Goal: Task Accomplishment & Management: Manage account settings

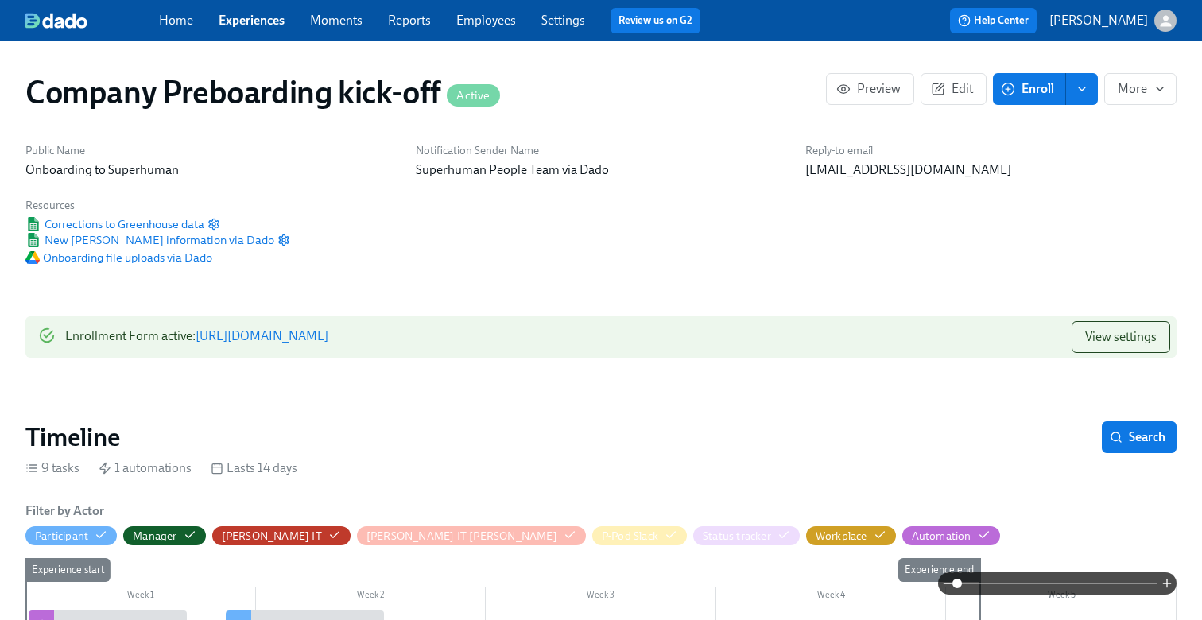
scroll to position [1020, 0]
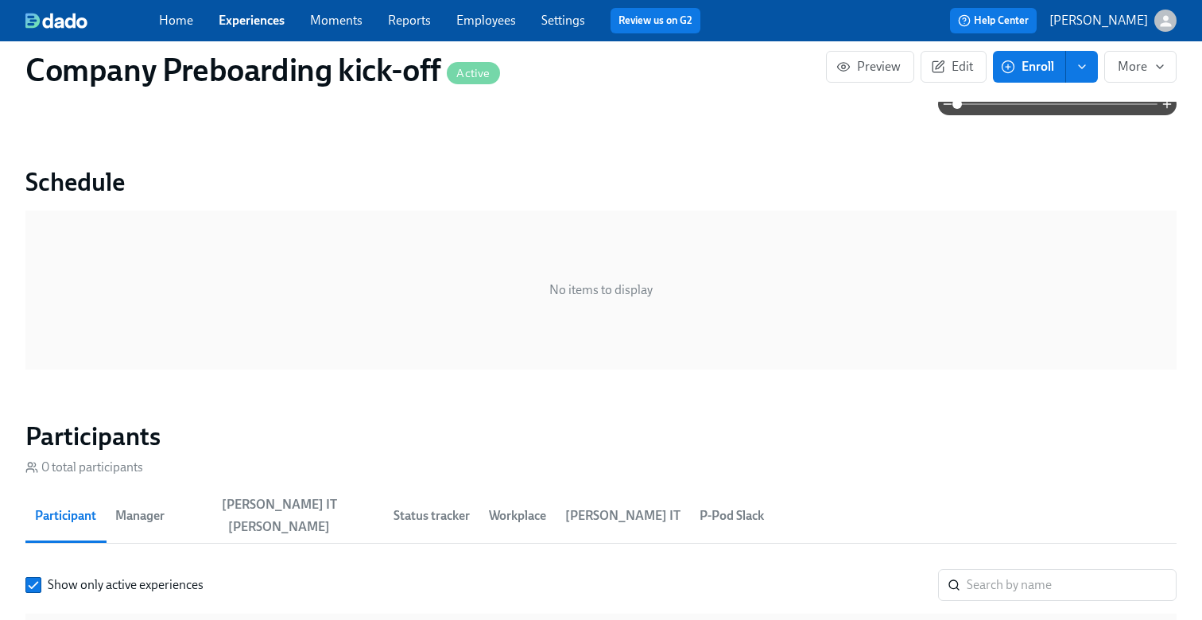
click at [258, 21] on link "Experiences" at bounding box center [252, 20] width 66 height 15
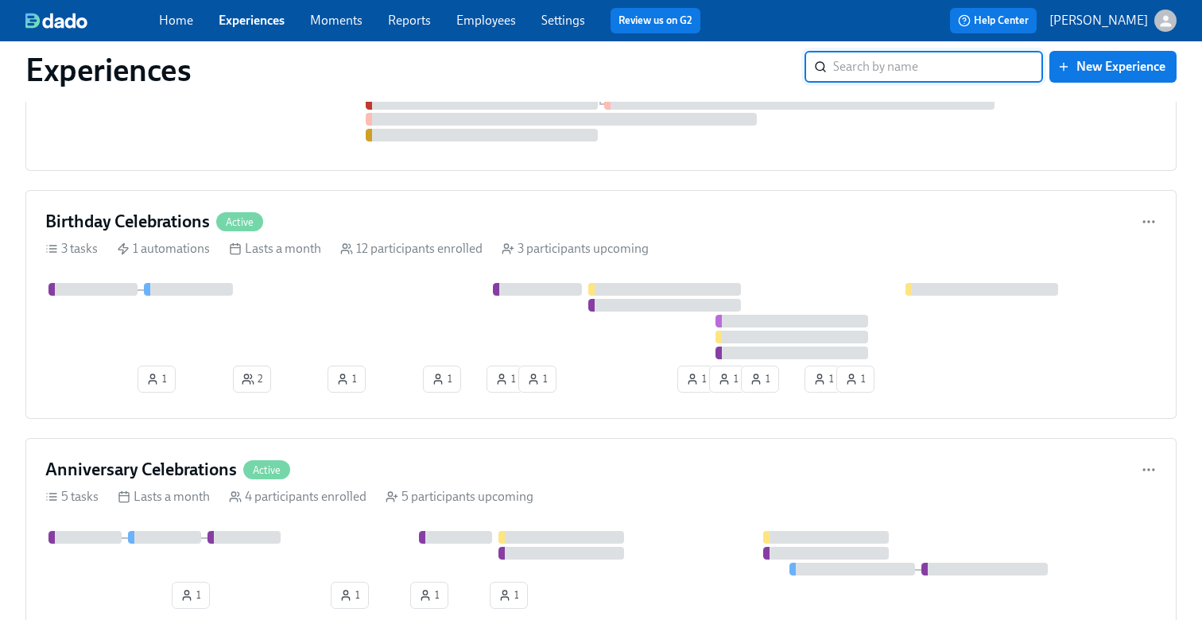
scroll to position [2363, 0]
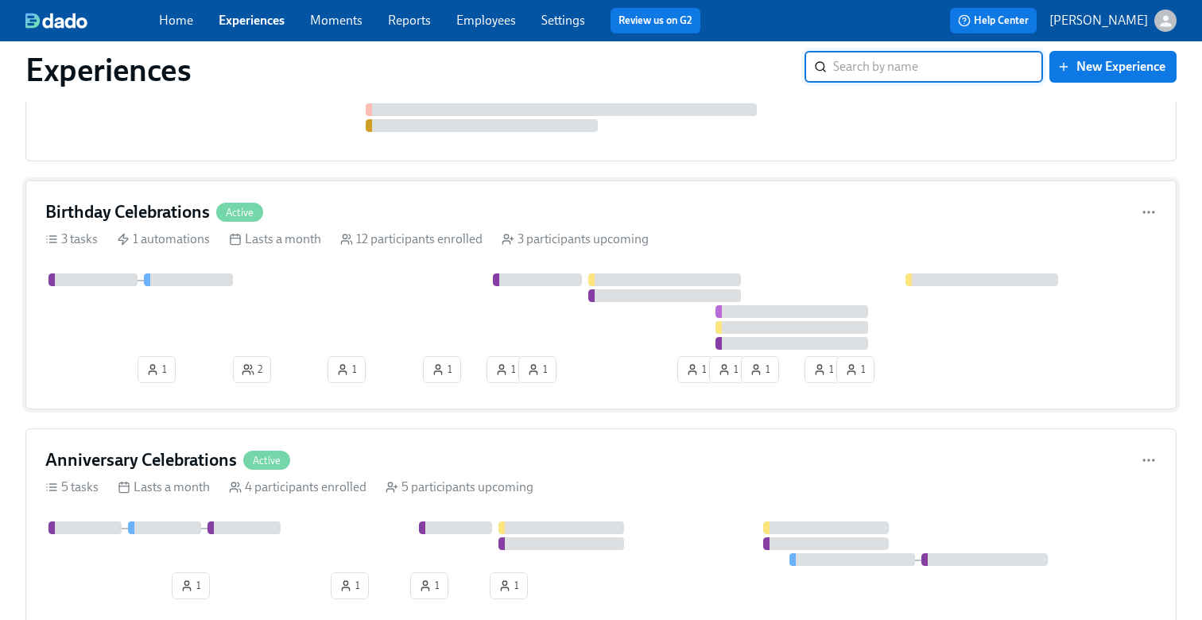
click at [355, 277] on div "Birthday Celebrations Active 3 tasks 1 automations Lasts a month 12 participant…" at bounding box center [600, 294] width 1151 height 229
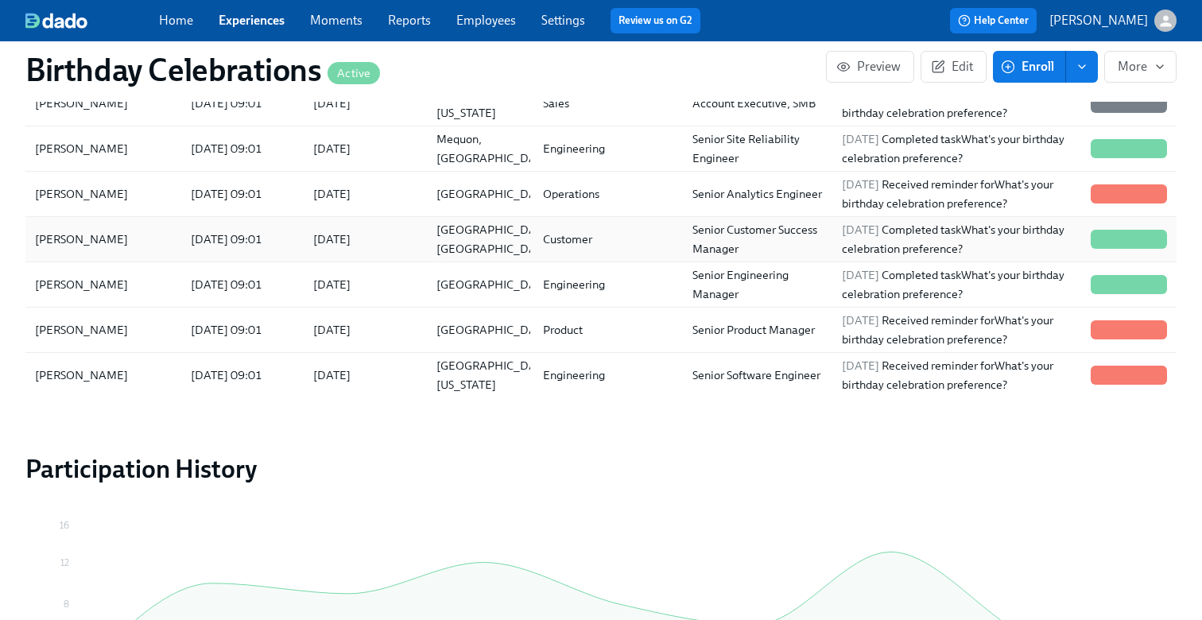
scroll to position [333, 0]
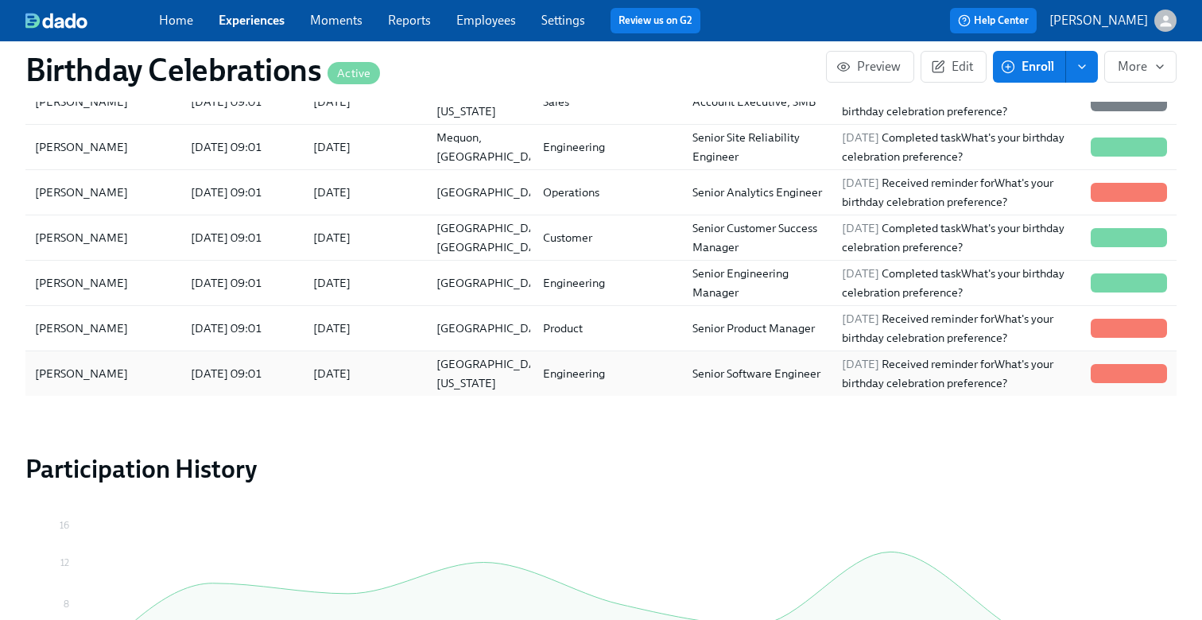
click at [190, 366] on div "2025/09/07 09:01" at bounding box center [226, 373] width 84 height 19
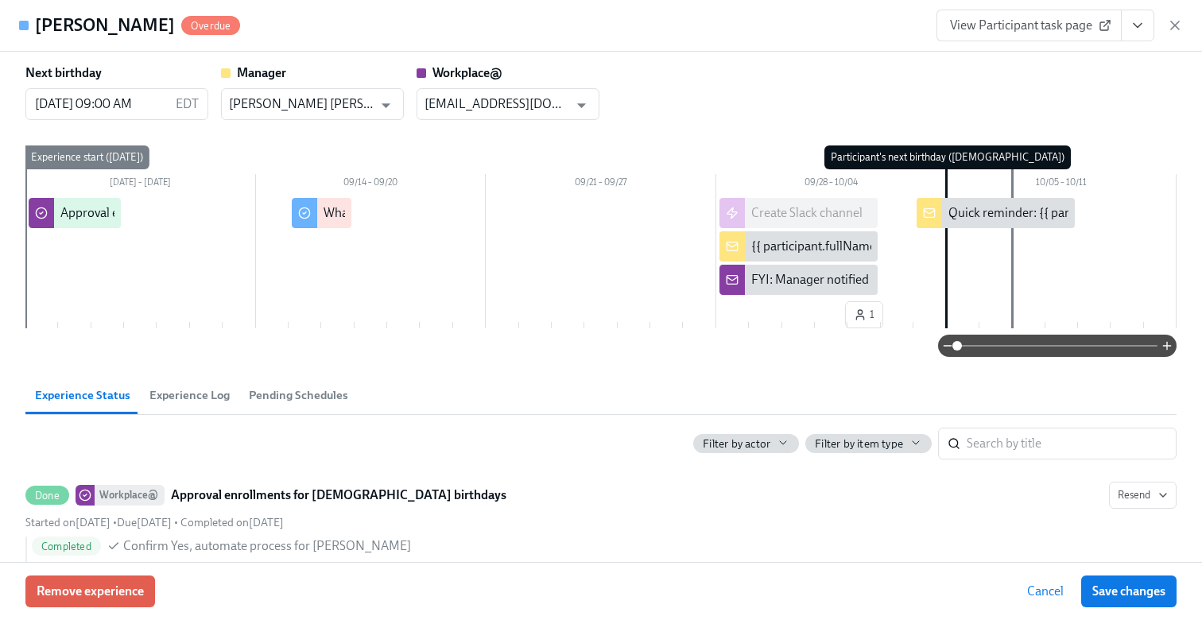
click at [1175, 33] on div "View Participant task page" at bounding box center [1059, 26] width 246 height 32
click at [1173, 26] on icon "button" at bounding box center [1175, 25] width 8 height 8
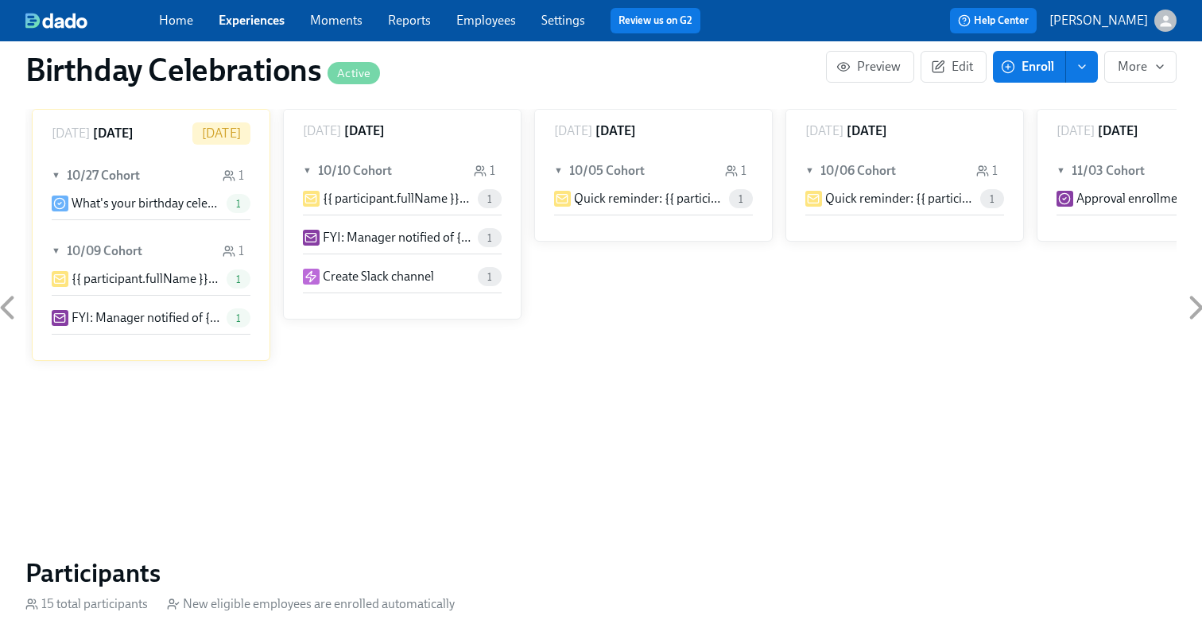
scroll to position [413, 0]
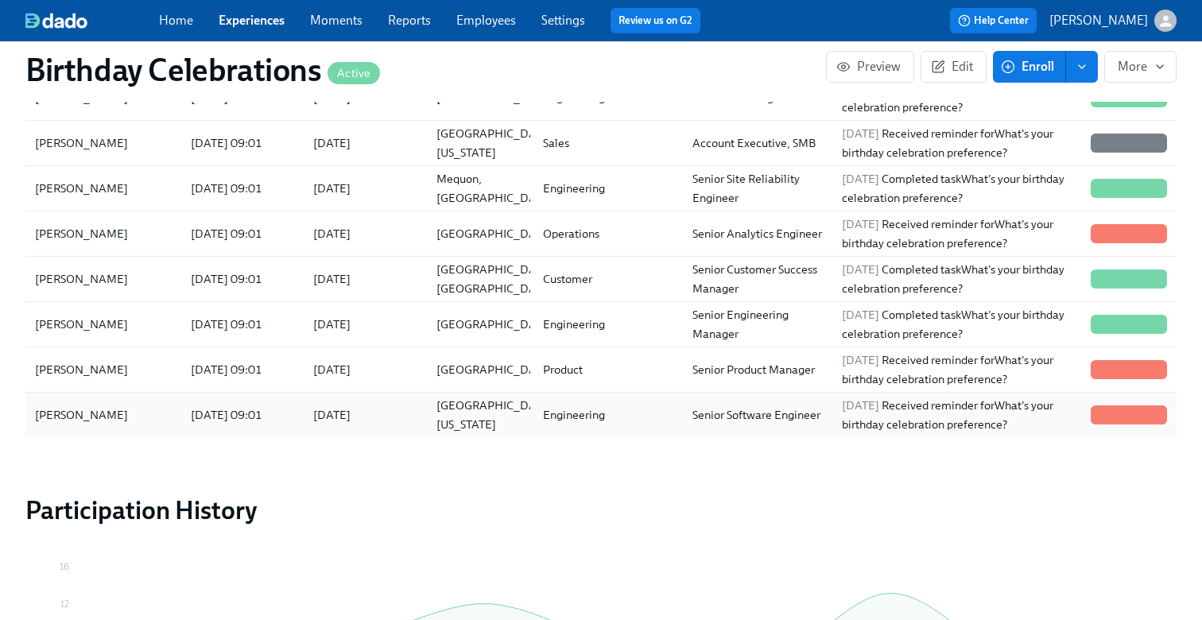
click at [573, 416] on div "Engineering" at bounding box center [573, 414] width 75 height 19
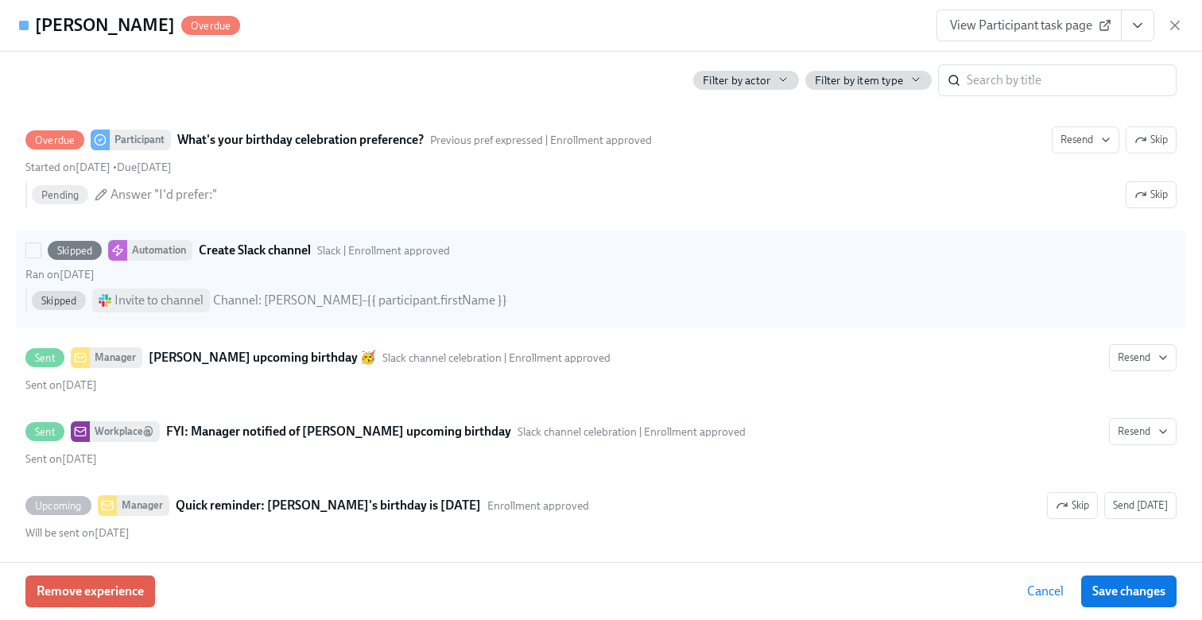
scroll to position [502, 0]
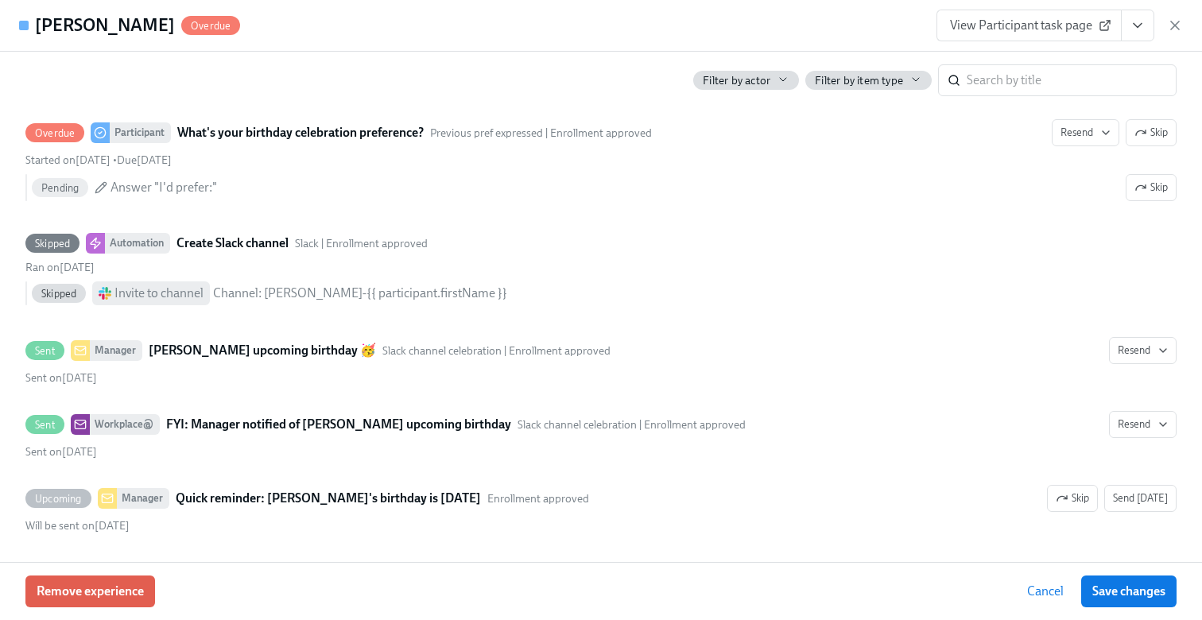
click at [1131, 30] on icon "View task page" at bounding box center [1137, 25] width 16 height 16
click at [1057, 70] on li "View Manager task page" at bounding box center [1044, 61] width 178 height 27
click at [972, 48] on li "View Manager task page" at bounding box center [1044, 61] width 178 height 27
click at [980, 69] on link "View Manager task page" at bounding box center [1034, 60] width 132 height 17
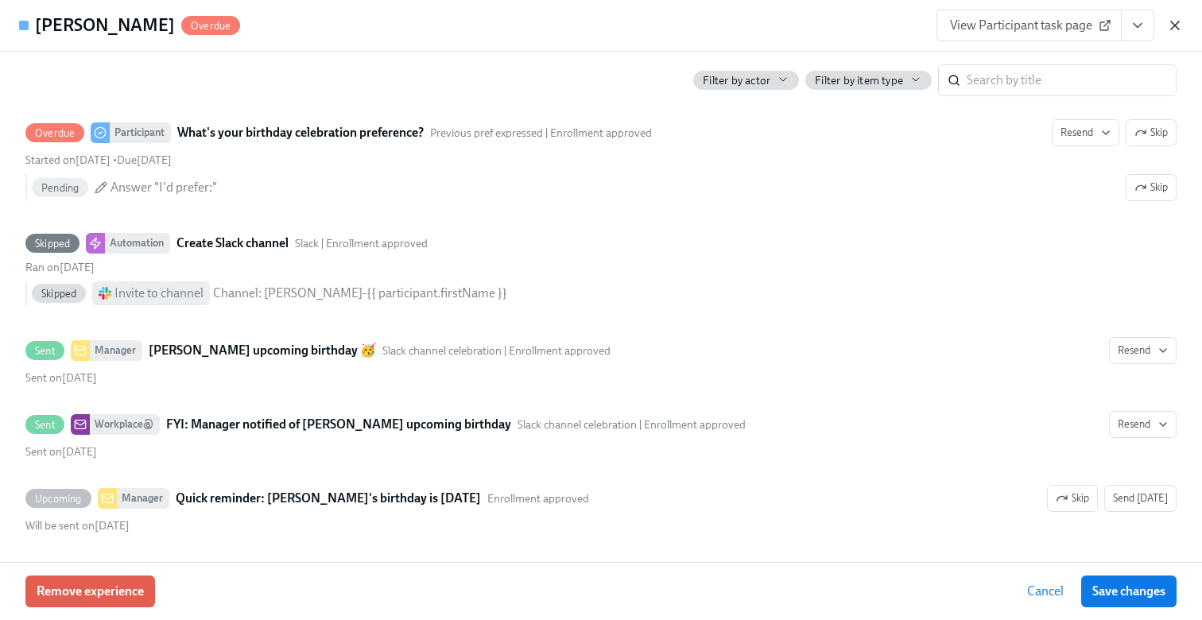
click at [1172, 21] on icon "button" at bounding box center [1175, 25] width 16 height 16
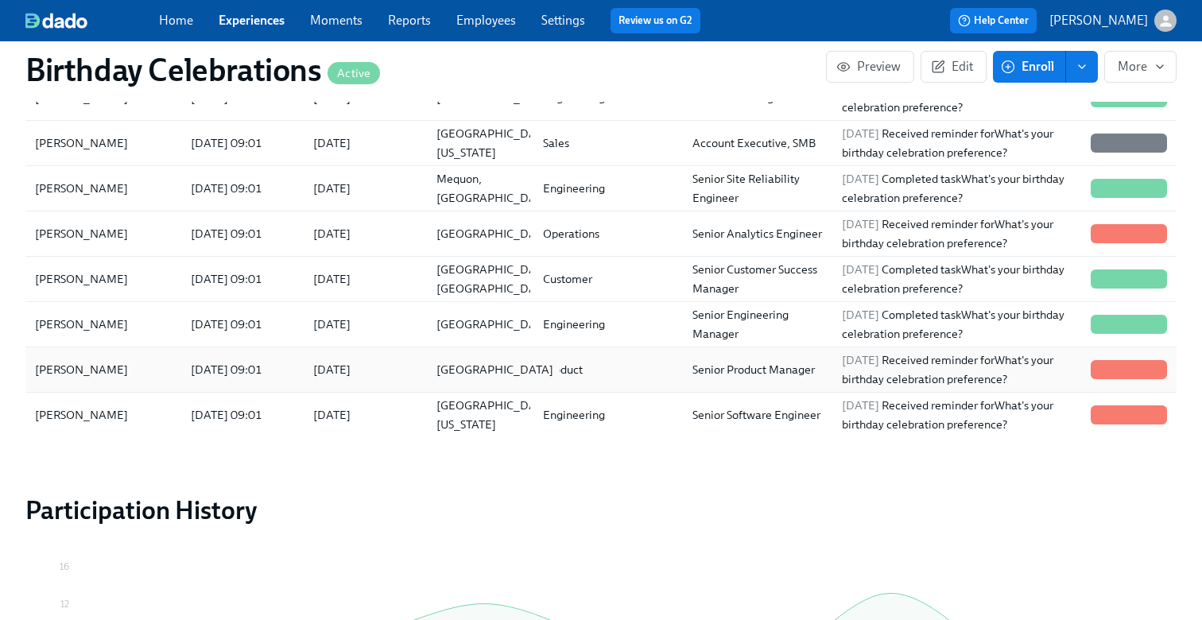
click at [443, 360] on div "[GEOGRAPHIC_DATA]" at bounding box center [495, 369] width 130 height 19
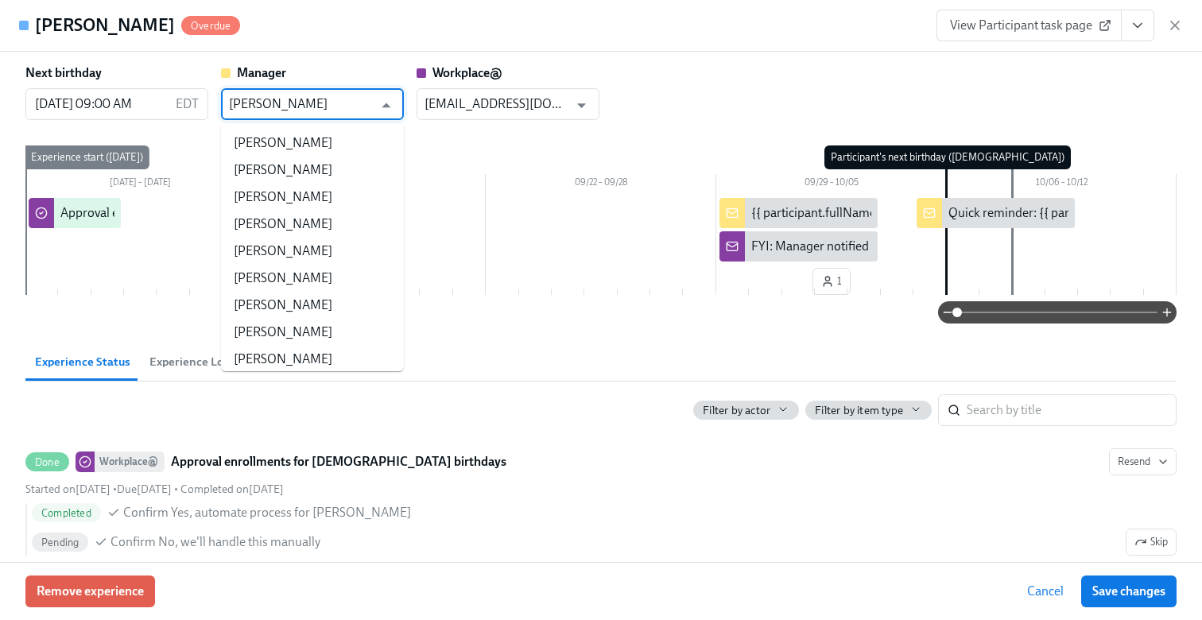
click at [368, 108] on input "Rahul Vohra" at bounding box center [301, 104] width 144 height 32
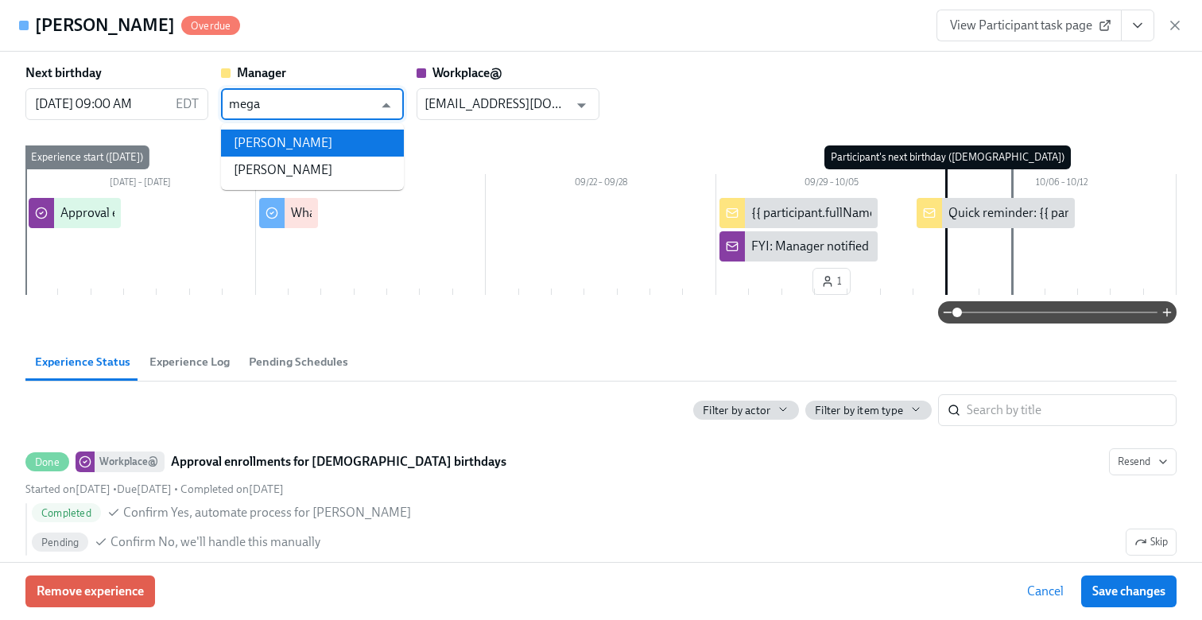
click at [323, 145] on li "Megan Wookey" at bounding box center [312, 143] width 183 height 27
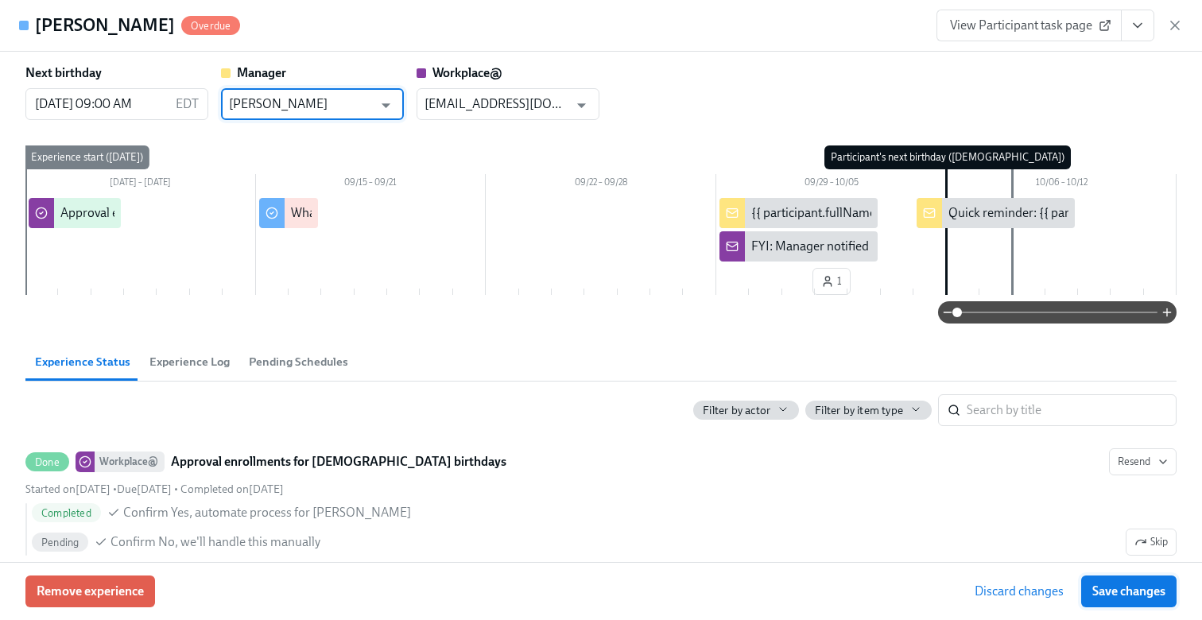
type input "Megan Wookey"
click at [1090, 590] on button "Save changes" at bounding box center [1128, 591] width 95 height 32
type input "Megan Wookey"
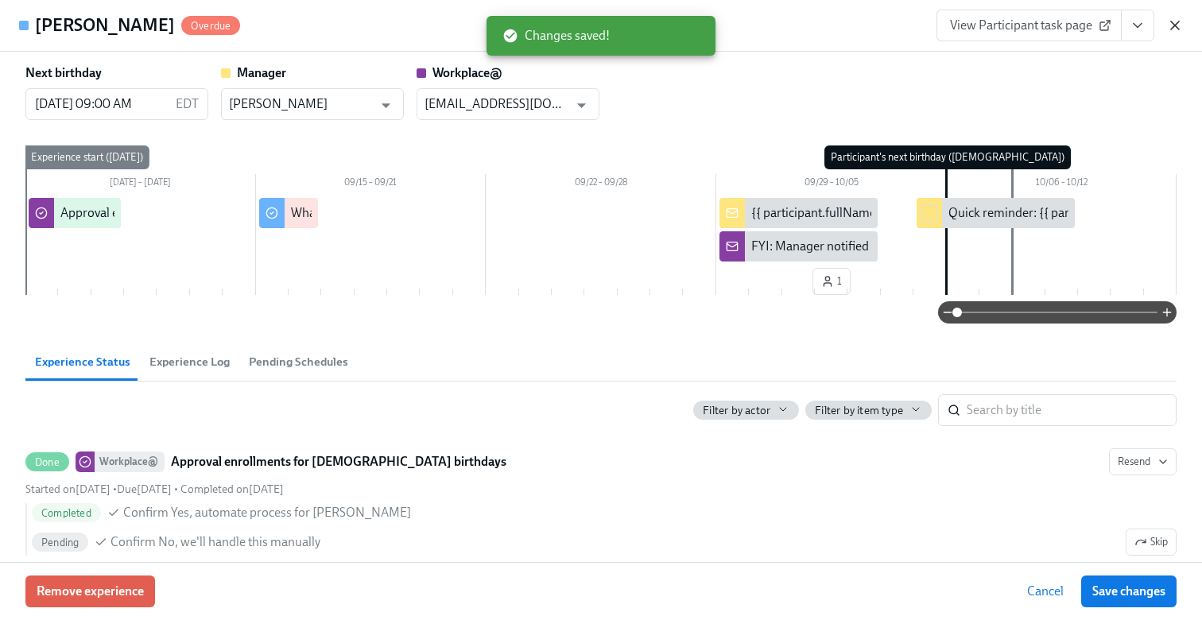
click at [1175, 21] on icon "button" at bounding box center [1175, 25] width 16 height 16
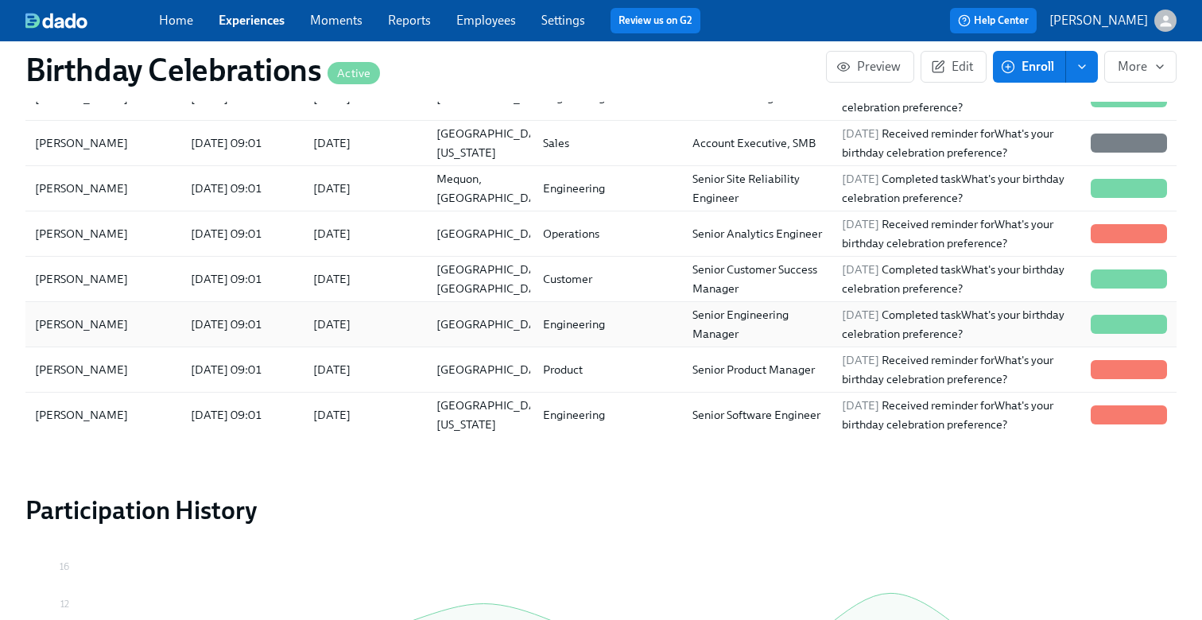
click at [400, 319] on div "2025/10/08" at bounding box center [361, 324] width 122 height 32
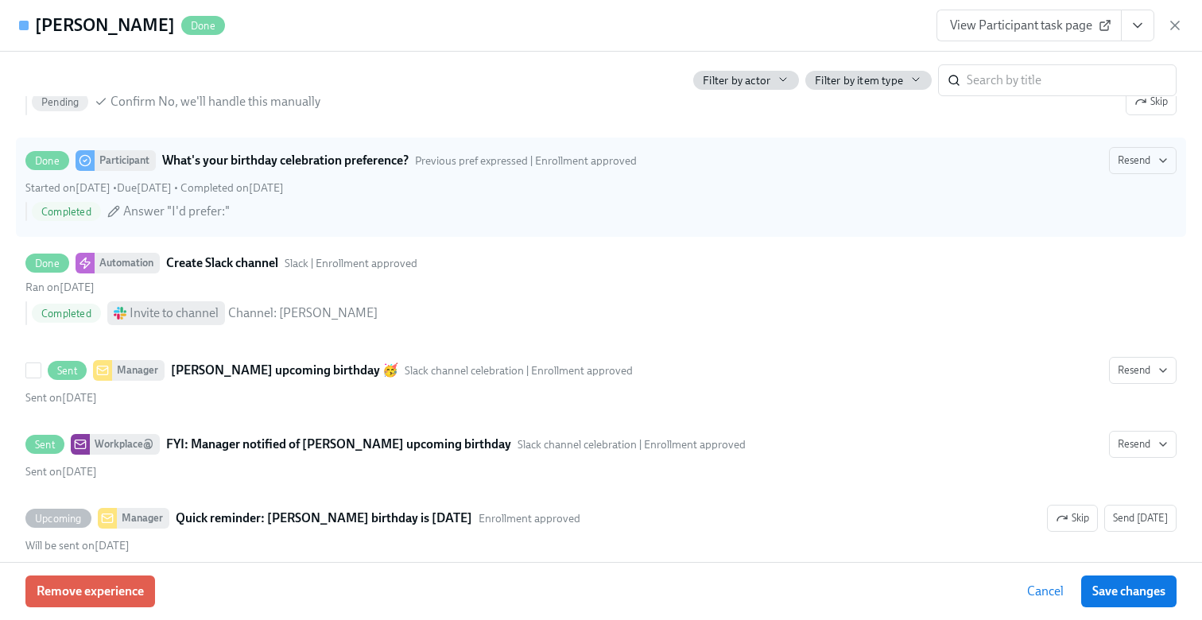
scroll to position [462, 0]
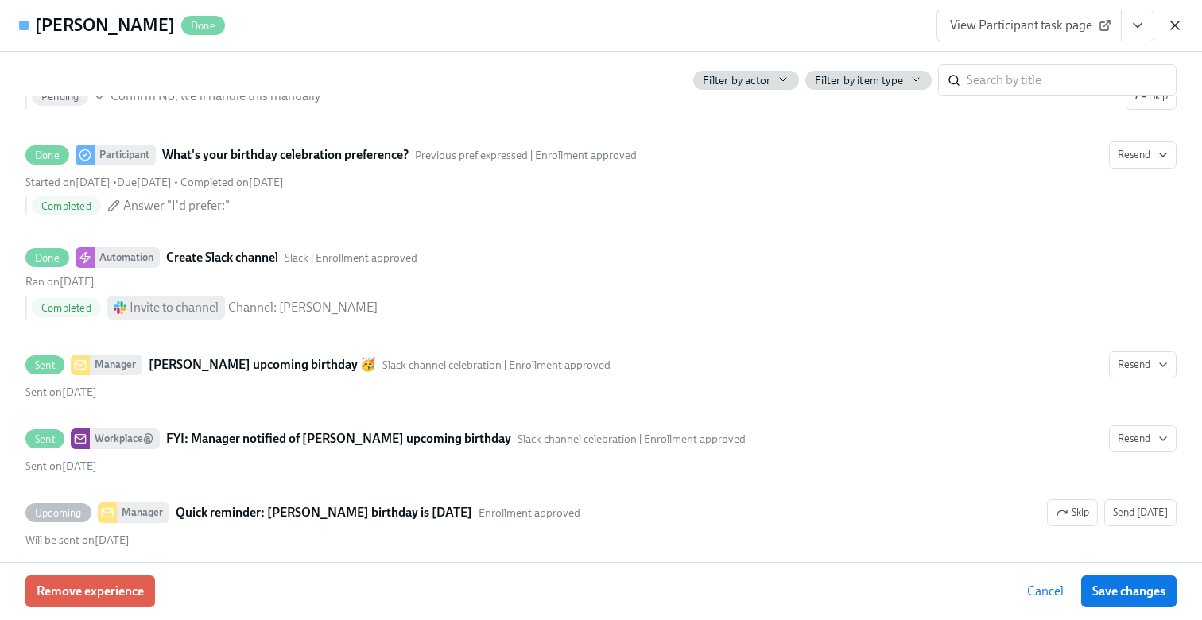
click at [1174, 27] on icon "button" at bounding box center [1175, 25] width 16 height 16
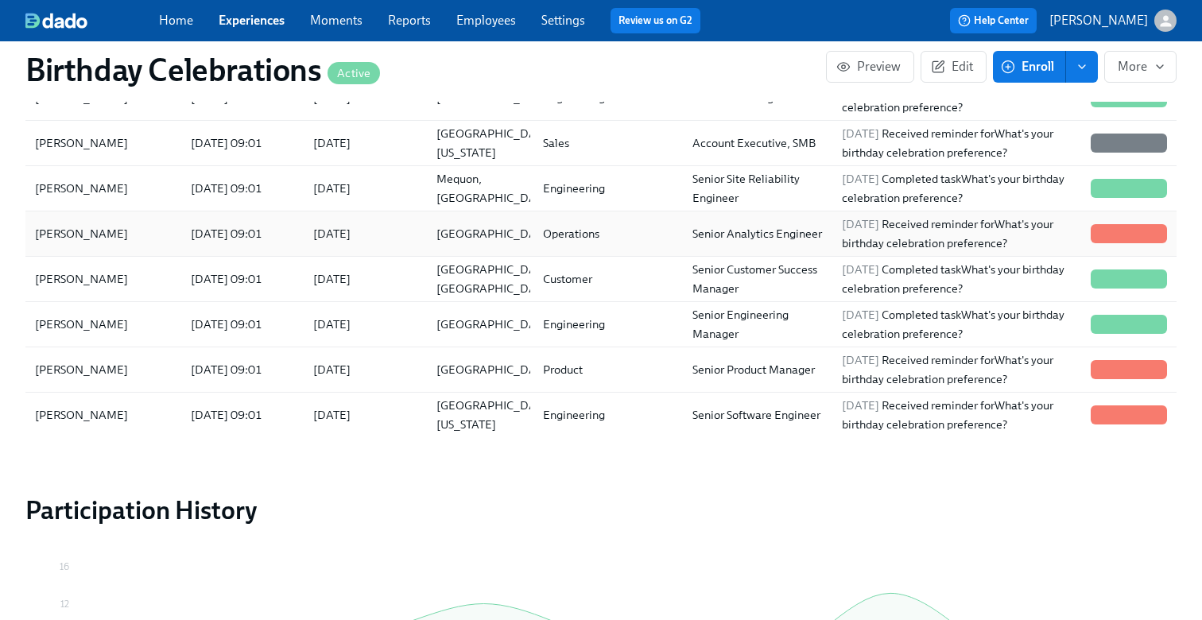
click at [248, 235] on div "2025/09/12 09:01" at bounding box center [226, 233] width 84 height 19
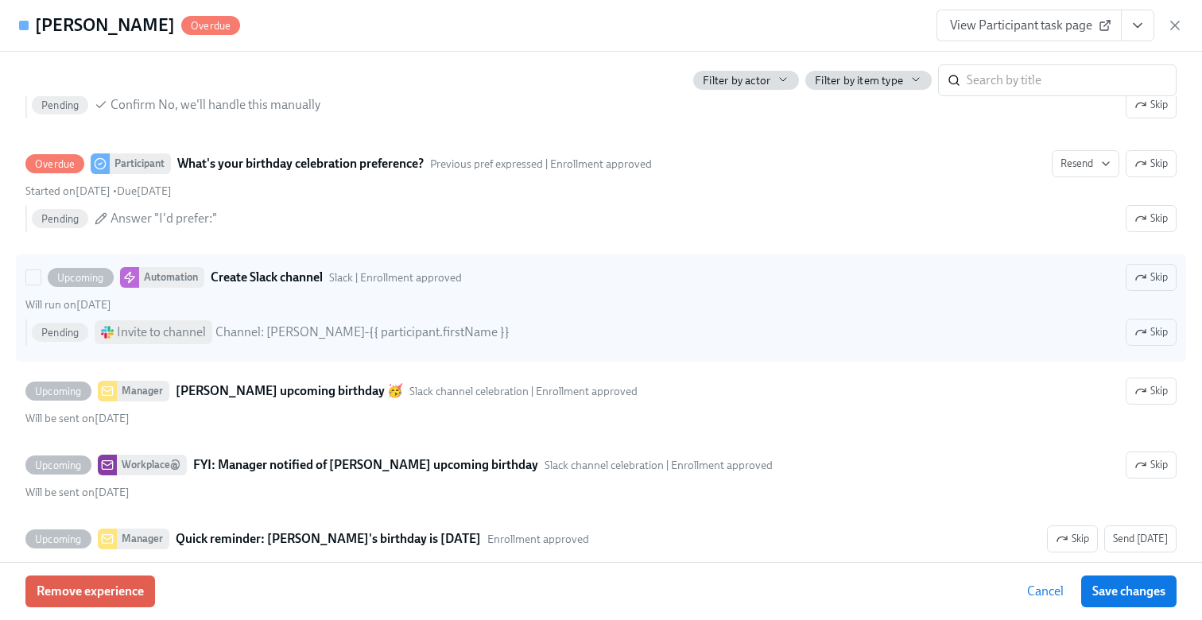
scroll to position [466, 0]
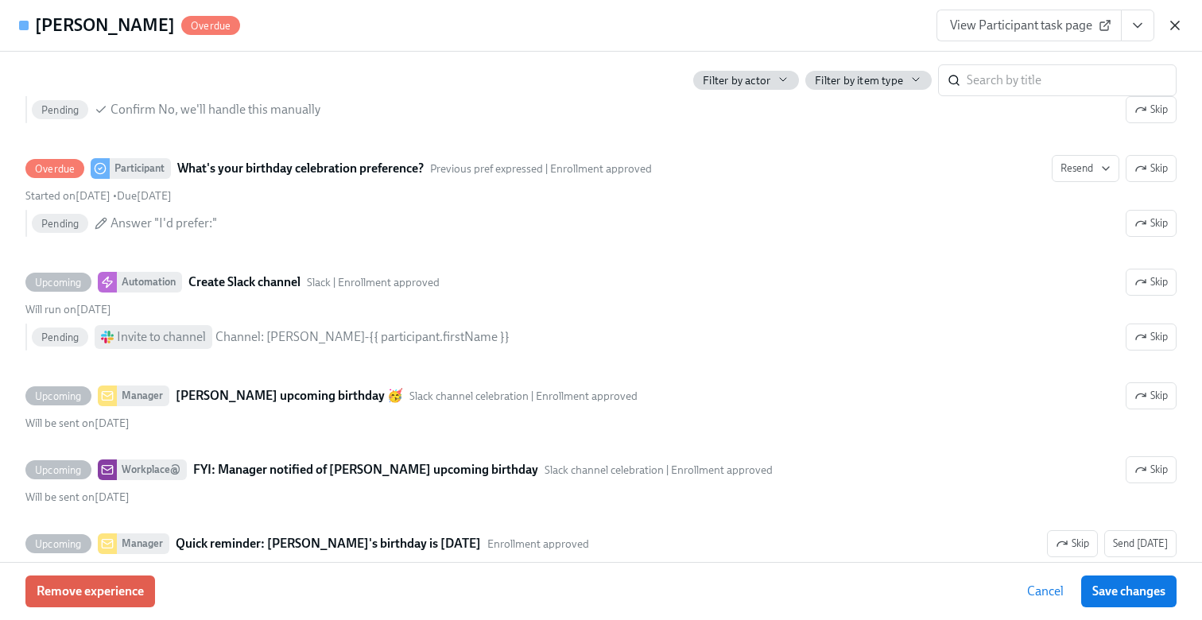
click at [1180, 22] on icon "button" at bounding box center [1175, 25] width 16 height 16
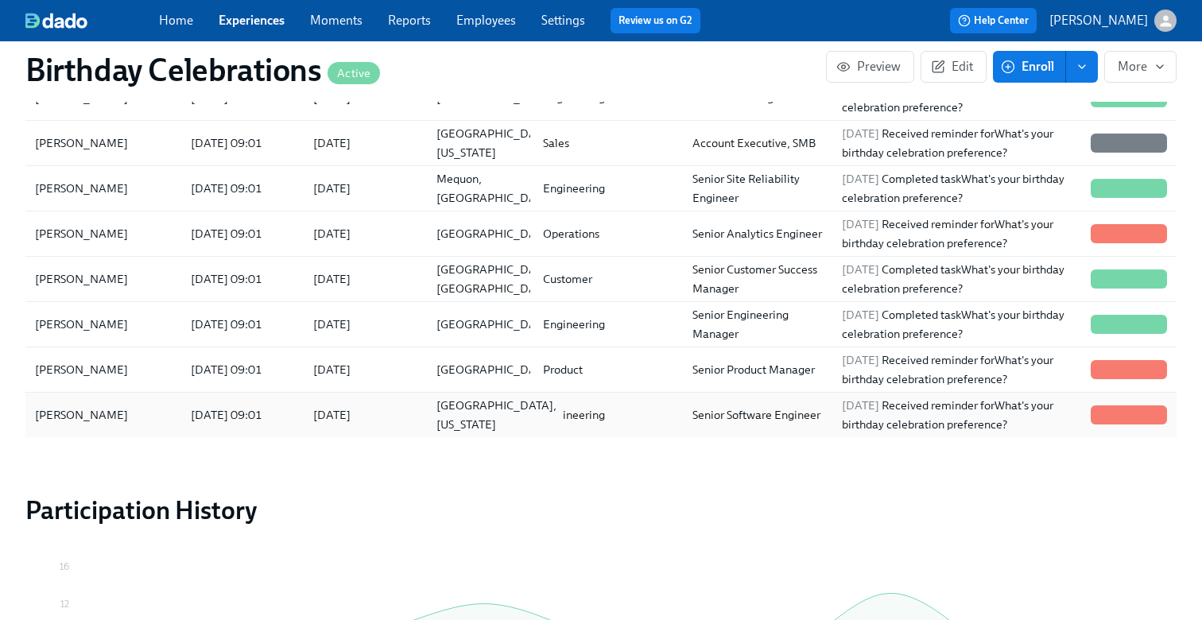
scroll to position [322, 0]
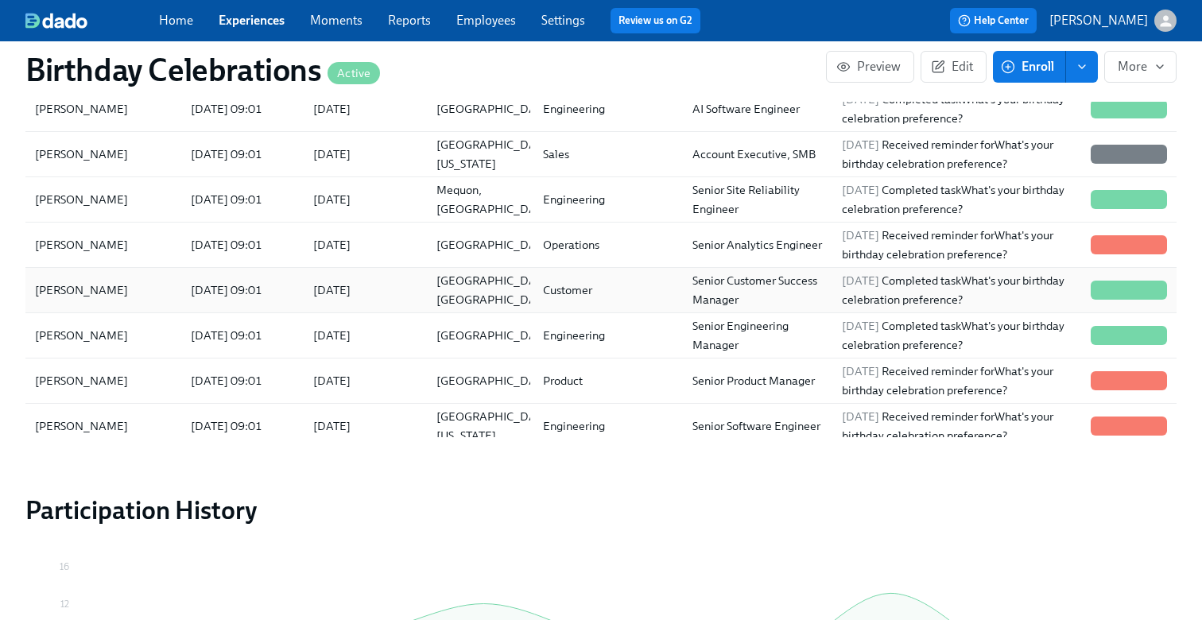
click at [357, 304] on div "2025/10/09" at bounding box center [361, 290] width 122 height 32
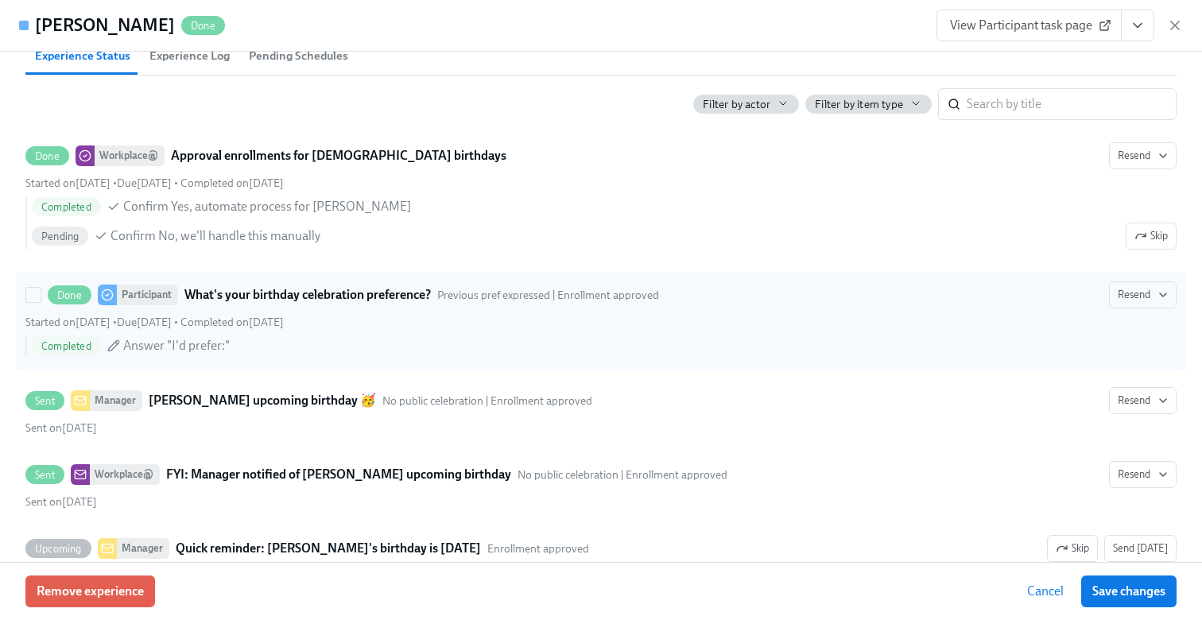
scroll to position [299, 0]
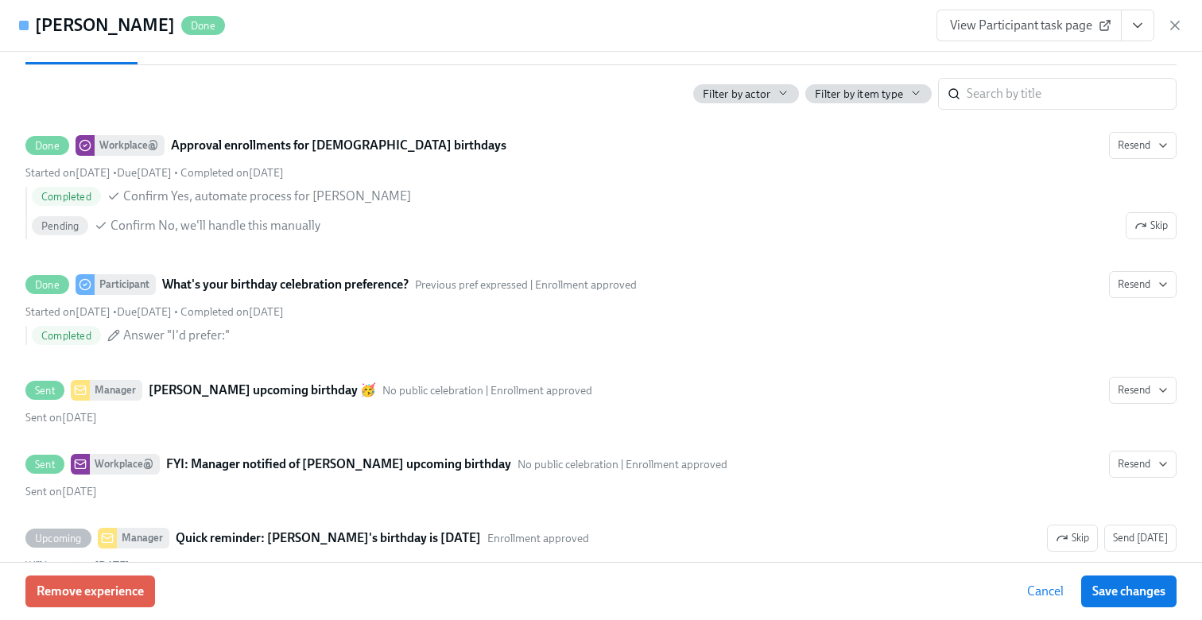
drag, startPoint x: 1179, startPoint y: 19, endPoint x: 1104, endPoint y: 40, distance: 78.3
click at [1179, 19] on icon "button" at bounding box center [1175, 25] width 16 height 16
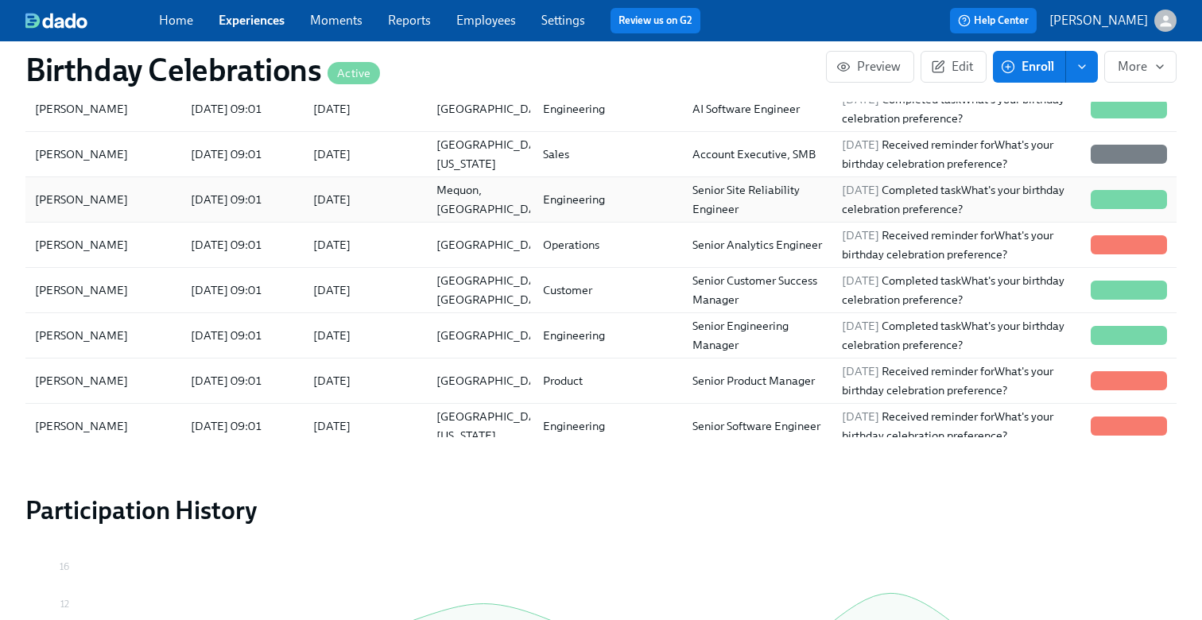
click at [413, 198] on div "2025/10/15" at bounding box center [361, 200] width 122 height 32
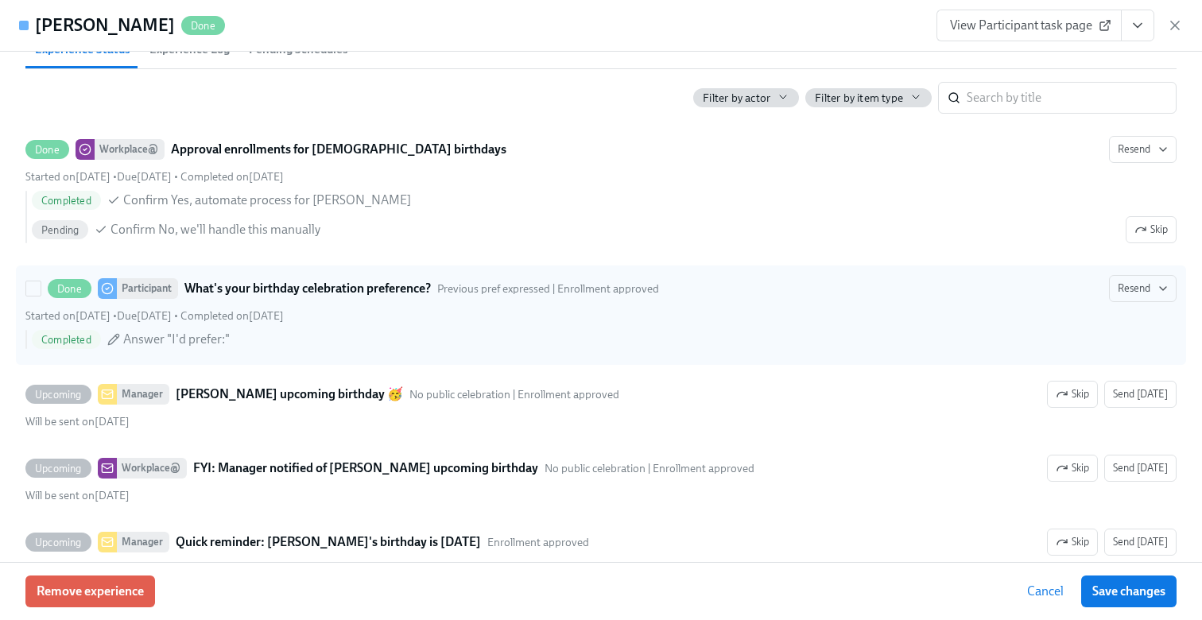
scroll to position [308, 0]
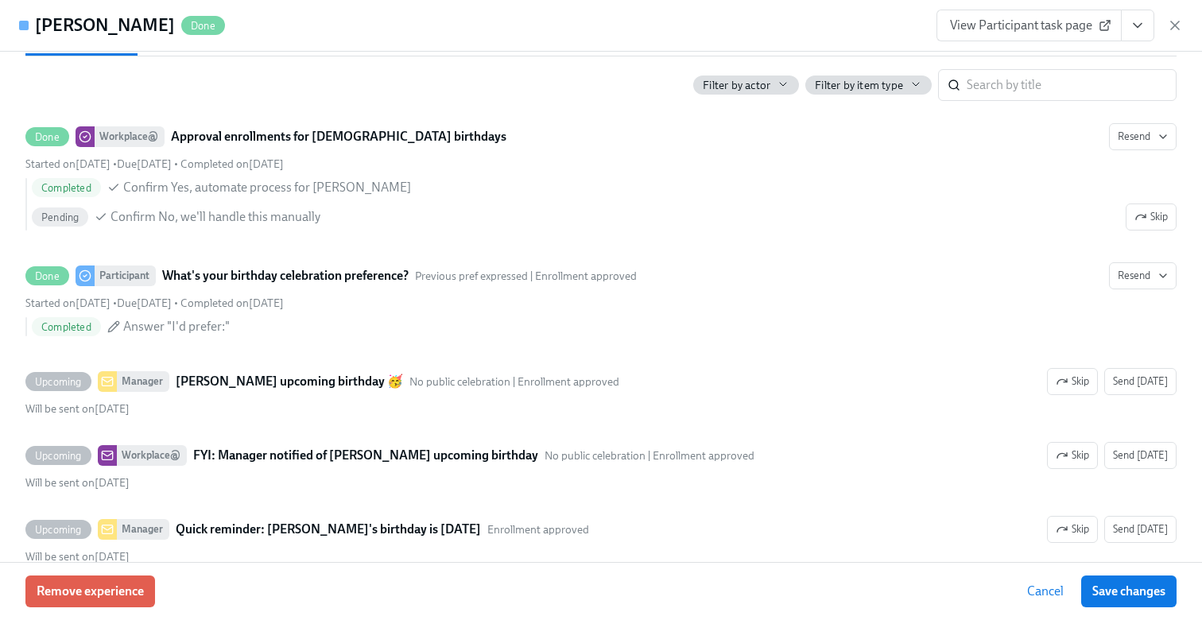
click at [1171, 35] on div "View Participant task page" at bounding box center [1059, 26] width 246 height 32
click at [1171, 25] on icon "button" at bounding box center [1175, 25] width 16 height 16
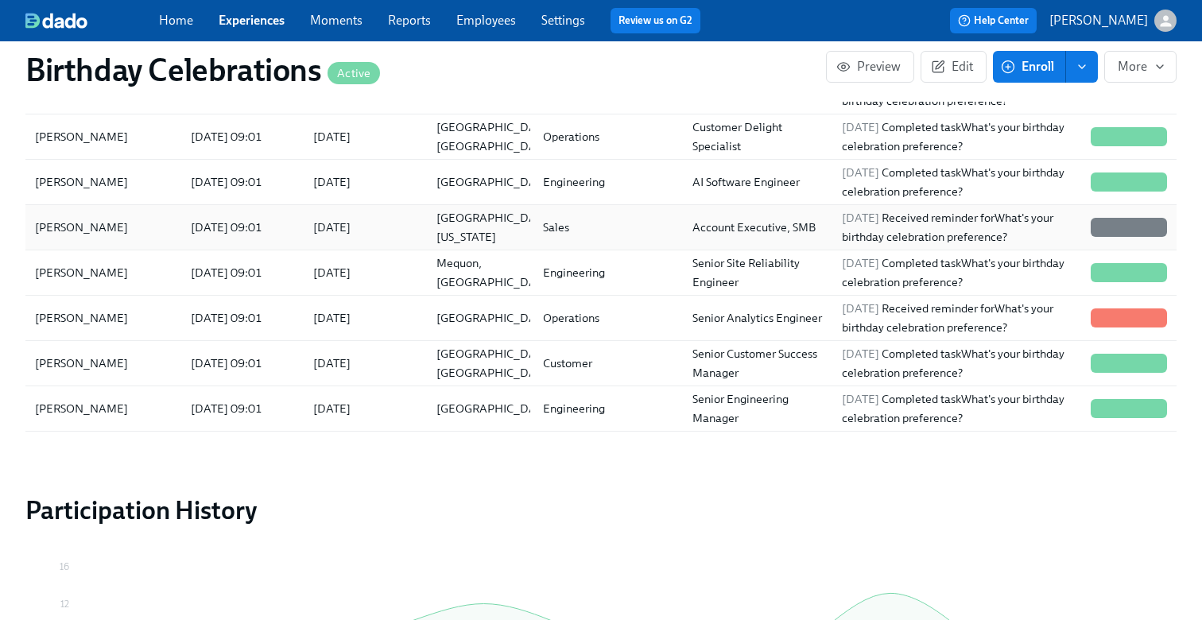
scroll to position [244, 0]
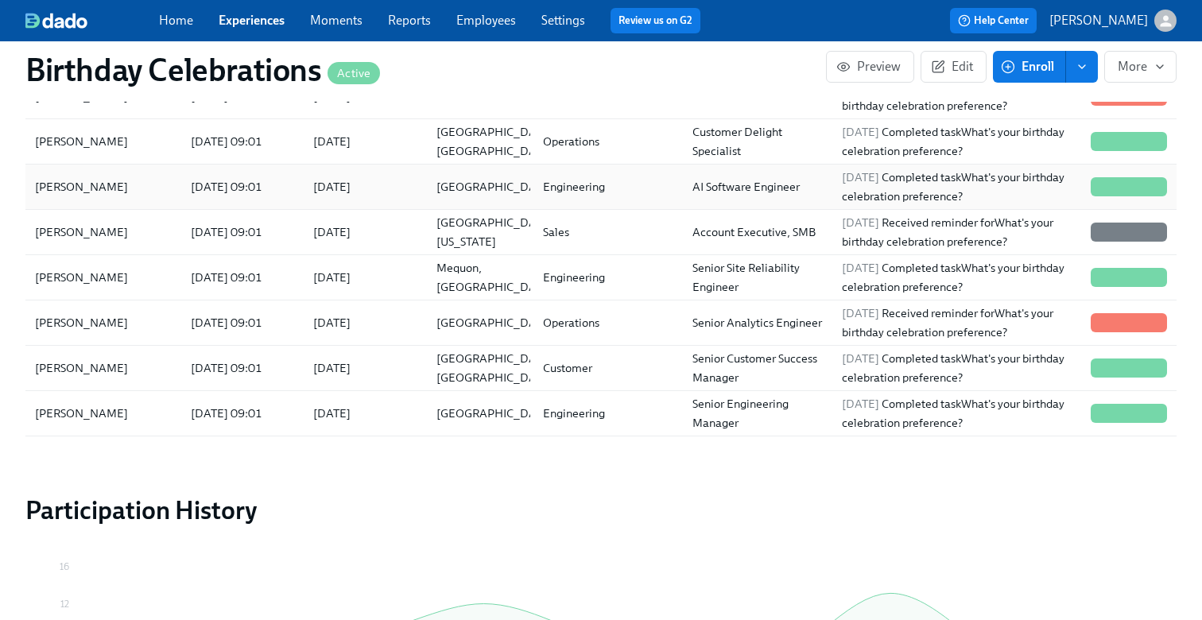
click at [536, 195] on div "Engineering" at bounding box center [573, 186] width 75 height 19
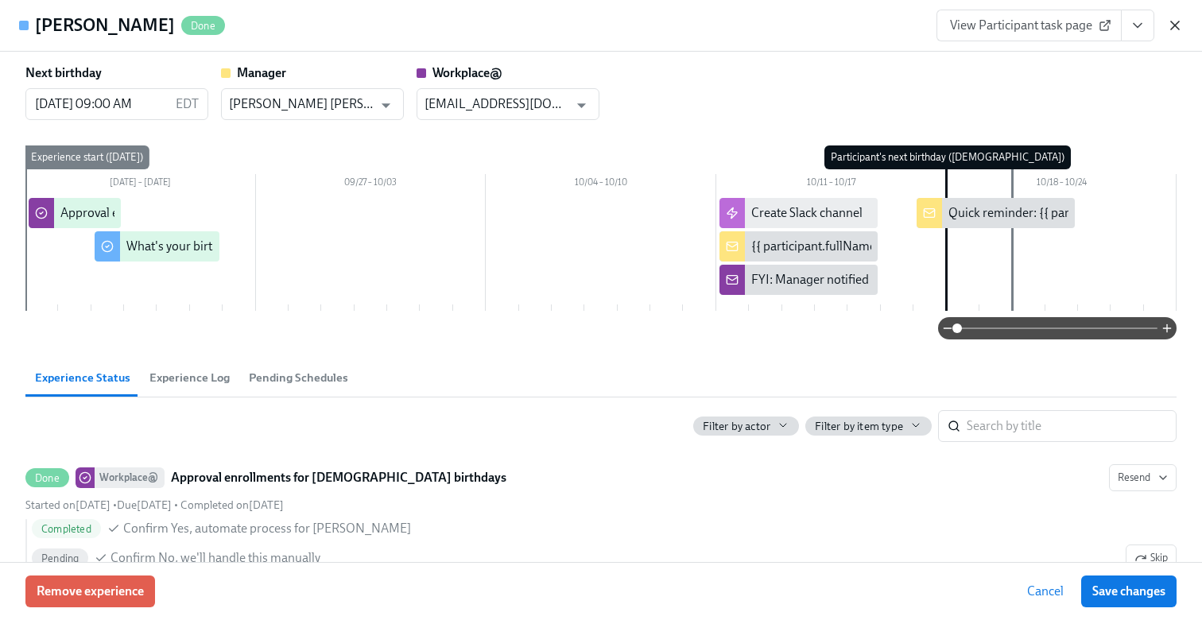
click at [1172, 29] on icon "button" at bounding box center [1175, 25] width 16 height 16
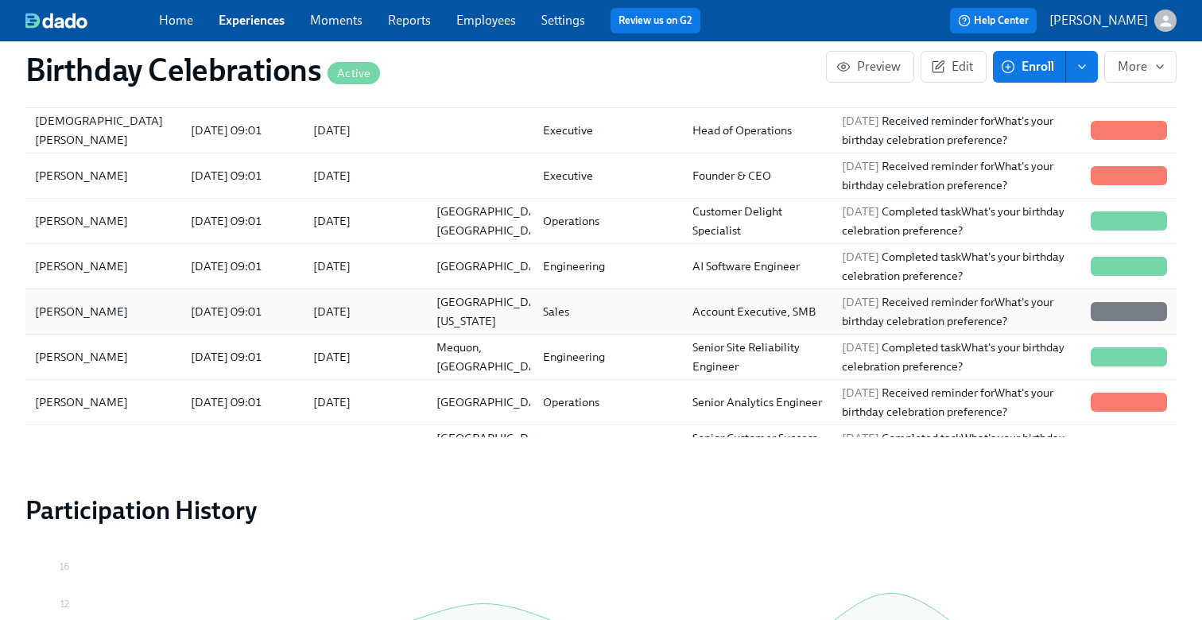
scroll to position [164, 0]
click at [590, 225] on div "Operations" at bounding box center [570, 221] width 69 height 19
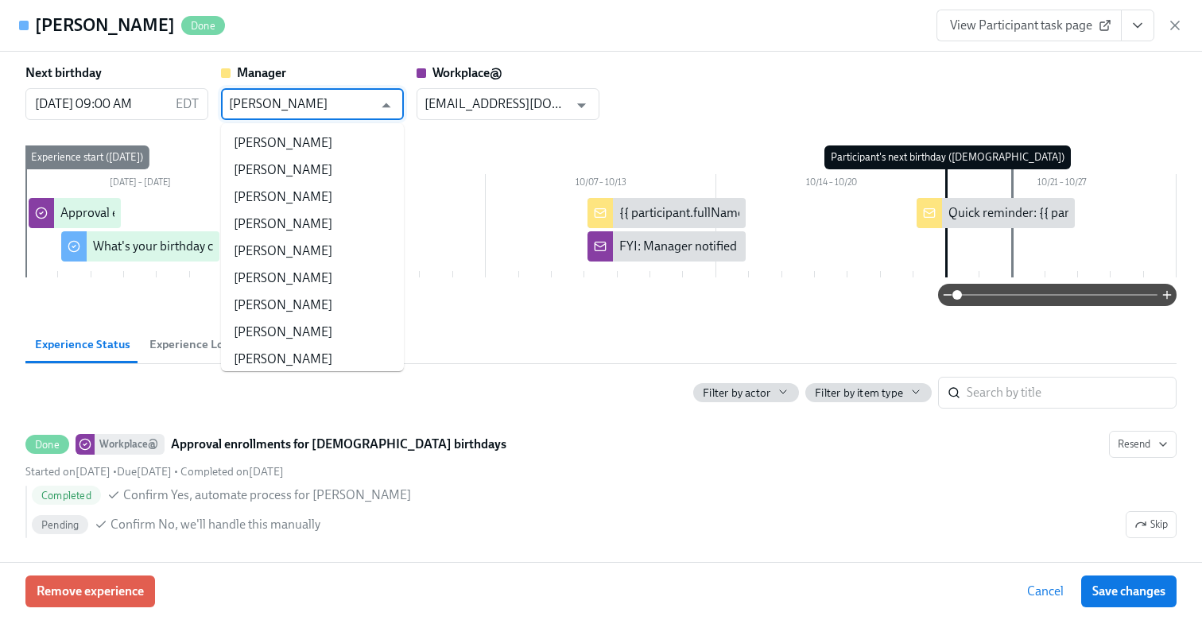
click at [358, 92] on input "Holly Exner" at bounding box center [301, 104] width 144 height 32
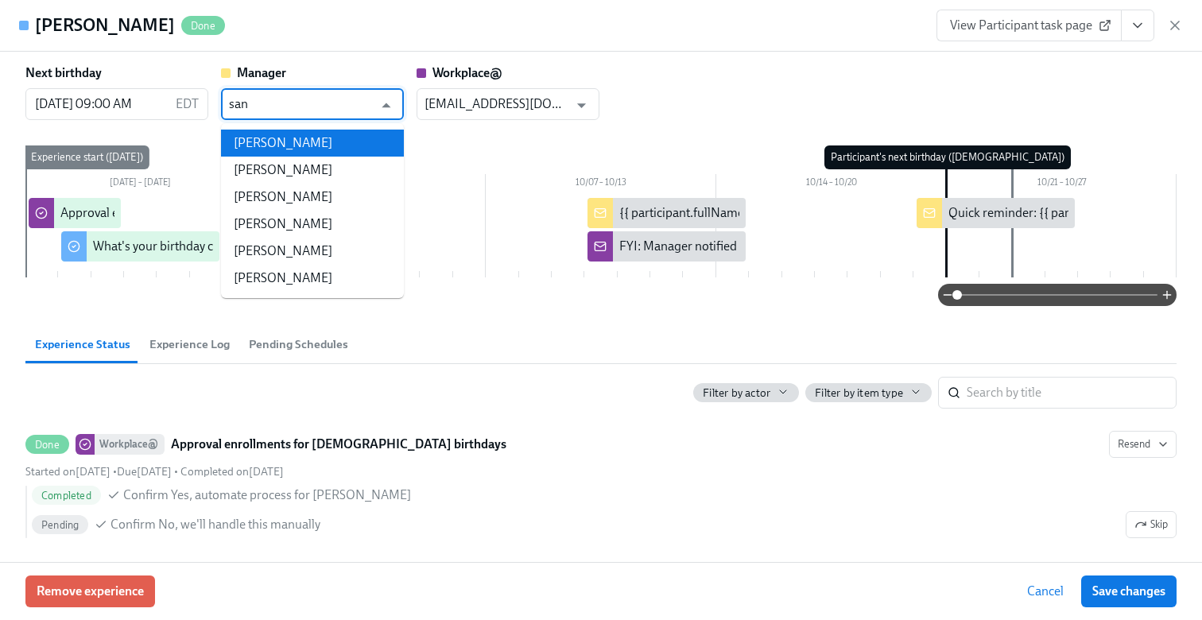
click at [354, 149] on li "Sannie Lee" at bounding box center [312, 143] width 183 height 27
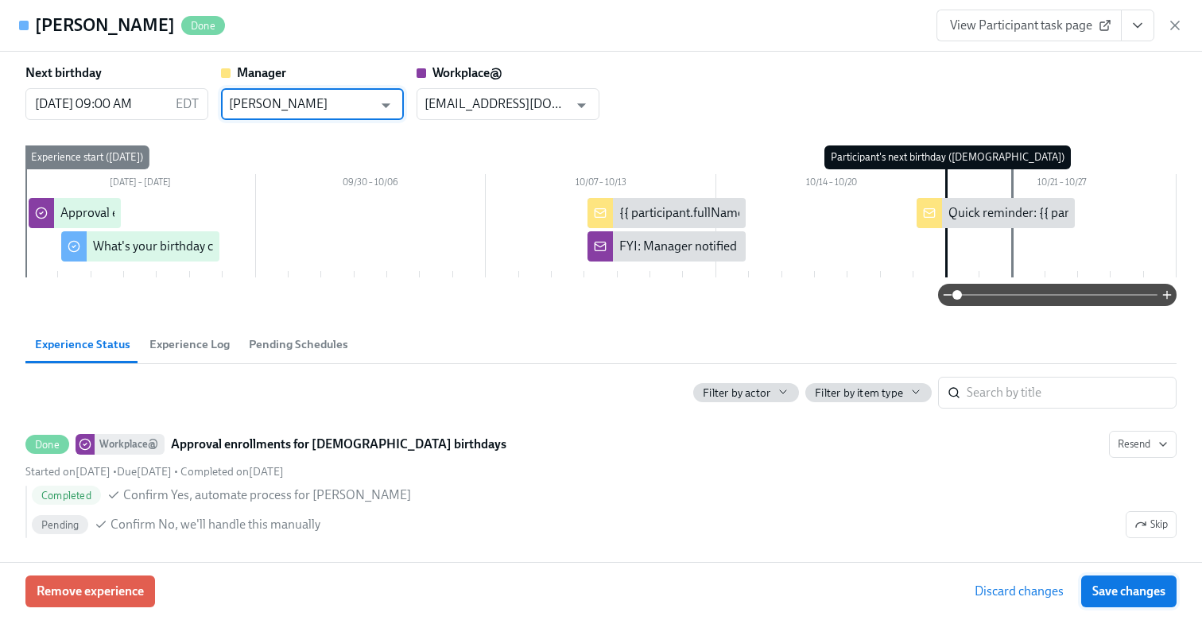
type input "Sannie Lee"
click at [1114, 587] on span "Save changes" at bounding box center [1128, 591] width 73 height 16
type input "Sannie Lee"
click at [1168, 599] on button "Save changes" at bounding box center [1128, 591] width 95 height 32
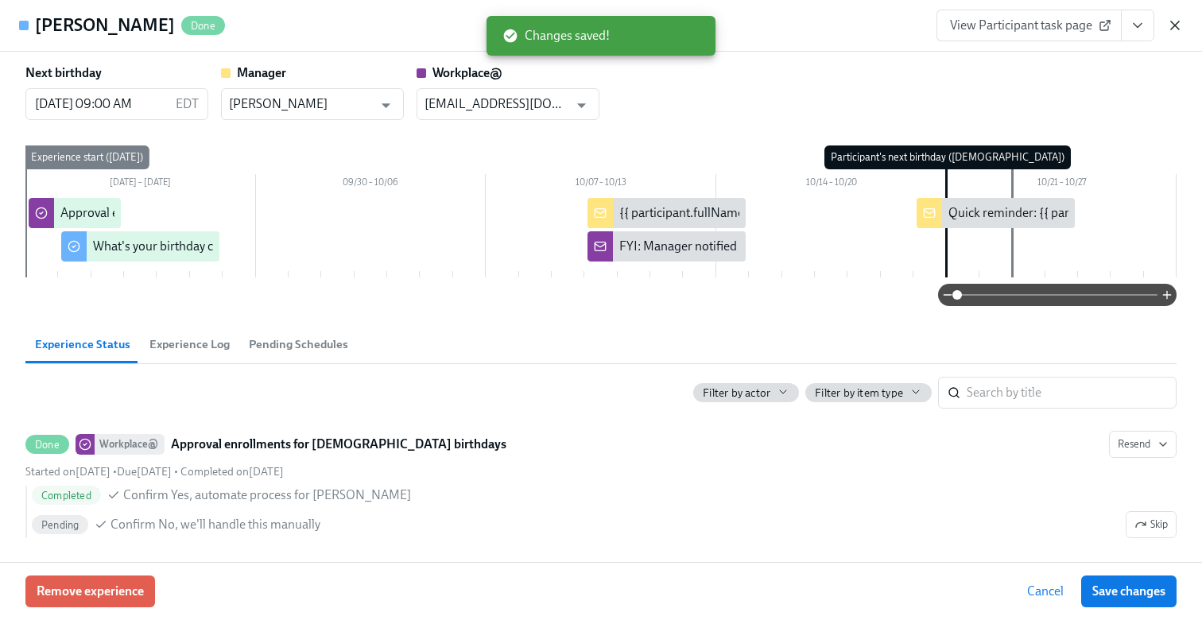
click at [1171, 23] on icon "button" at bounding box center [1175, 25] width 8 height 8
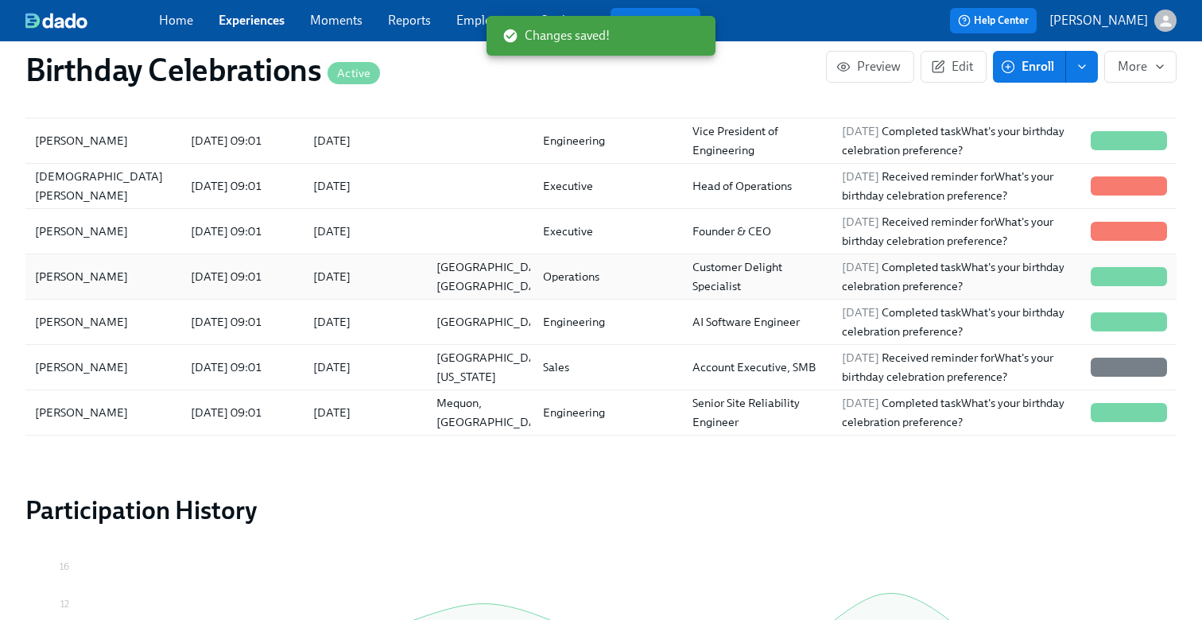
scroll to position [98, 0]
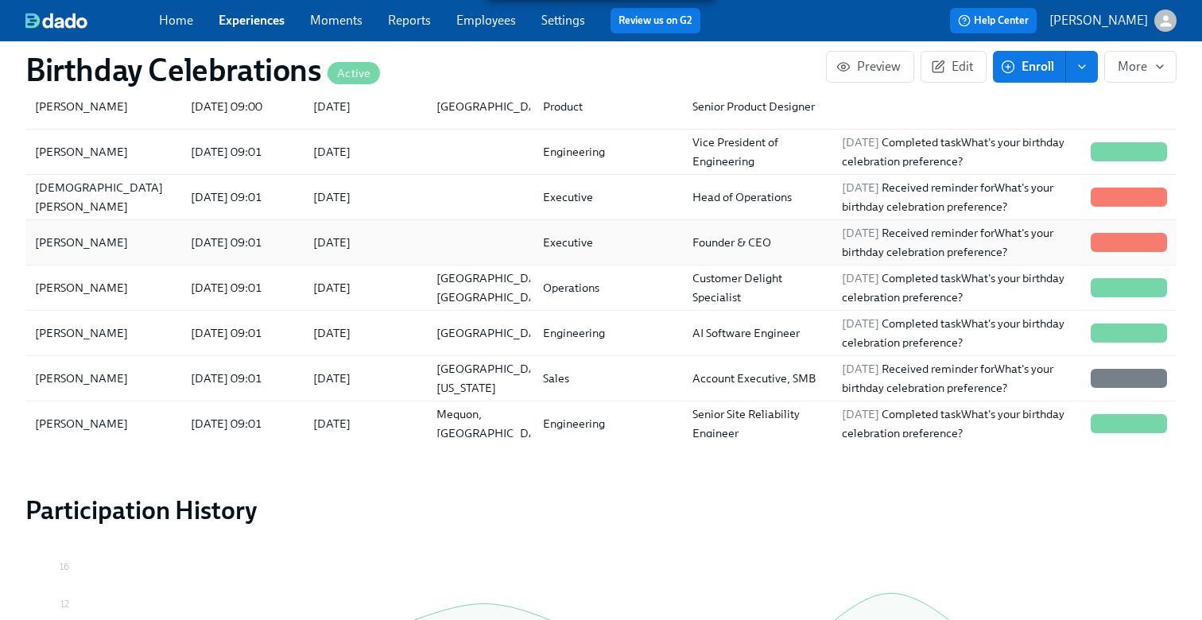
click at [613, 234] on div "Executive" at bounding box center [604, 243] width 149 height 32
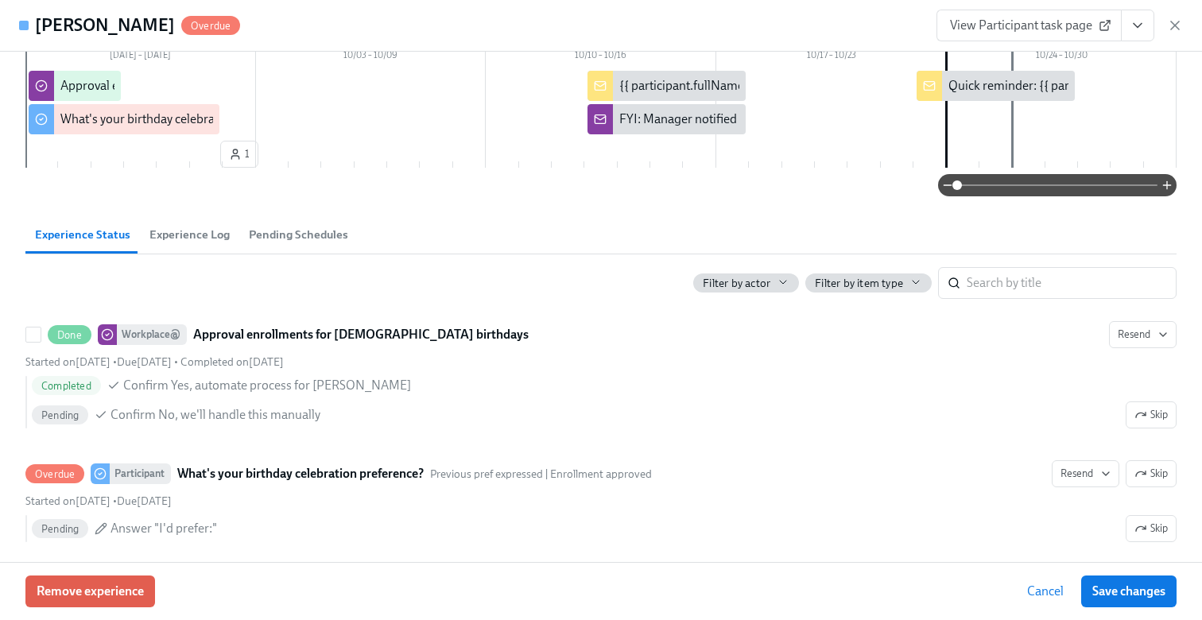
scroll to position [205, 0]
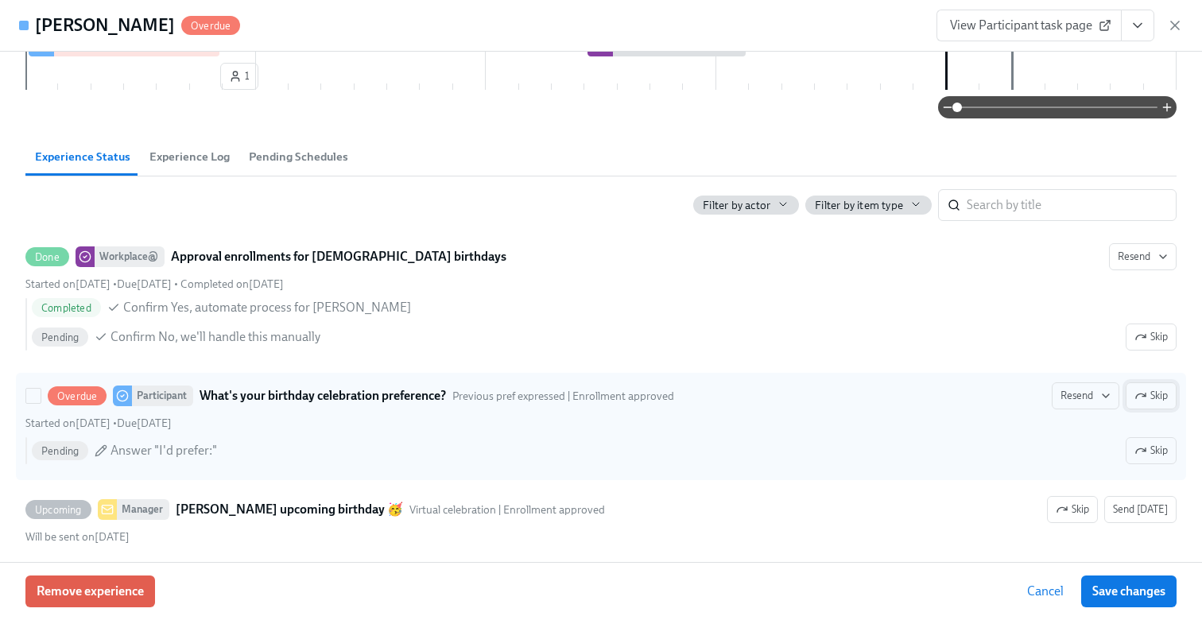
click at [1152, 397] on span "Skip" at bounding box center [1150, 396] width 33 height 16
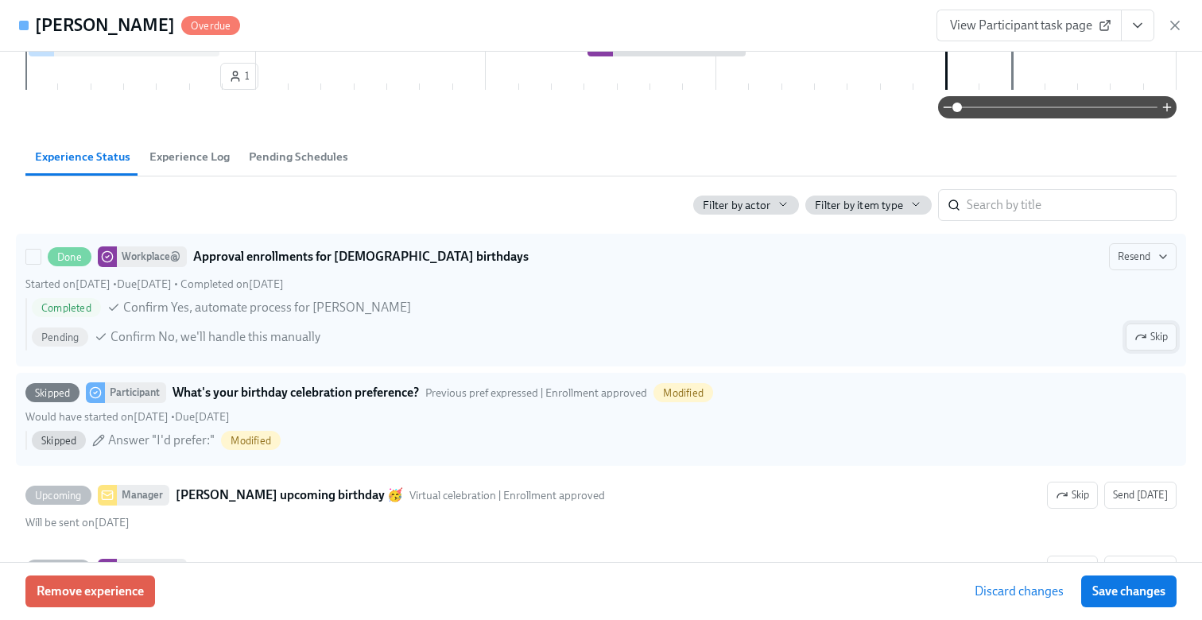
click at [1169, 342] on button "Skip" at bounding box center [1150, 336] width 51 height 27
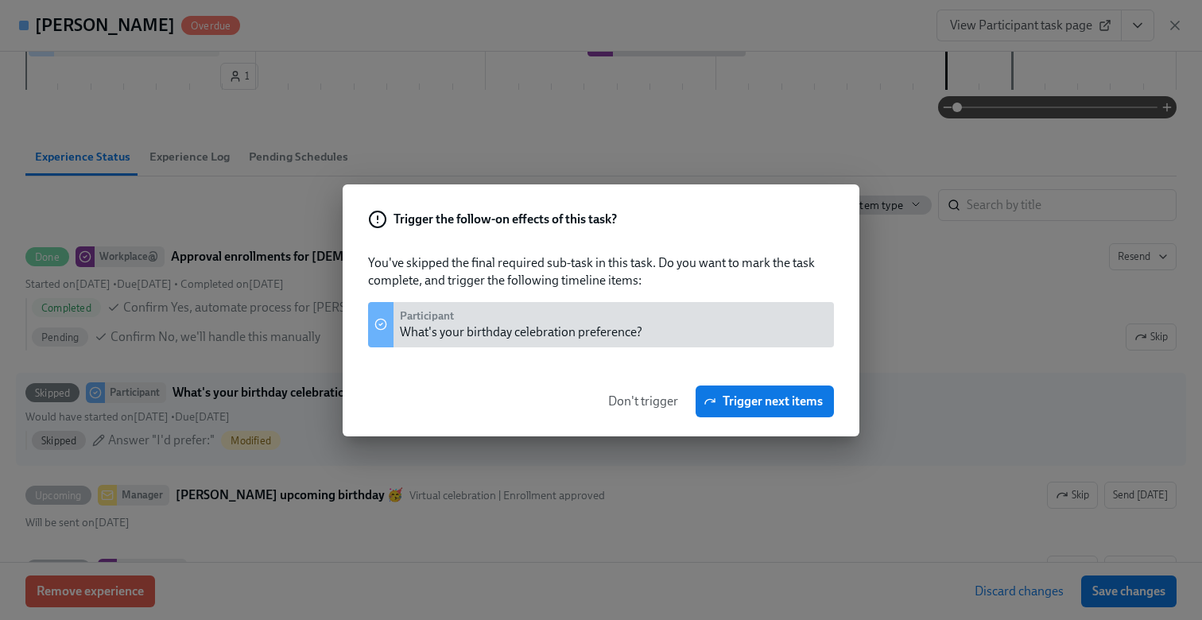
click at [649, 406] on span "Don't trigger" at bounding box center [643, 401] width 70 height 16
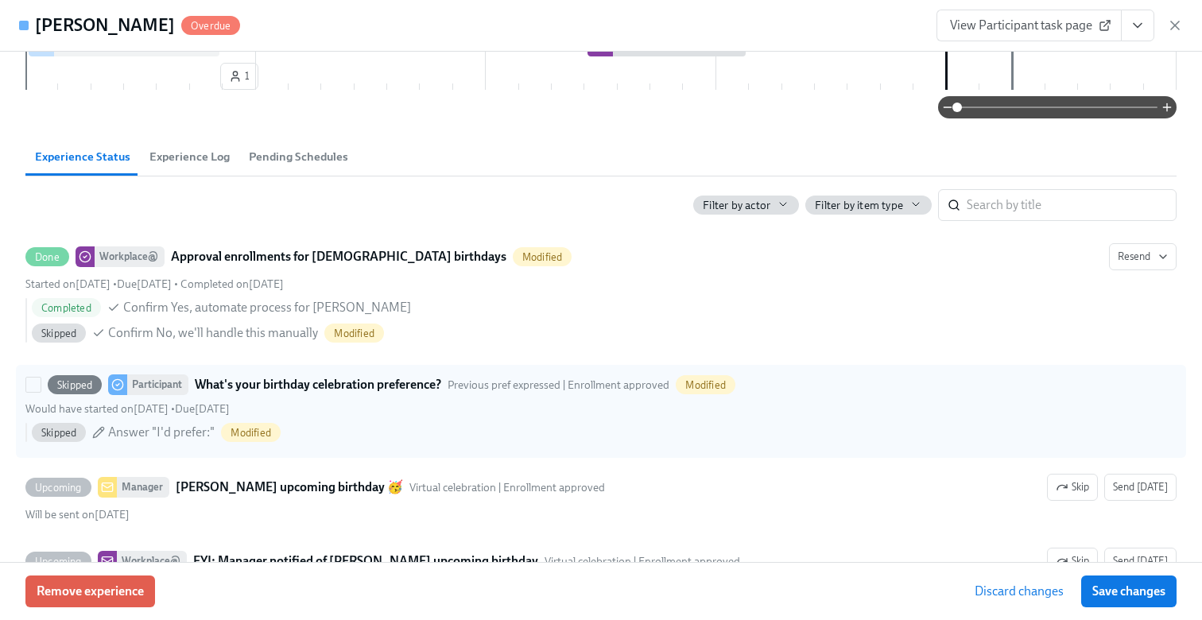
scroll to position [342, 0]
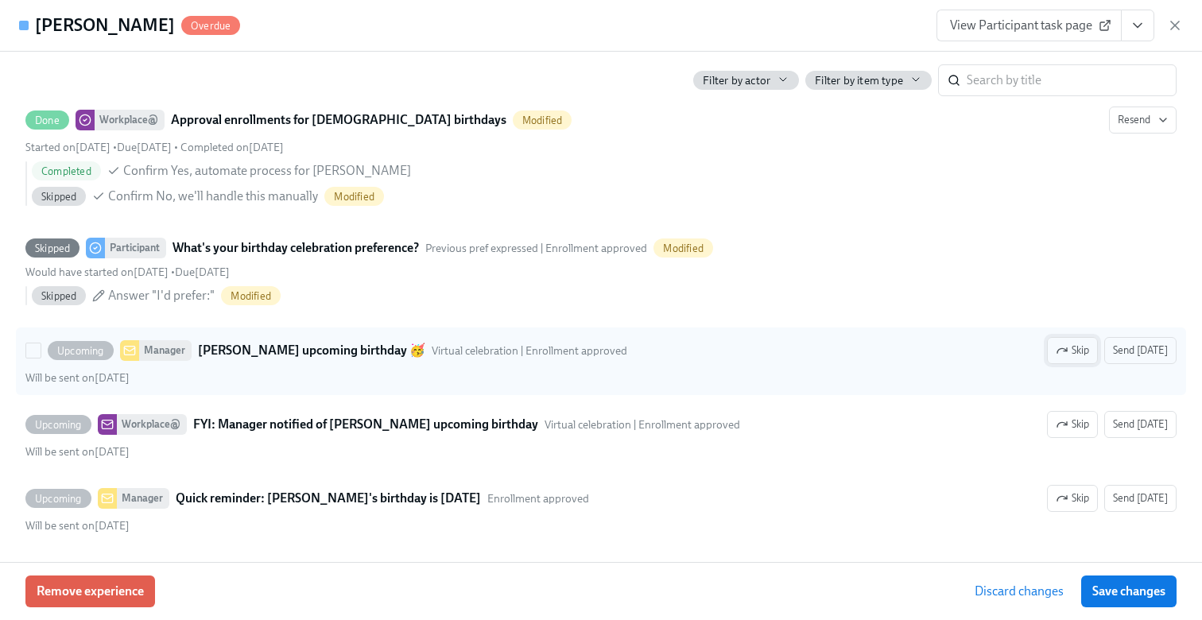
click at [1080, 355] on span "Skip" at bounding box center [1071, 351] width 33 height 16
click at [1156, 582] on button "Save changes" at bounding box center [1128, 591] width 95 height 32
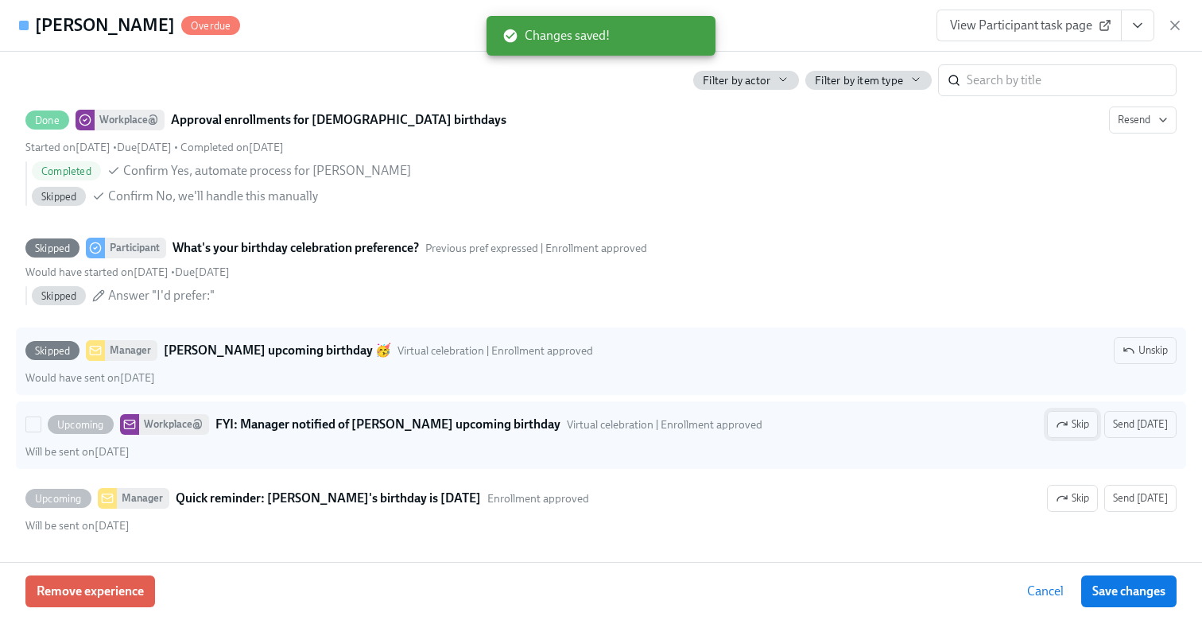
click at [1077, 424] on span "Skip" at bounding box center [1071, 424] width 33 height 16
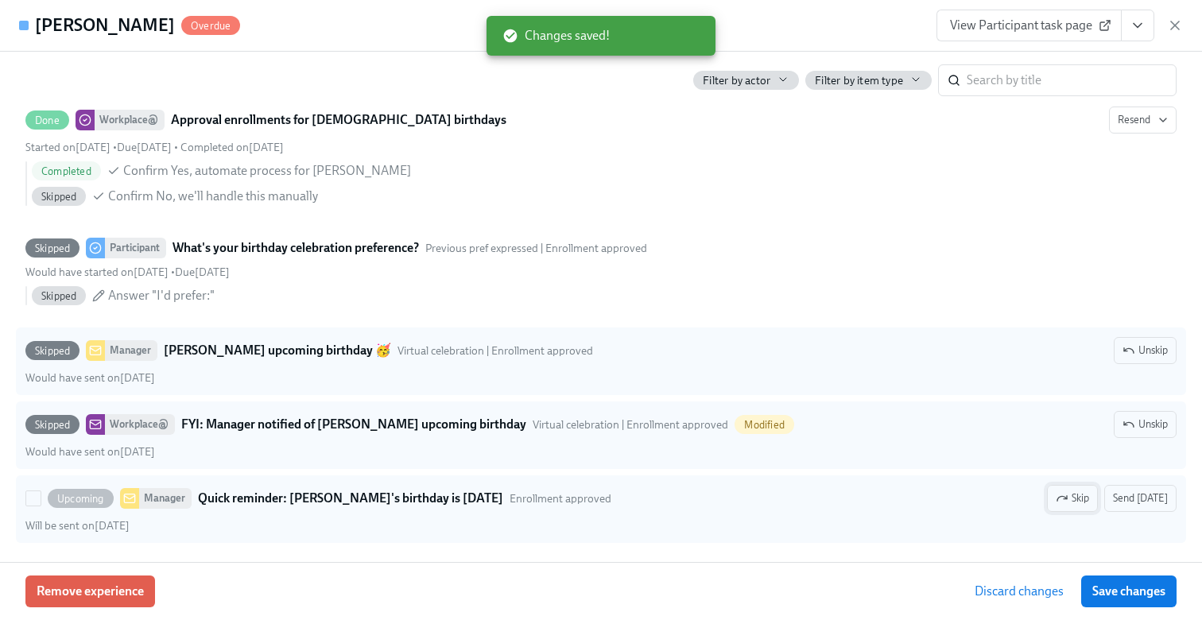
click at [1082, 499] on span "Skip" at bounding box center [1071, 498] width 33 height 16
click at [1132, 588] on span "Save changes" at bounding box center [1128, 591] width 73 height 16
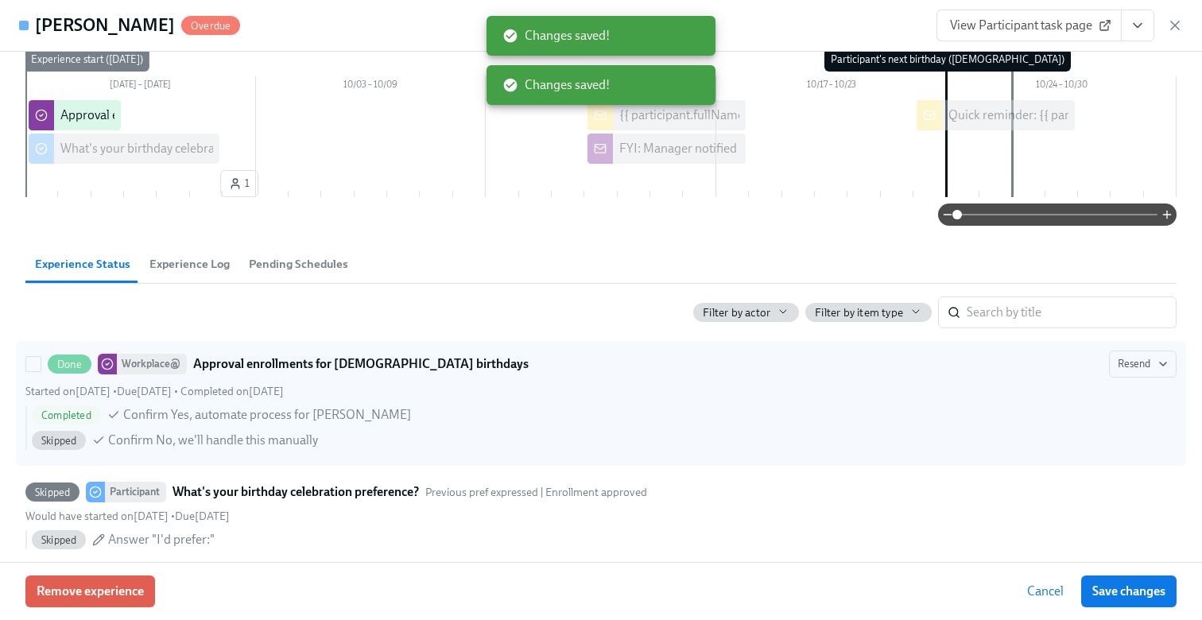
scroll to position [0, 0]
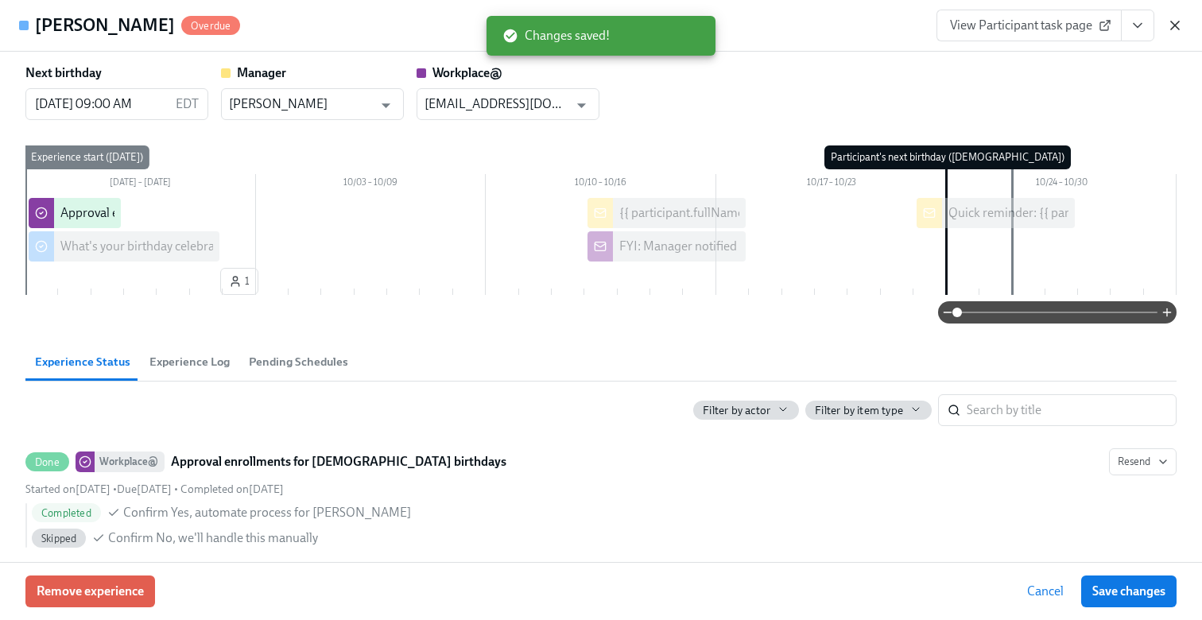
click at [1178, 20] on icon "button" at bounding box center [1175, 25] width 16 height 16
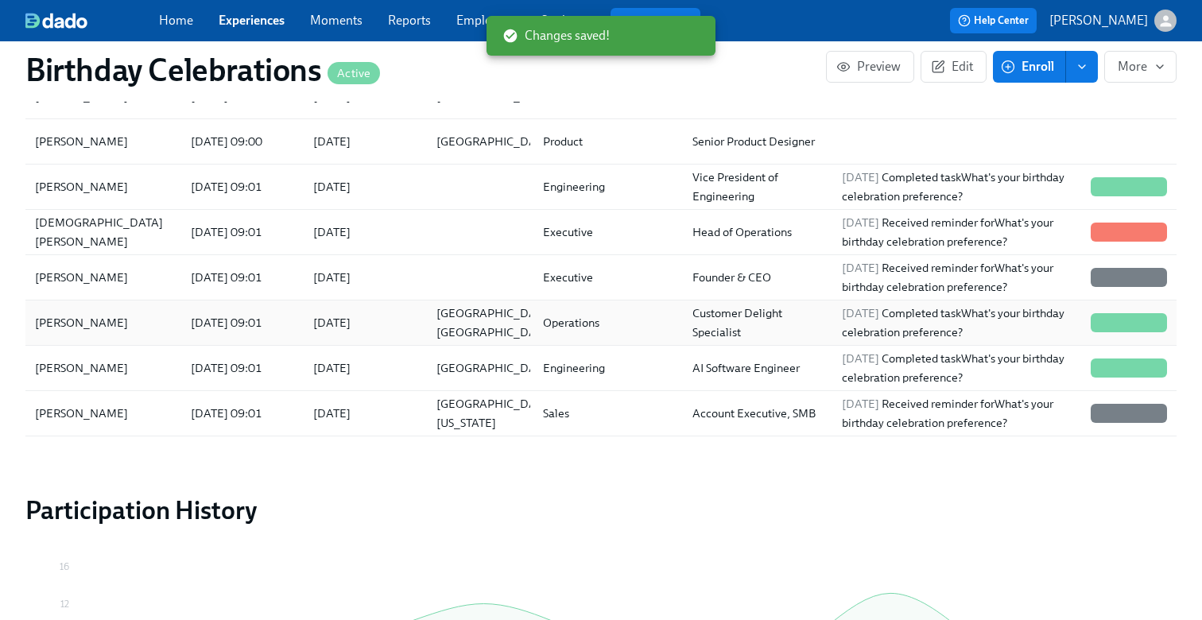
scroll to position [61, 0]
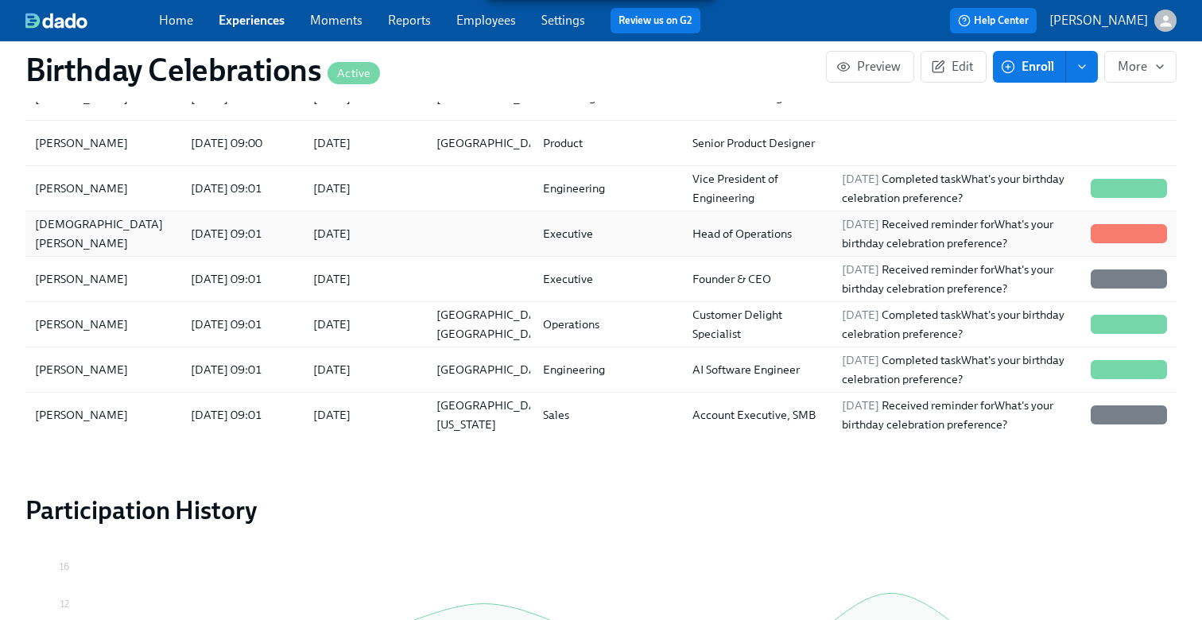
click at [666, 230] on div "Executive" at bounding box center [604, 234] width 149 height 32
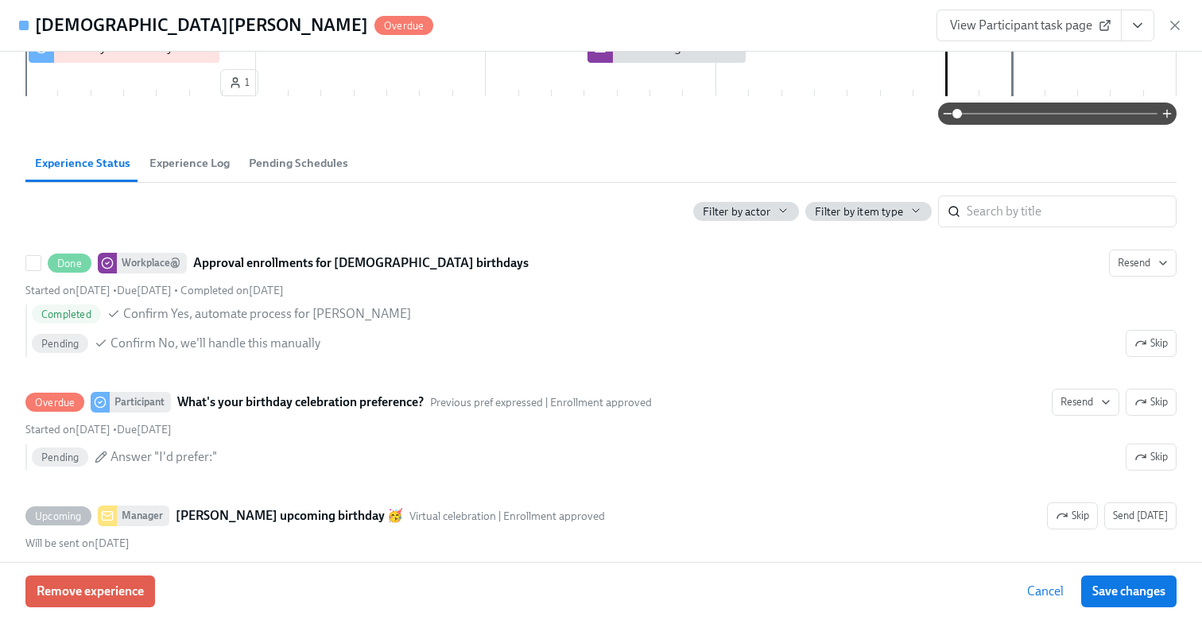
scroll to position [200, 0]
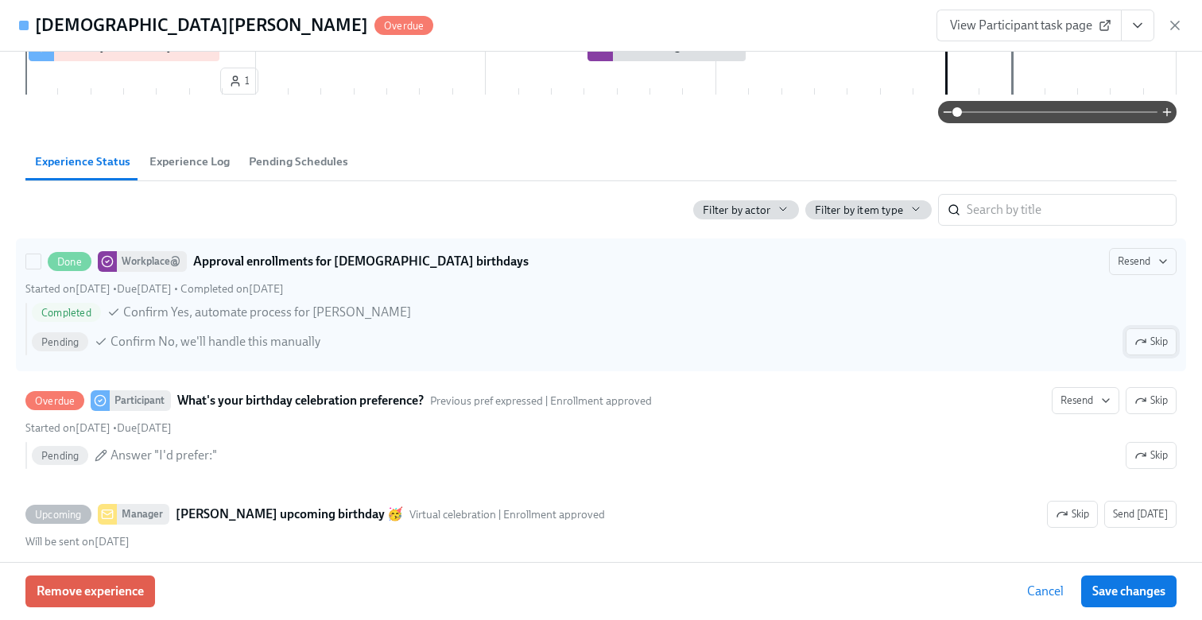
click at [1142, 350] on button "Skip" at bounding box center [1150, 341] width 51 height 27
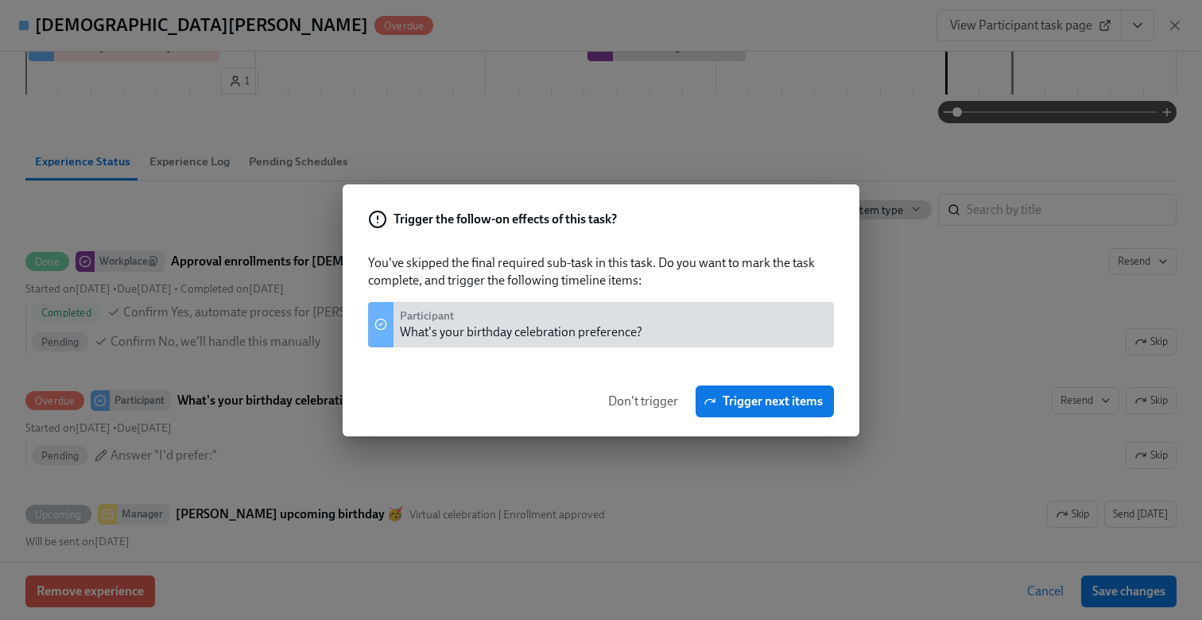
click at [665, 401] on span "Don't trigger" at bounding box center [643, 401] width 70 height 16
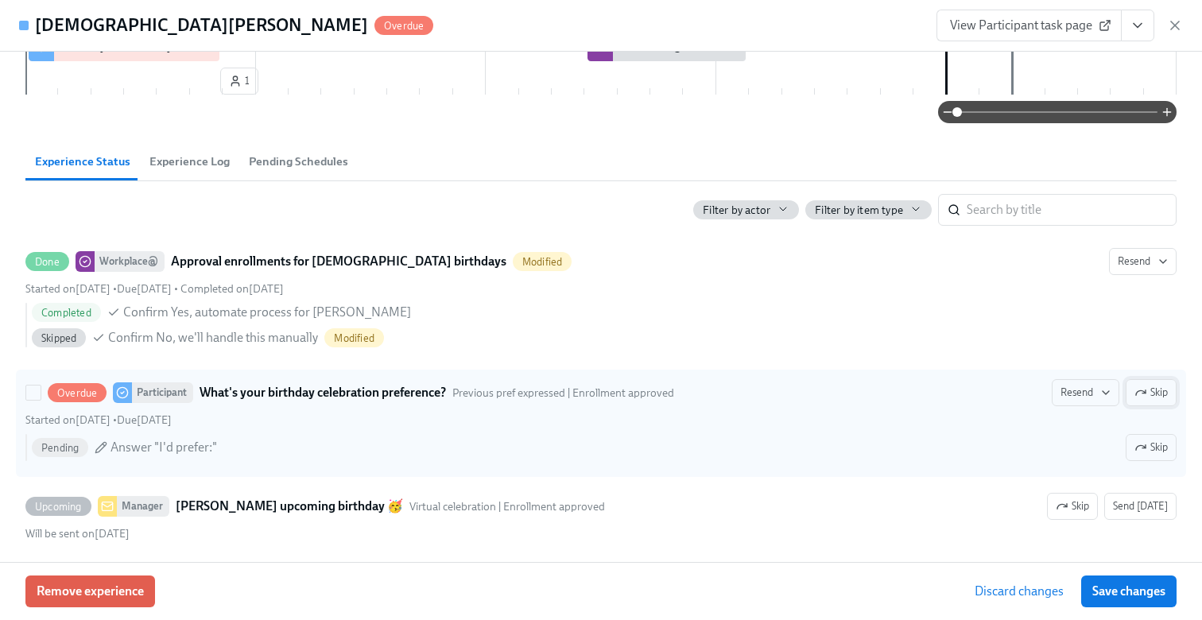
click at [1166, 394] on span "Skip" at bounding box center [1150, 393] width 33 height 16
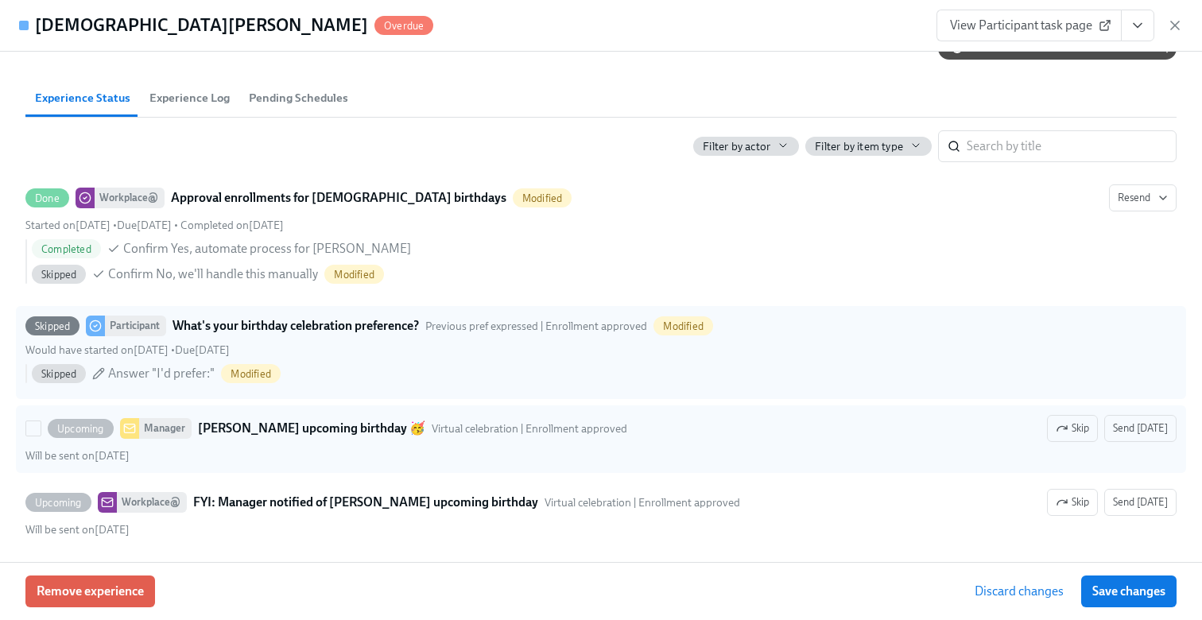
scroll to position [294, 0]
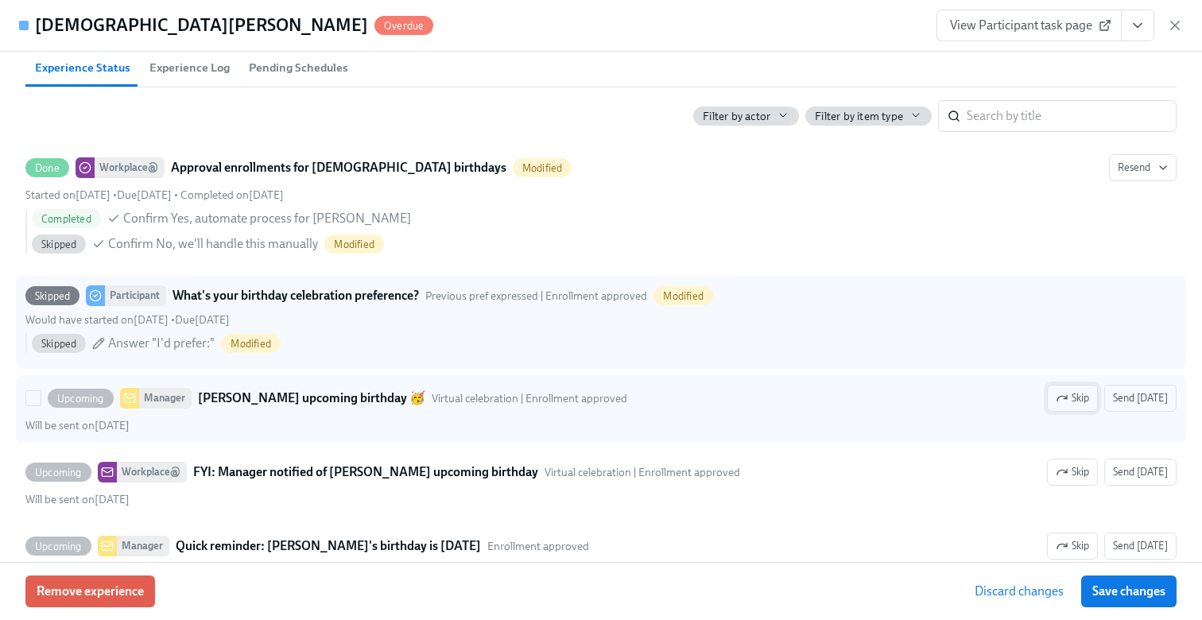
click at [1079, 407] on button "Skip" at bounding box center [1072, 398] width 51 height 27
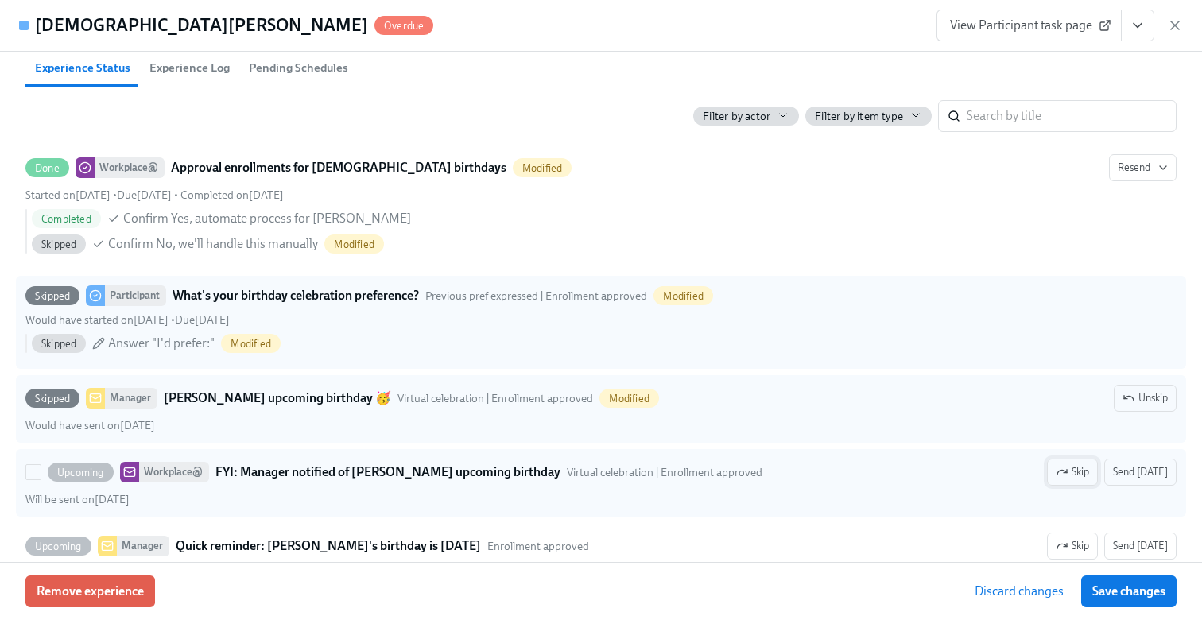
click at [1098, 472] on button "Skip" at bounding box center [1072, 472] width 51 height 27
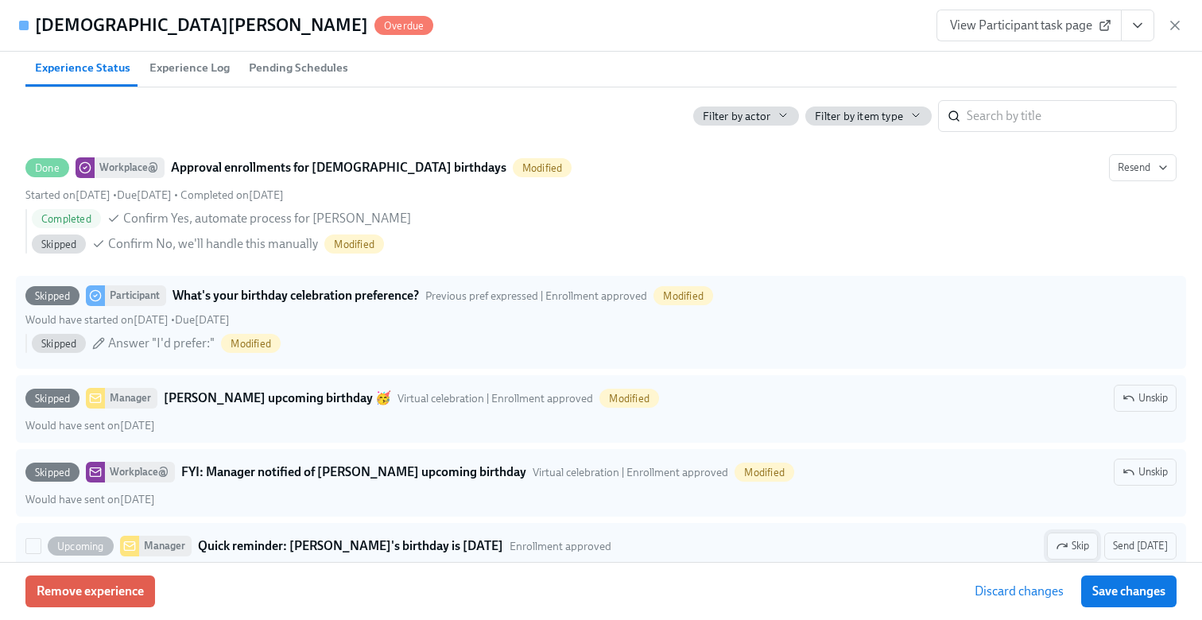
click at [1089, 542] on span "Skip" at bounding box center [1071, 546] width 33 height 16
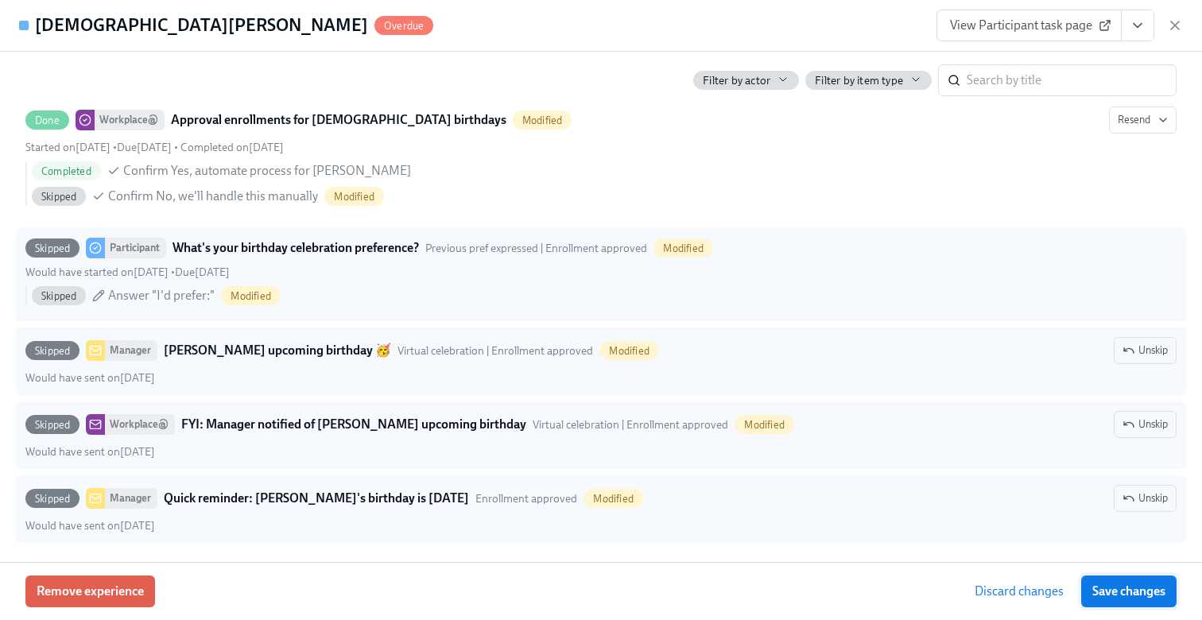
click at [1121, 579] on button "Save changes" at bounding box center [1128, 591] width 95 height 32
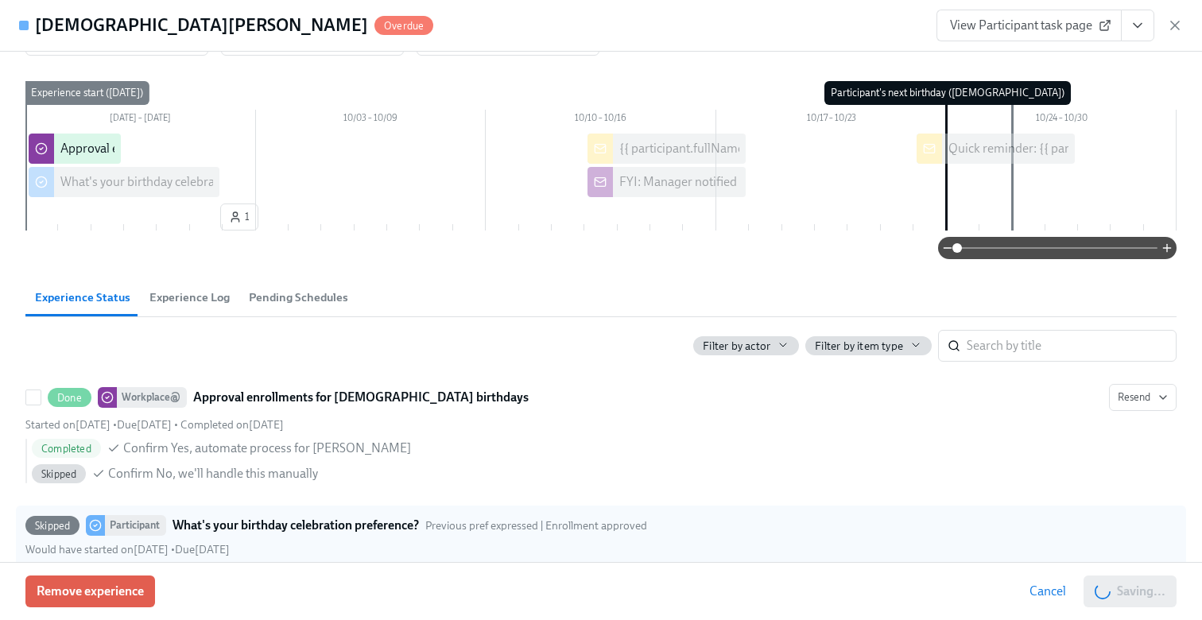
scroll to position [0, 0]
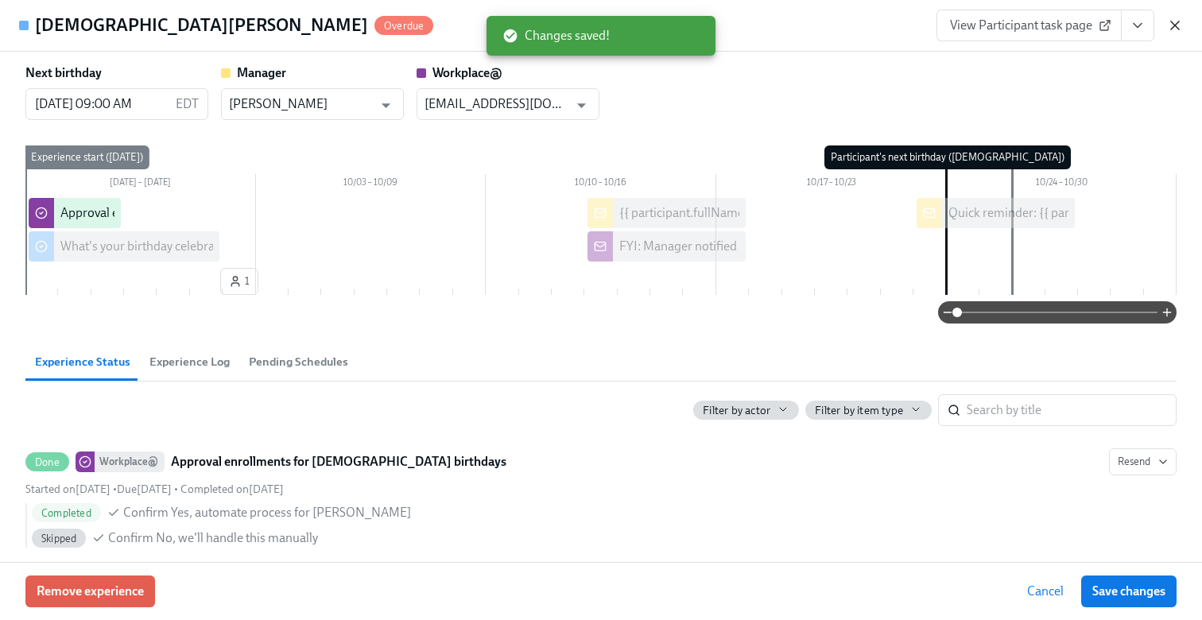
click at [1169, 25] on icon "button" at bounding box center [1175, 25] width 16 height 16
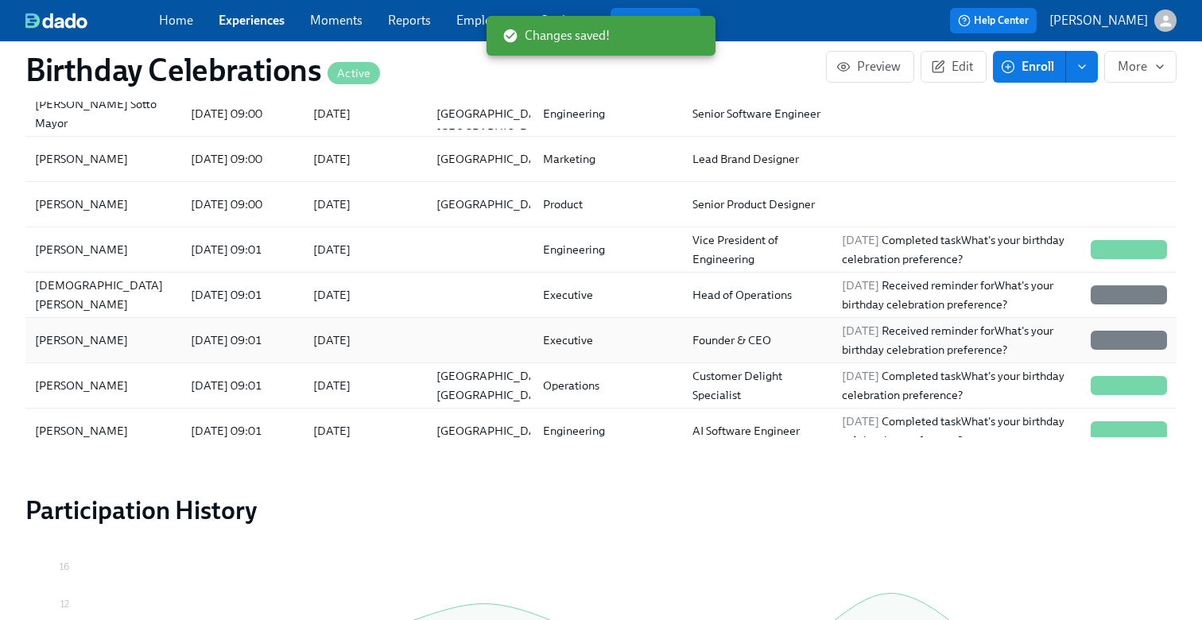
scroll to position [2, 0]
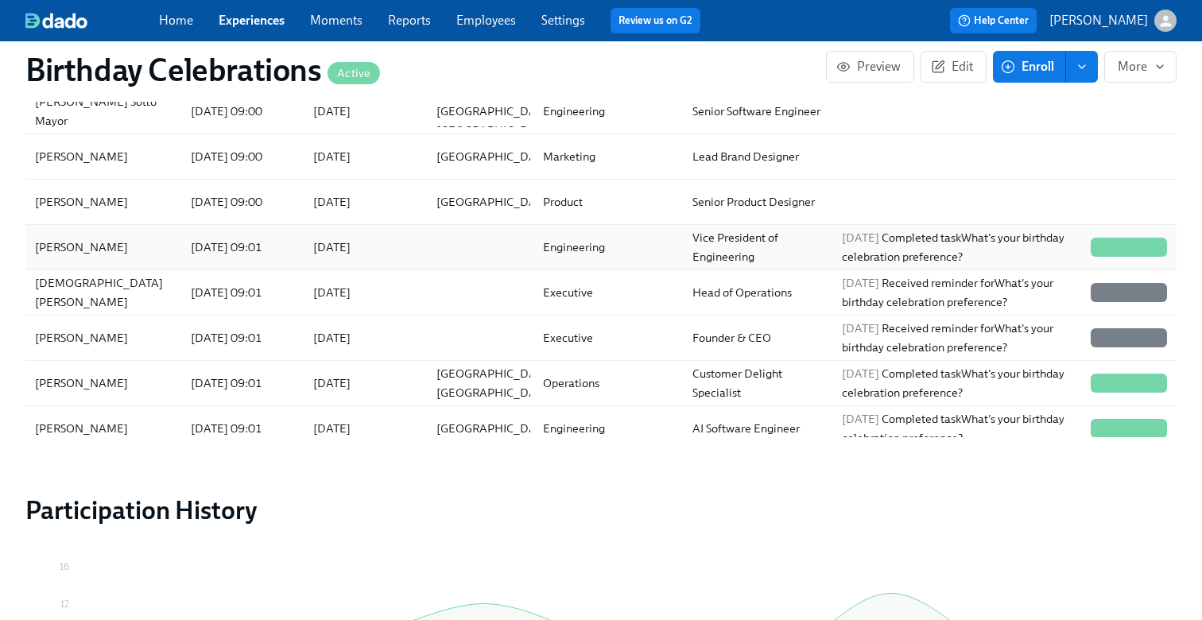
click at [351, 240] on div "2025/10/27" at bounding box center [332, 247] width 50 height 19
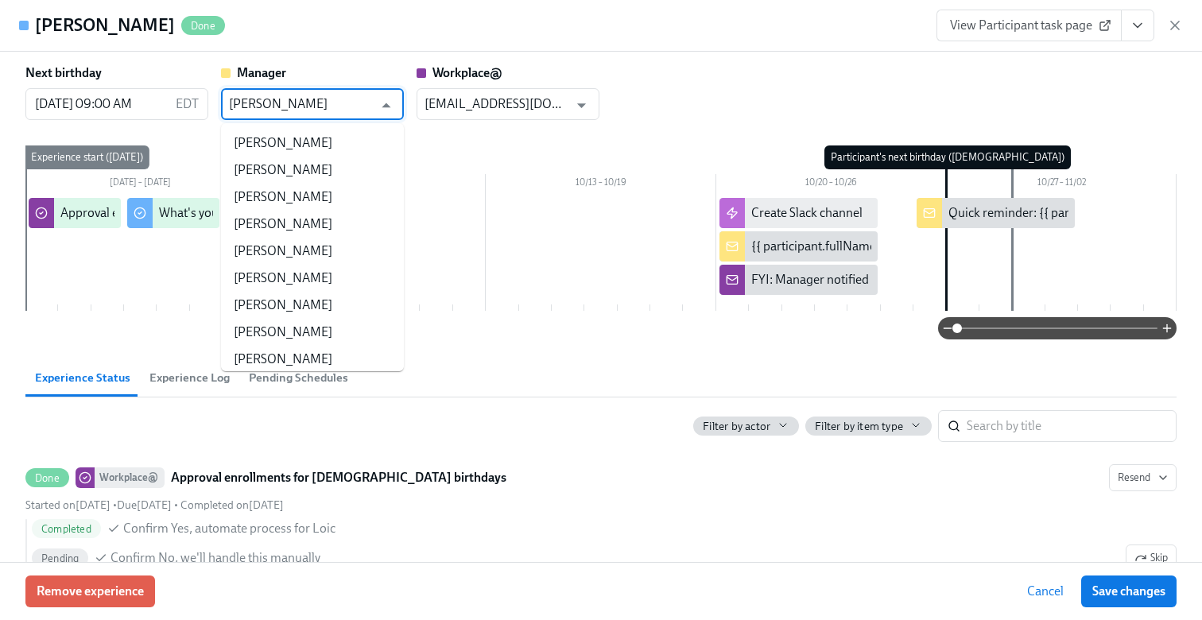
click at [358, 99] on input "Rahul Vohra" at bounding box center [301, 104] width 144 height 32
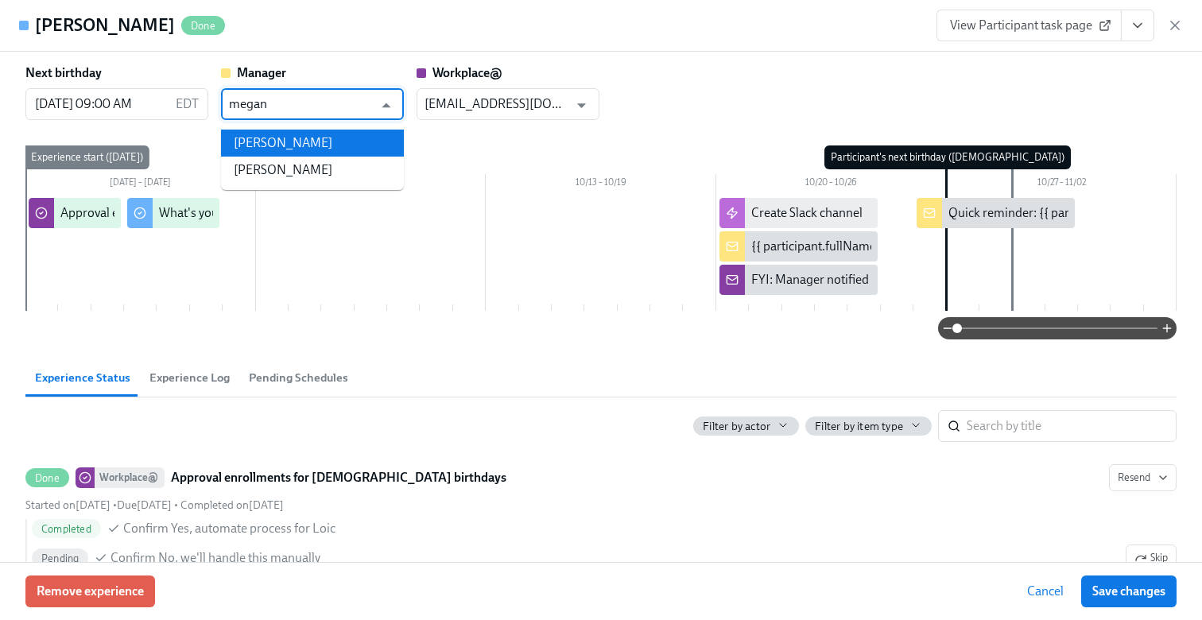
click at [308, 133] on li "Megan Wookey" at bounding box center [312, 143] width 183 height 27
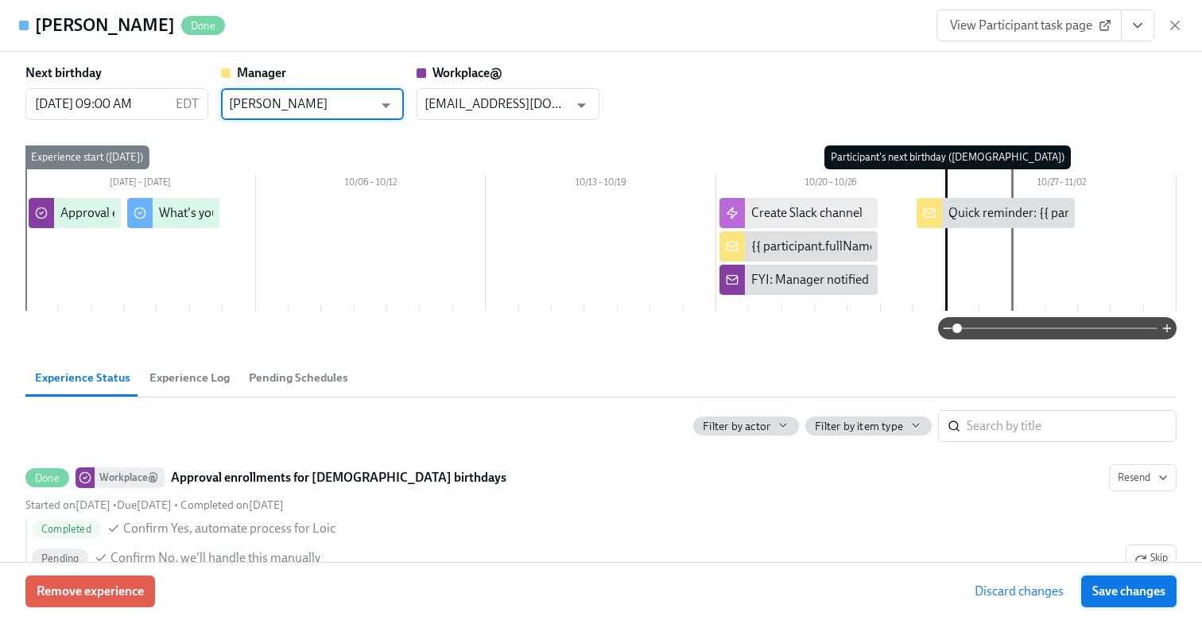
type input "Megan Wookey"
click at [1097, 583] on span "Save changes" at bounding box center [1128, 591] width 73 height 16
type input "Megan Wookey"
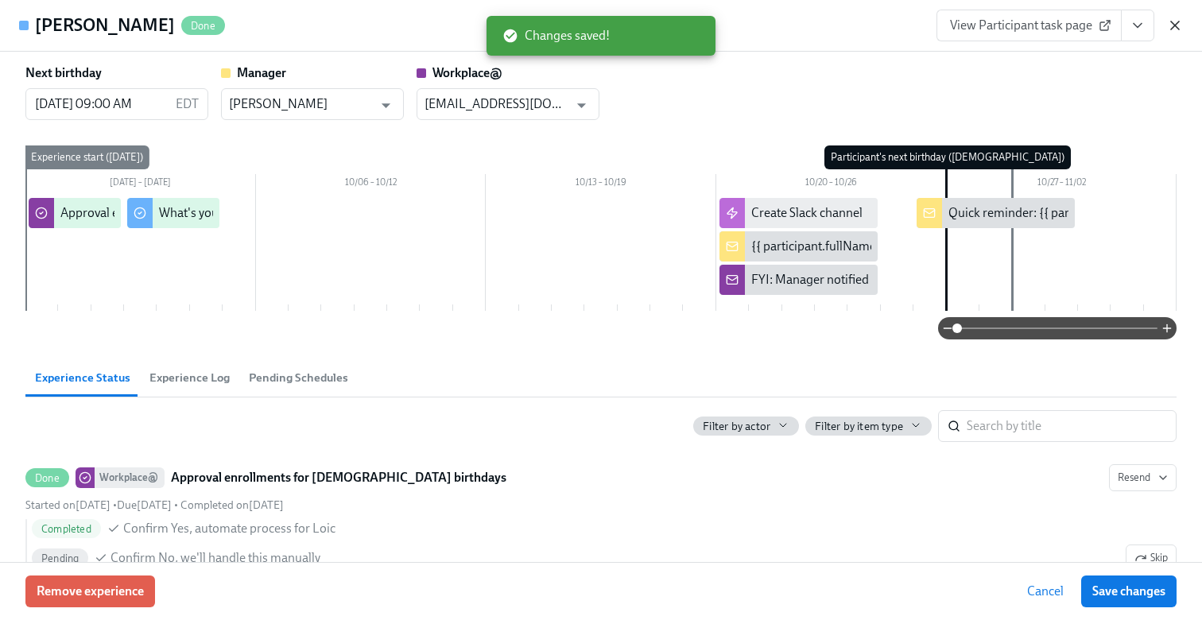
click at [1177, 24] on icon "button" at bounding box center [1175, 25] width 16 height 16
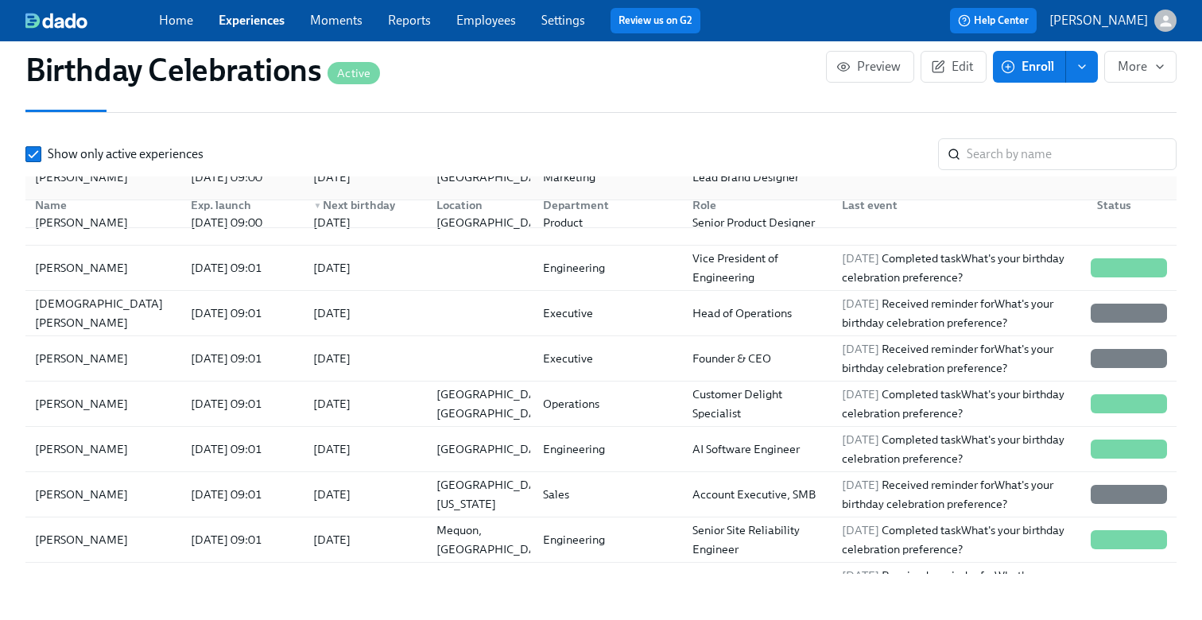
scroll to position [210, 0]
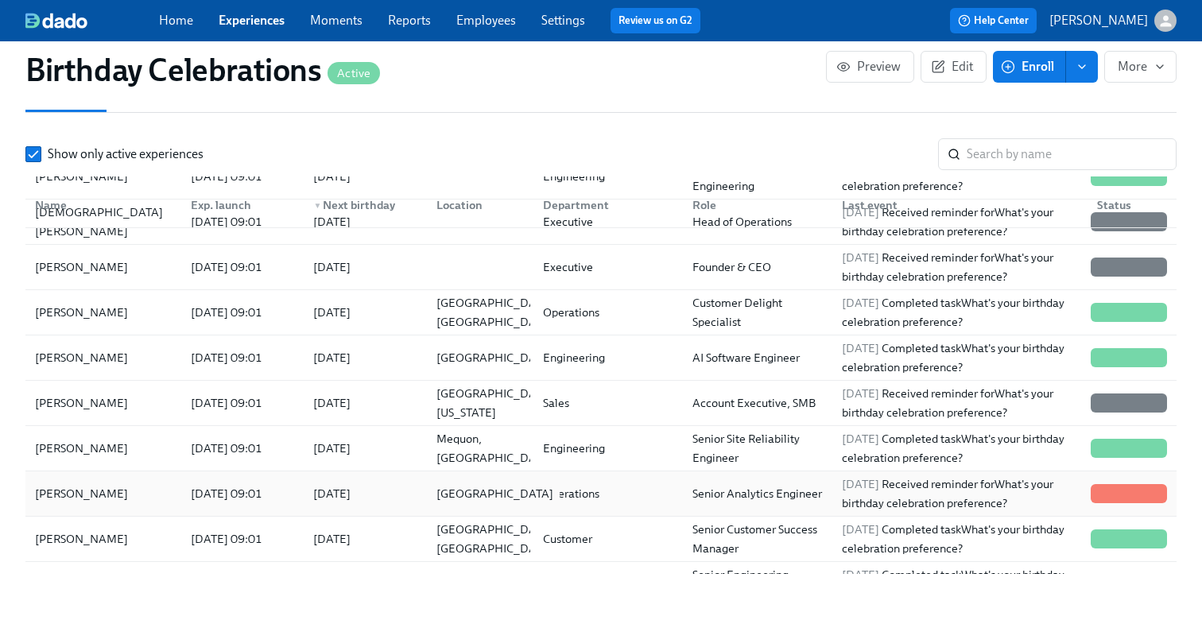
click at [491, 482] on div "Boston" at bounding box center [477, 494] width 106 height 32
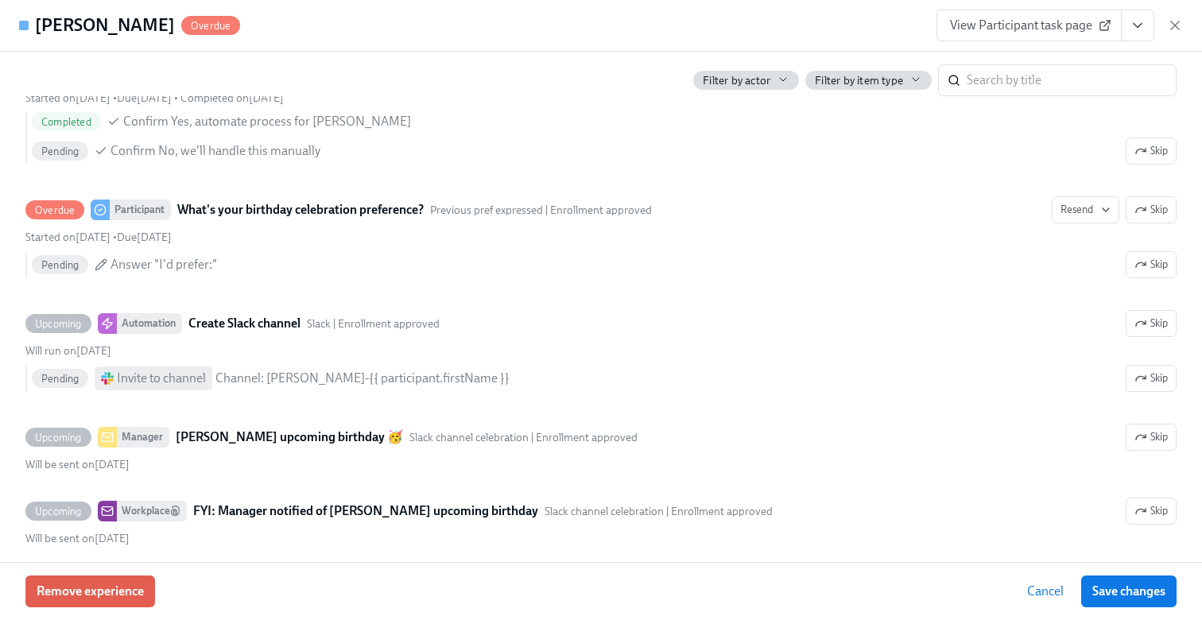
scroll to position [511, 0]
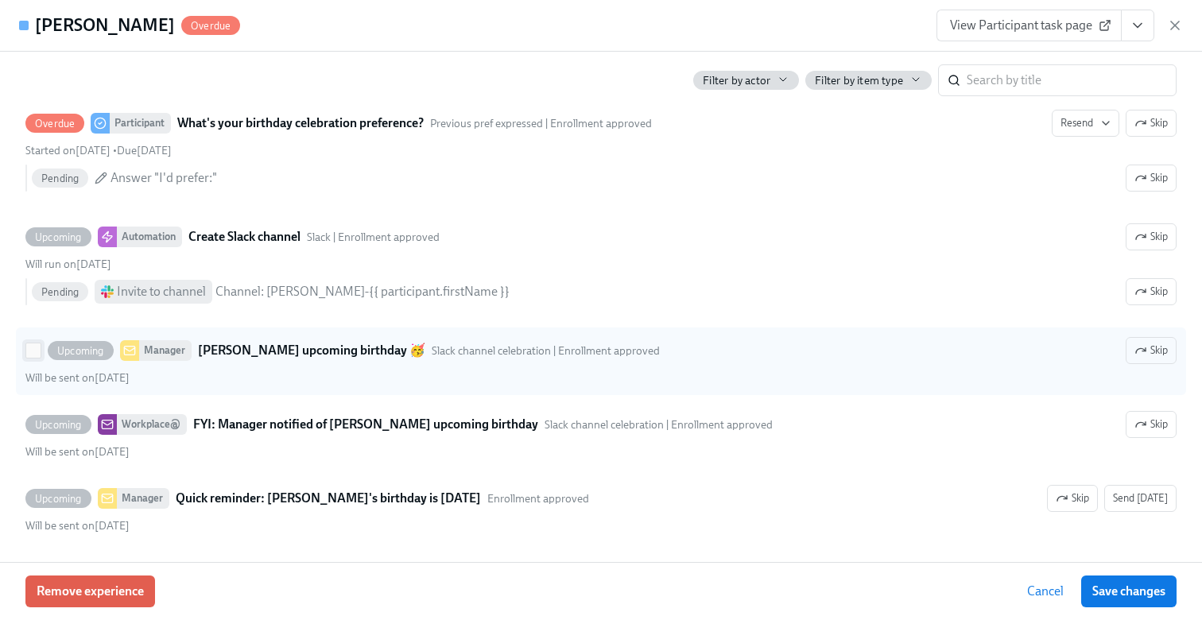
click at [29, 351] on input "Upcoming Manager Lilliana Kulak's upcoming birthday 🥳 Slack channel celebration…" at bounding box center [33, 350] width 14 height 14
checkbox input "true"
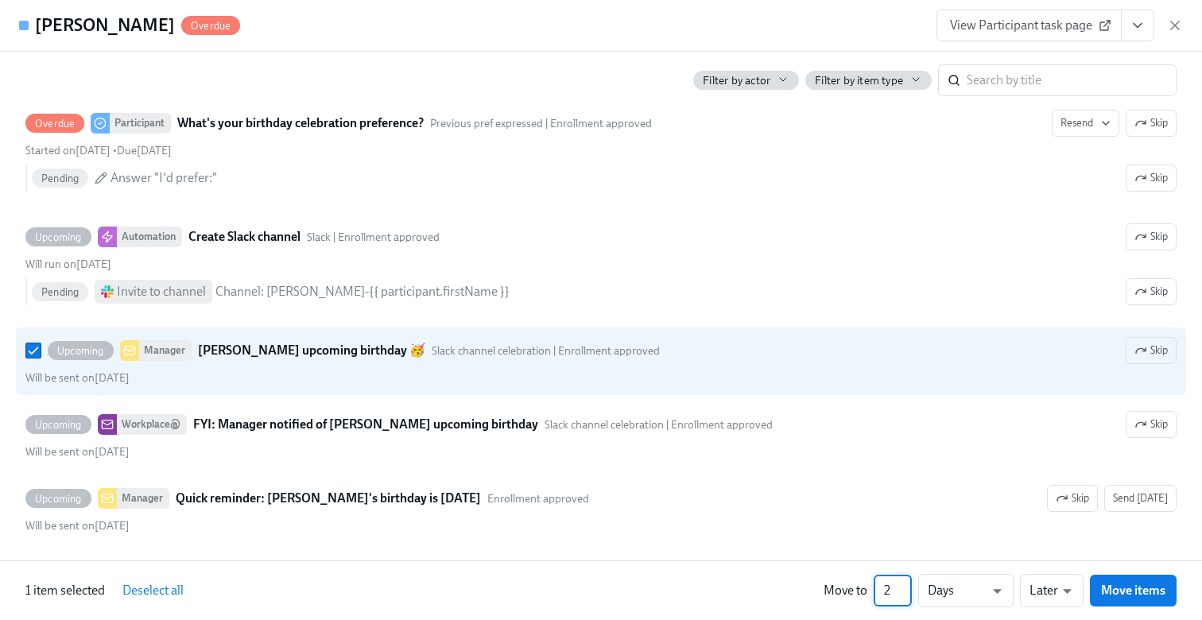
type input "2"
click at [904, 589] on input "2" at bounding box center [892, 591] width 38 height 32
click at [1044, 556] on li "Earlier" at bounding box center [1052, 560] width 64 height 27
type input "earlier"
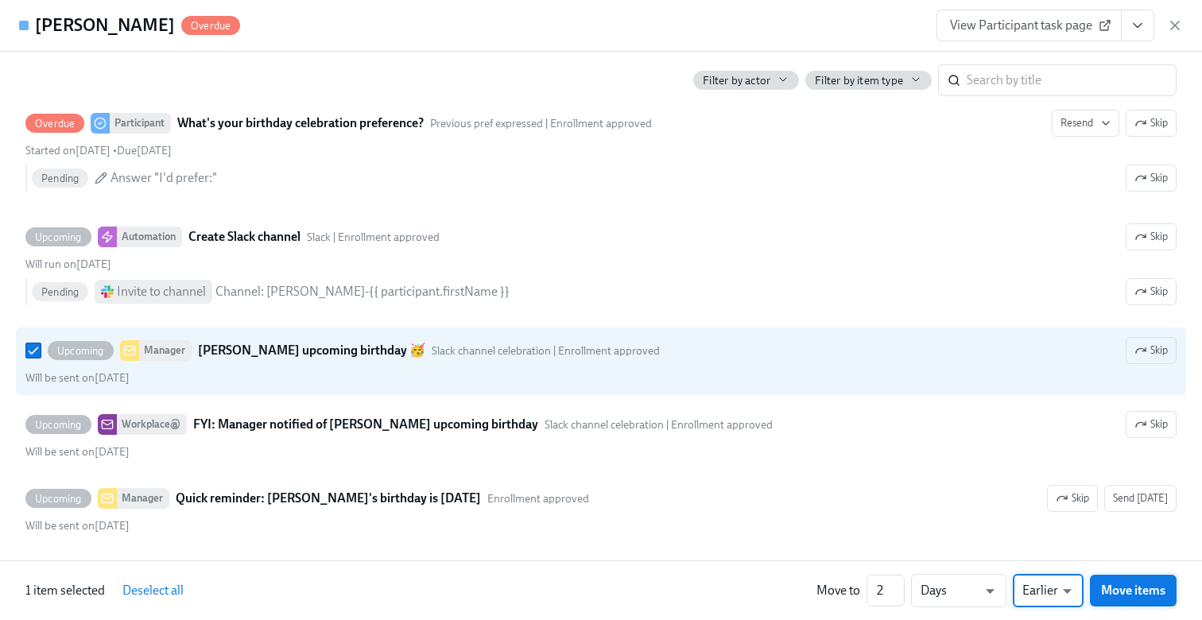
click at [1126, 589] on span "Move items" at bounding box center [1133, 591] width 64 height 16
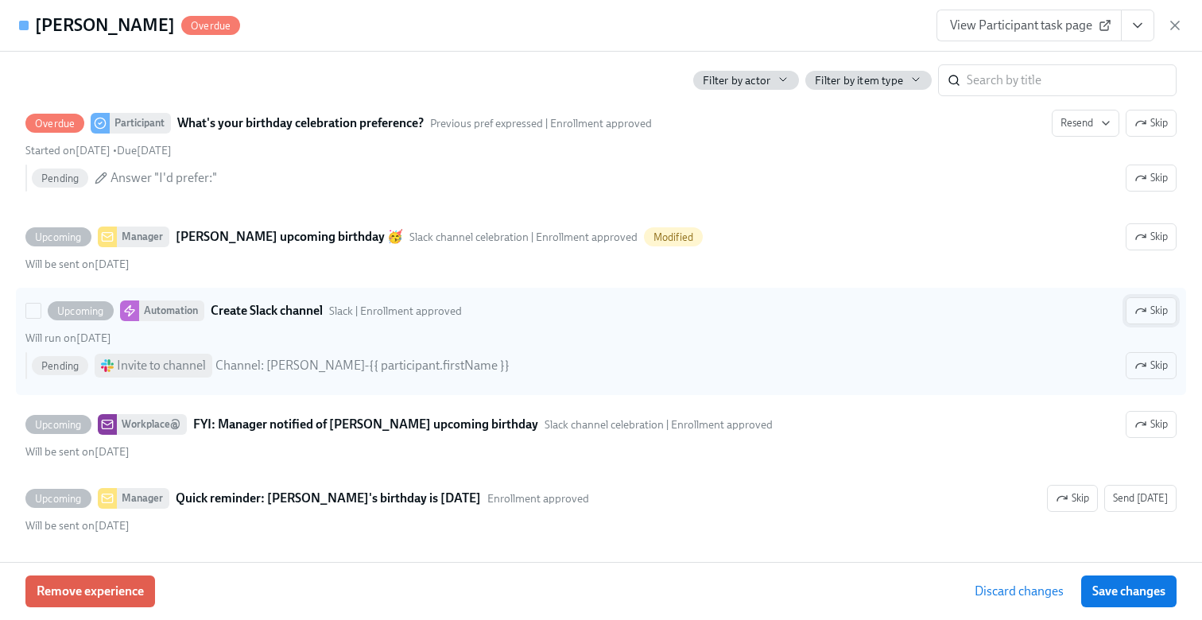
click at [1161, 307] on span "Skip" at bounding box center [1150, 311] width 33 height 16
click at [1129, 588] on span "Save changes" at bounding box center [1128, 591] width 73 height 16
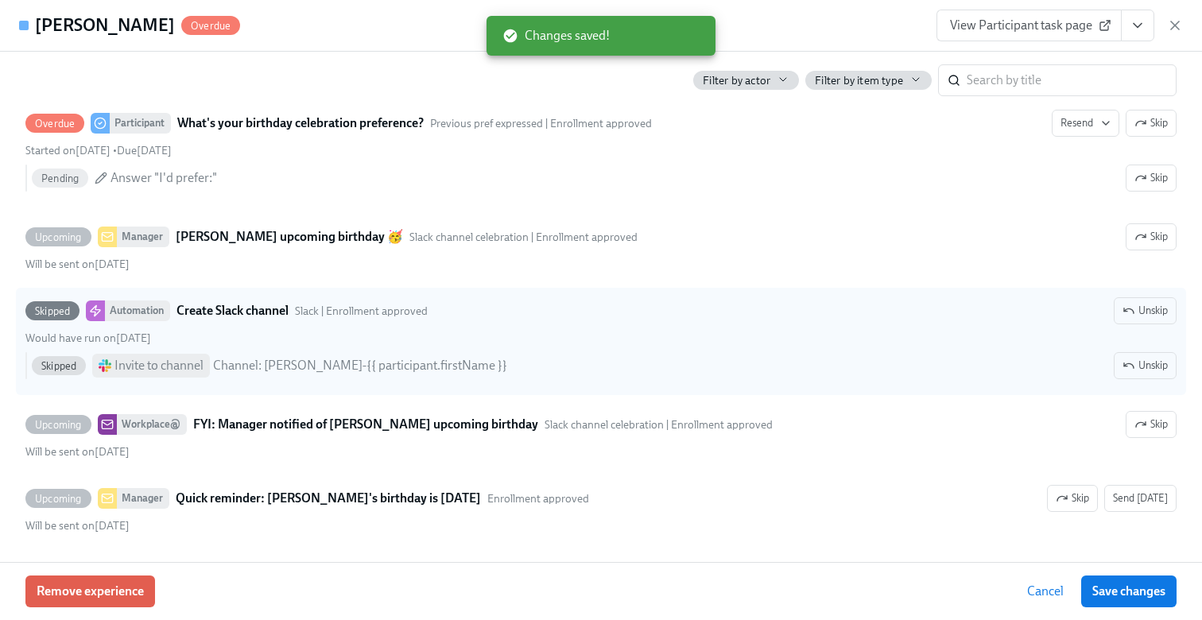
click at [1139, 26] on icon "View task page" at bounding box center [1137, 25] width 16 height 16
click at [993, 72] on li "View Manager task page" at bounding box center [1044, 61] width 178 height 27
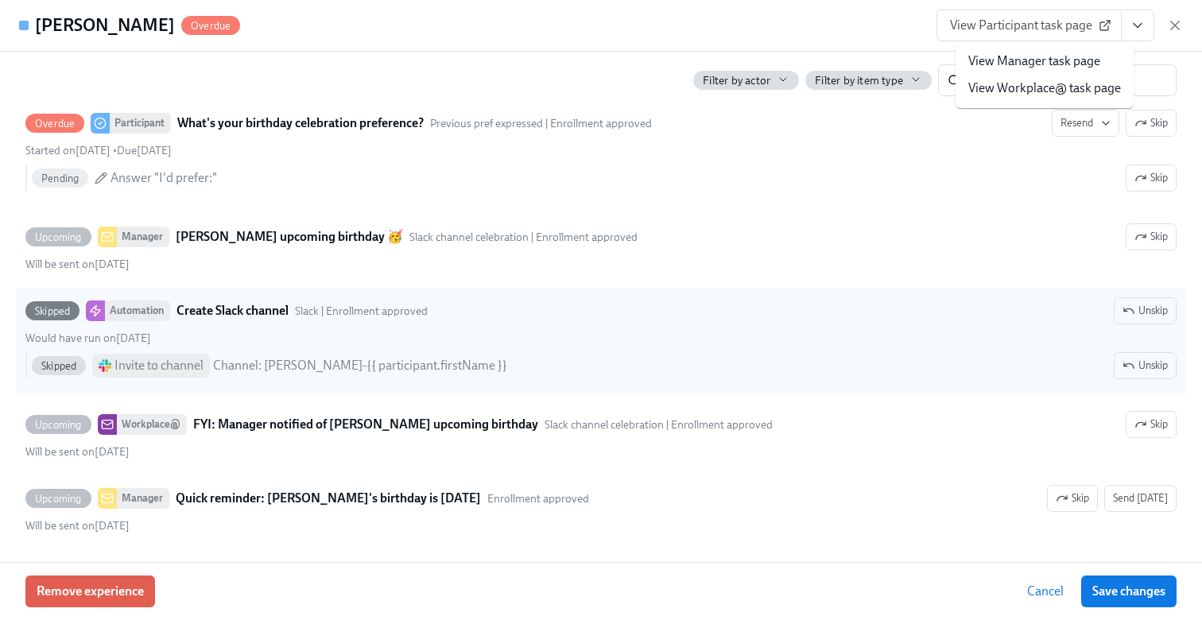
click at [1011, 48] on li "View Manager task page" at bounding box center [1044, 61] width 178 height 27
click at [1010, 58] on link "View Manager task page" at bounding box center [1034, 60] width 132 height 17
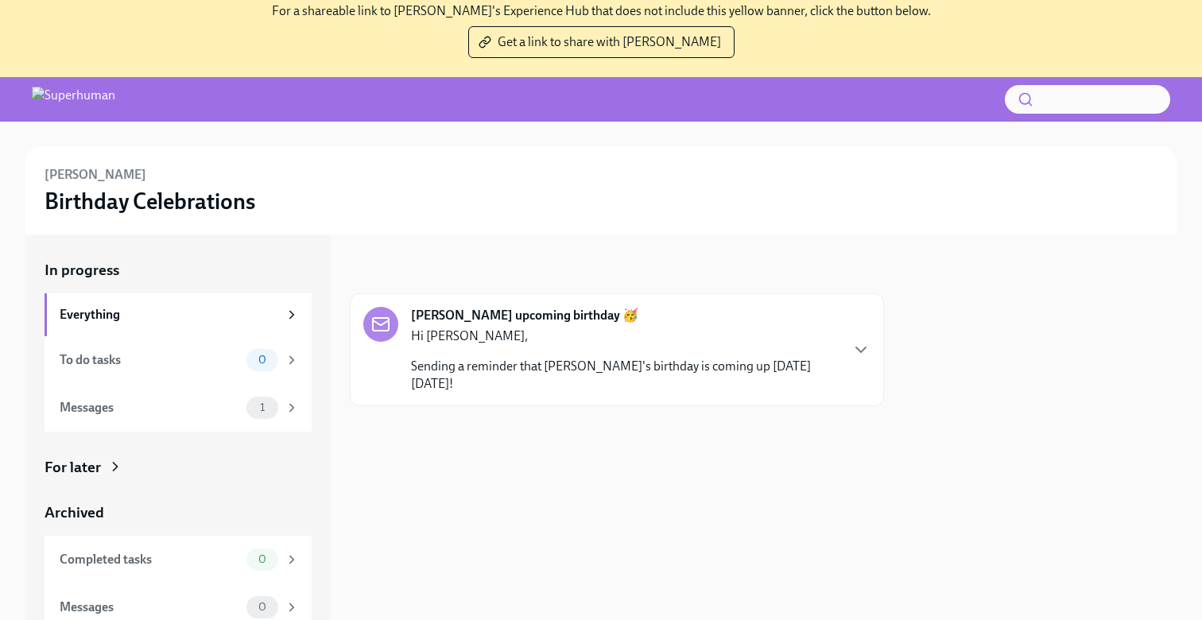
scroll to position [106, 0]
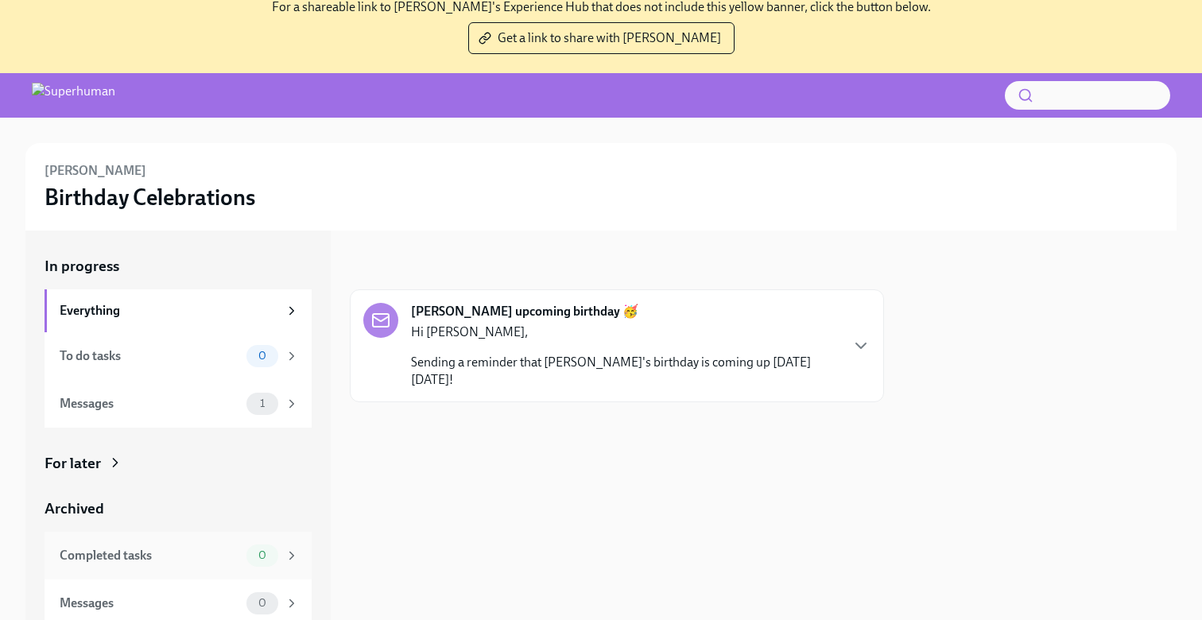
click at [227, 548] on div "Completed tasks" at bounding box center [150, 555] width 180 height 17
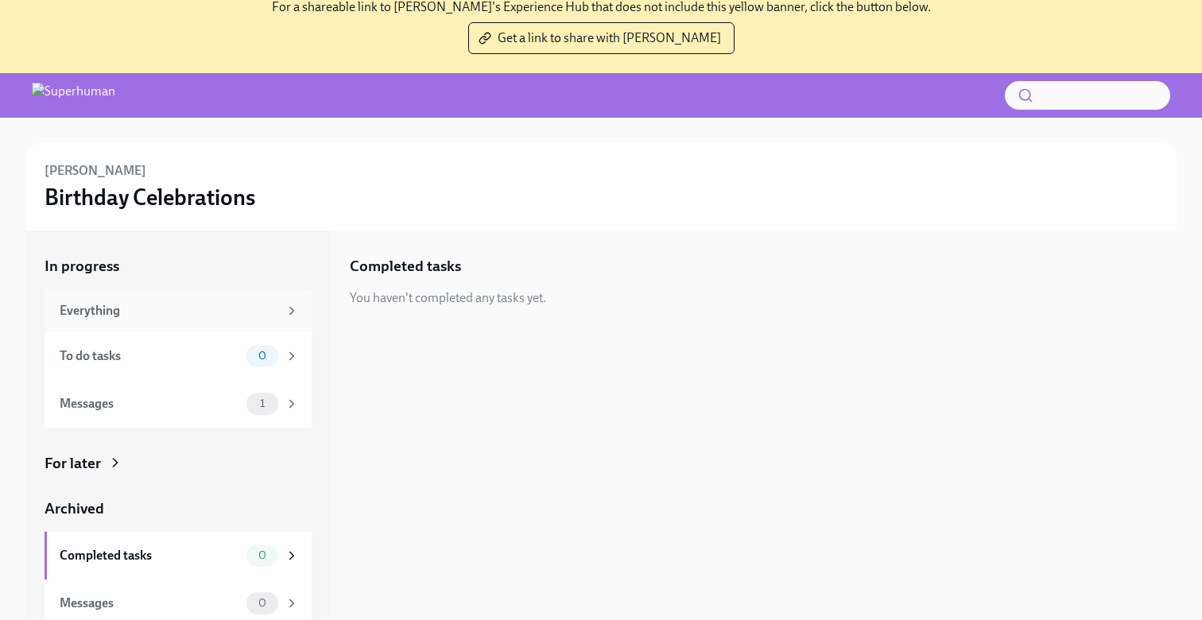
click at [190, 319] on div "Everything" at bounding box center [169, 310] width 219 height 17
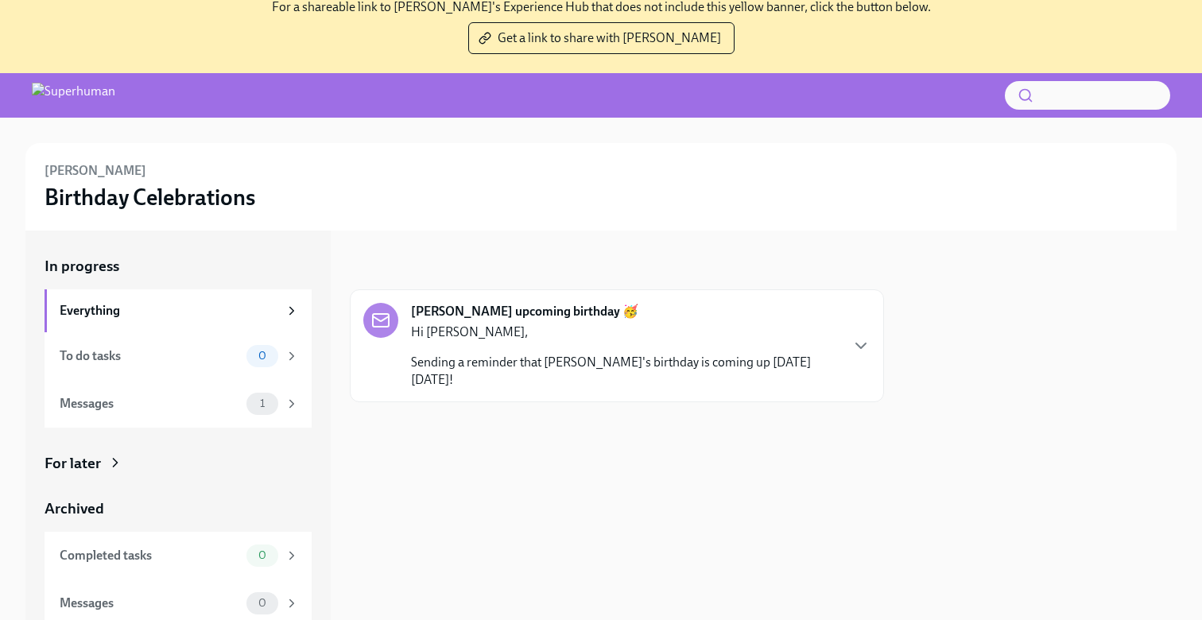
click at [443, 324] on p "Hi Rafael," at bounding box center [625, 331] width 428 height 17
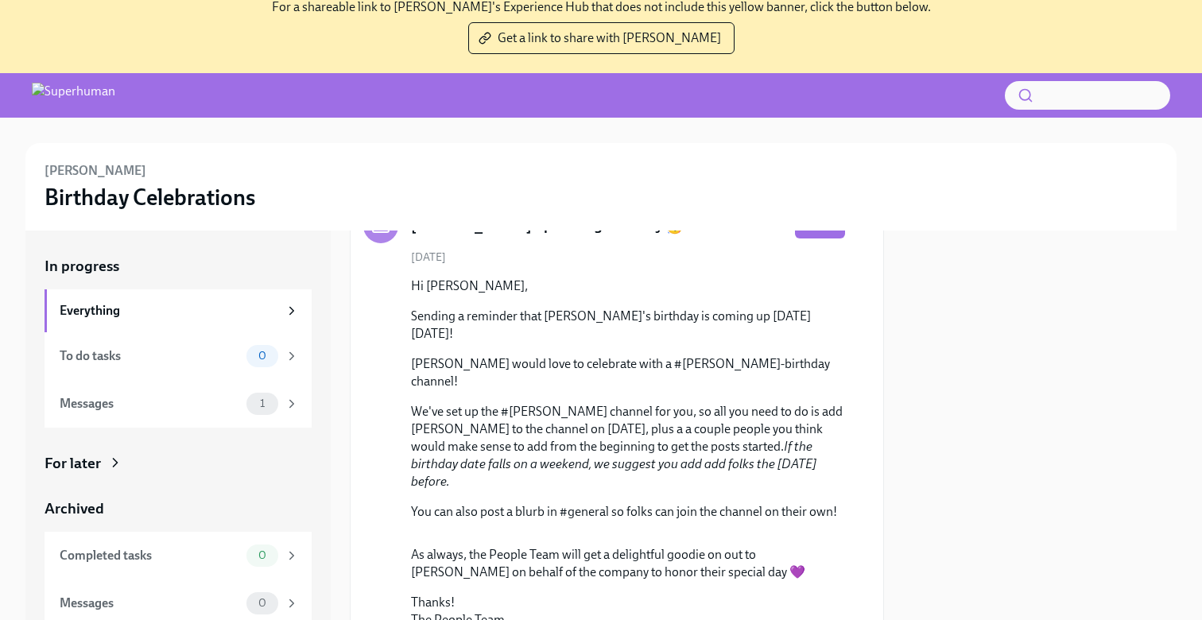
scroll to position [179, 0]
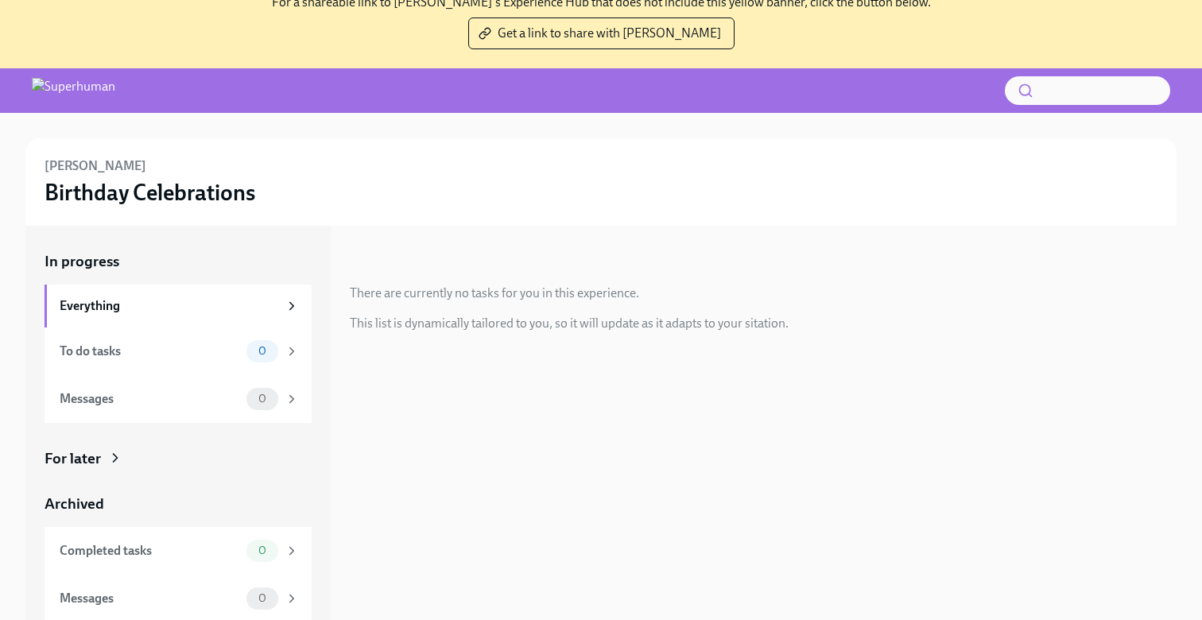
scroll to position [179, 0]
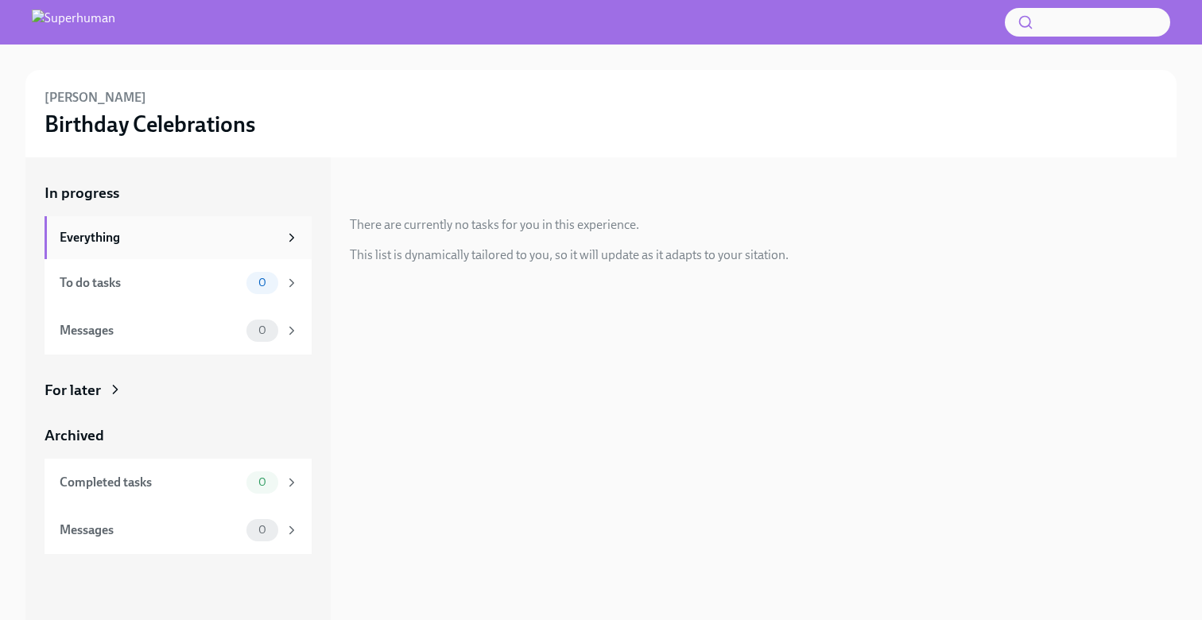
click at [226, 238] on div "Everything" at bounding box center [169, 237] width 219 height 17
click at [289, 234] on icon at bounding box center [292, 237] width 14 height 14
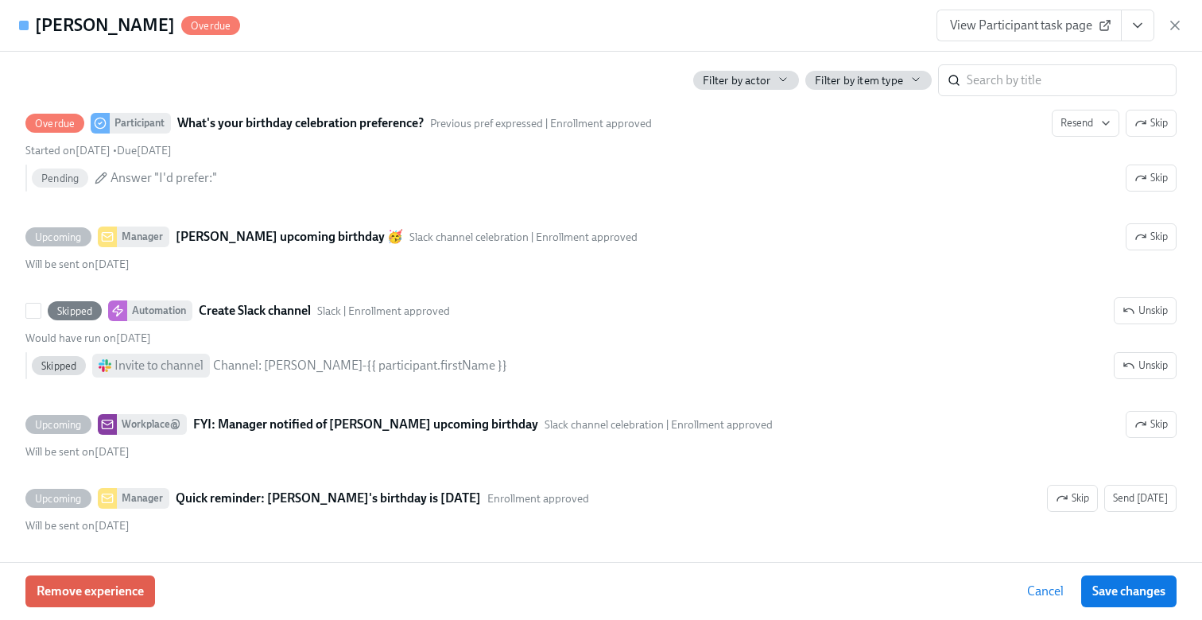
scroll to position [0, 4012]
click at [1133, 592] on span "Save changes" at bounding box center [1128, 591] width 73 height 16
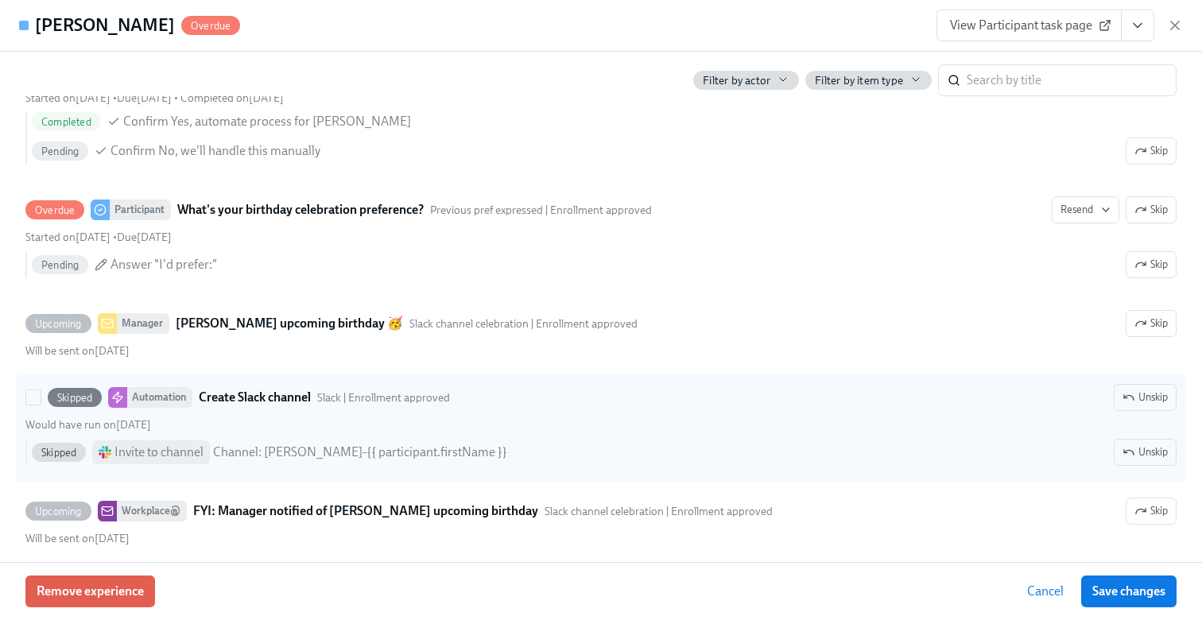
scroll to position [368, 0]
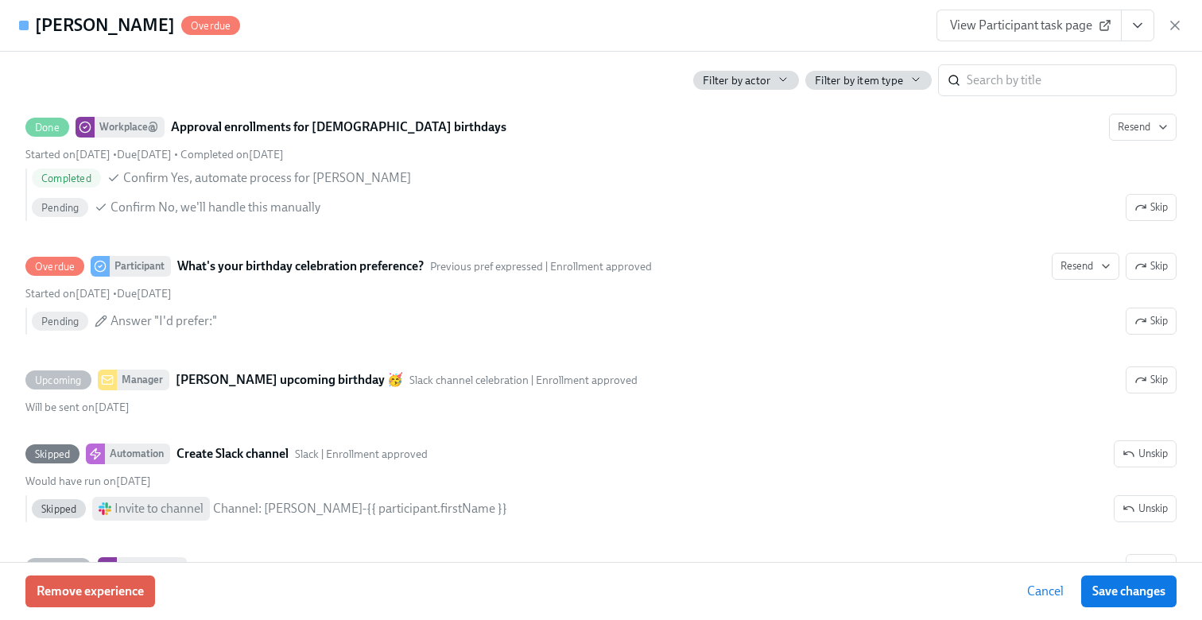
click at [1175, 16] on div "View Participant task page" at bounding box center [1059, 26] width 246 height 32
click at [1175, 21] on icon "button" at bounding box center [1175, 25] width 16 height 16
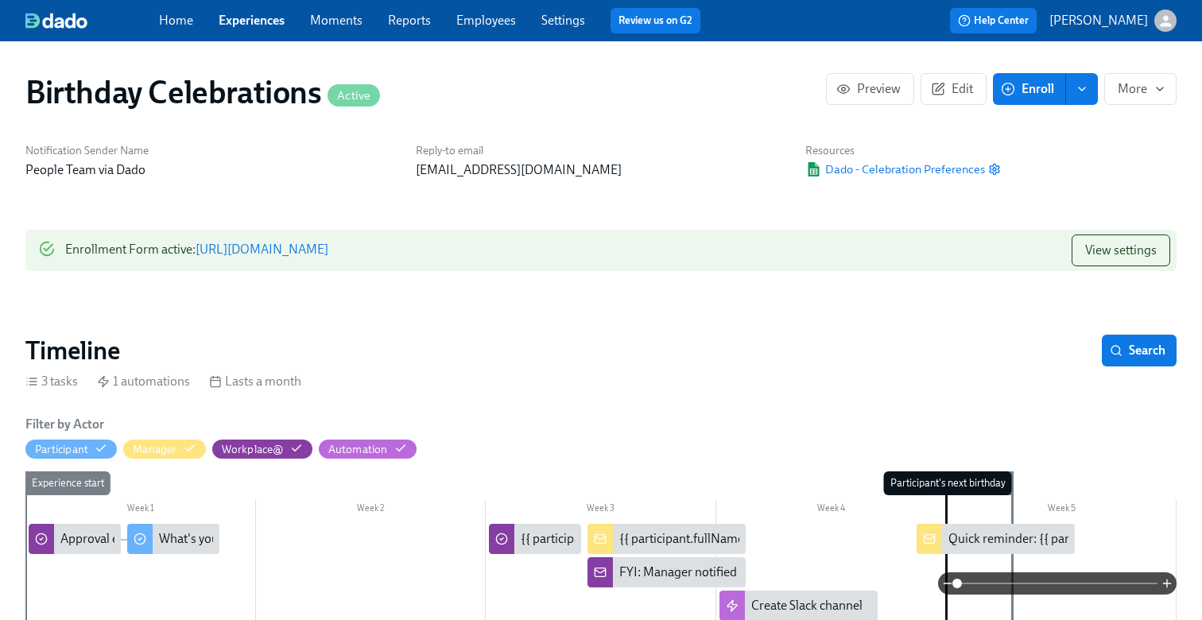
click at [255, 25] on link "Experiences" at bounding box center [252, 20] width 66 height 15
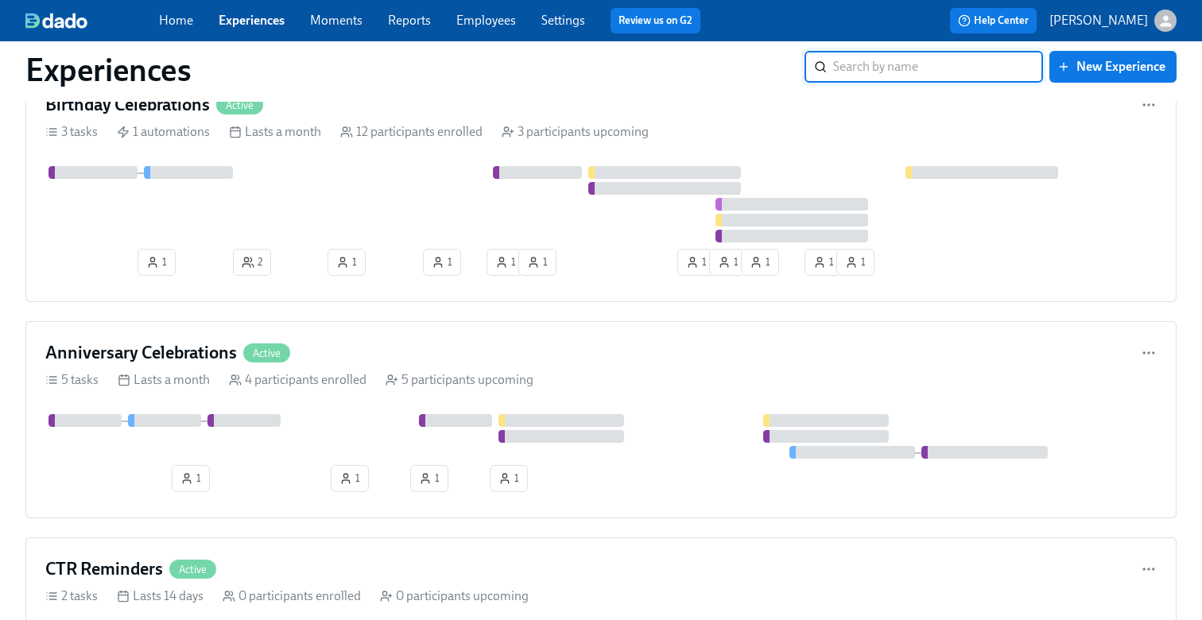
scroll to position [2526, 0]
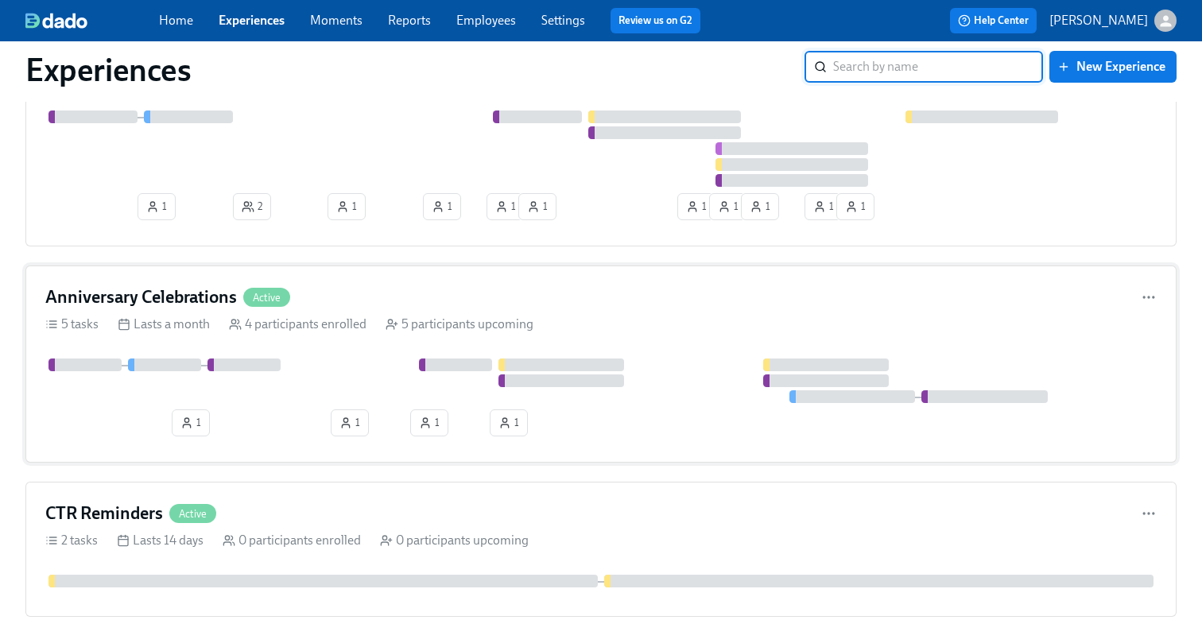
click at [330, 358] on div "Anniversary Celebrations Active 5 tasks Lasts a month 4 participants enrolled 5…" at bounding box center [600, 363] width 1151 height 197
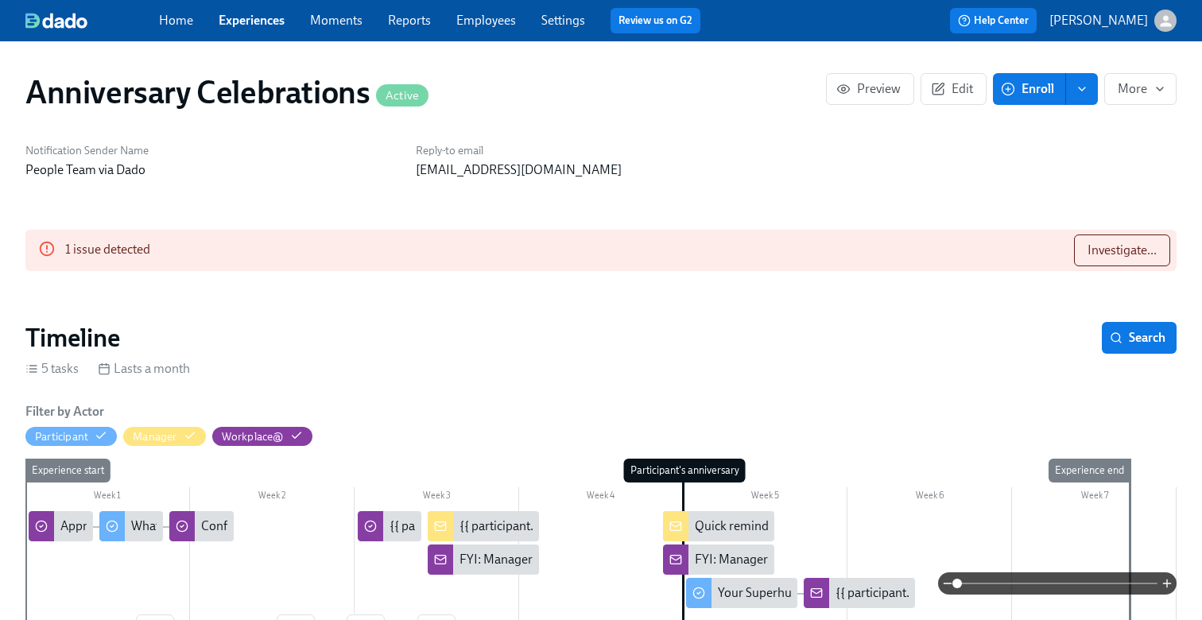
scroll to position [0, 1249]
click at [1113, 240] on button "Investigate..." at bounding box center [1122, 250] width 96 height 32
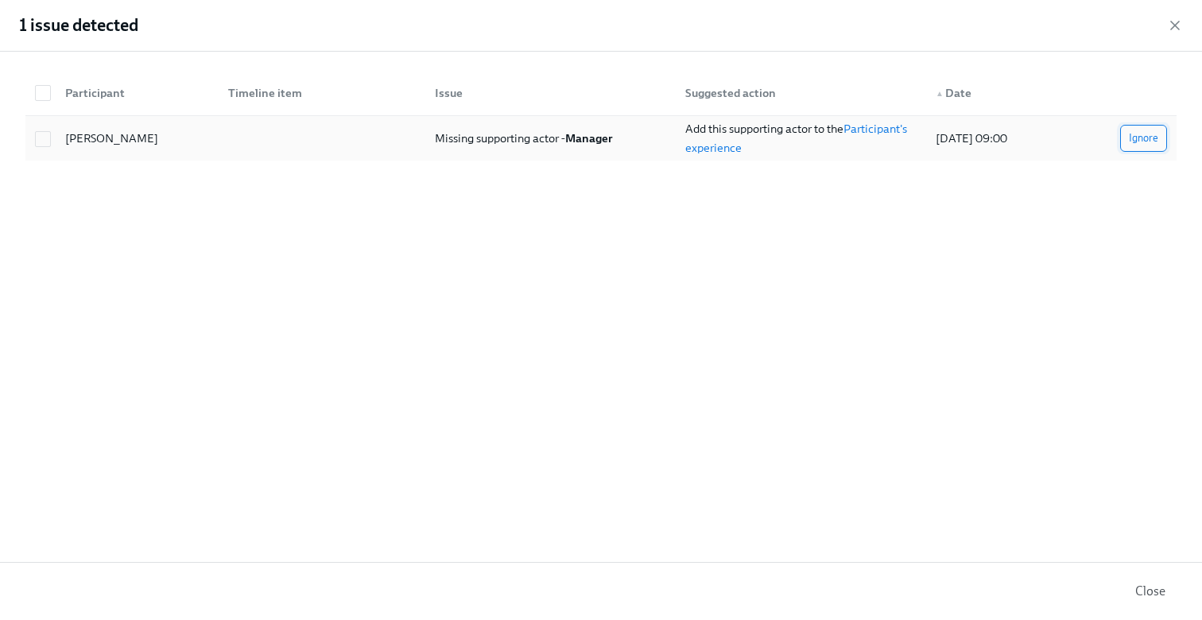
click at [1137, 138] on span "Ignore" at bounding box center [1143, 138] width 29 height 16
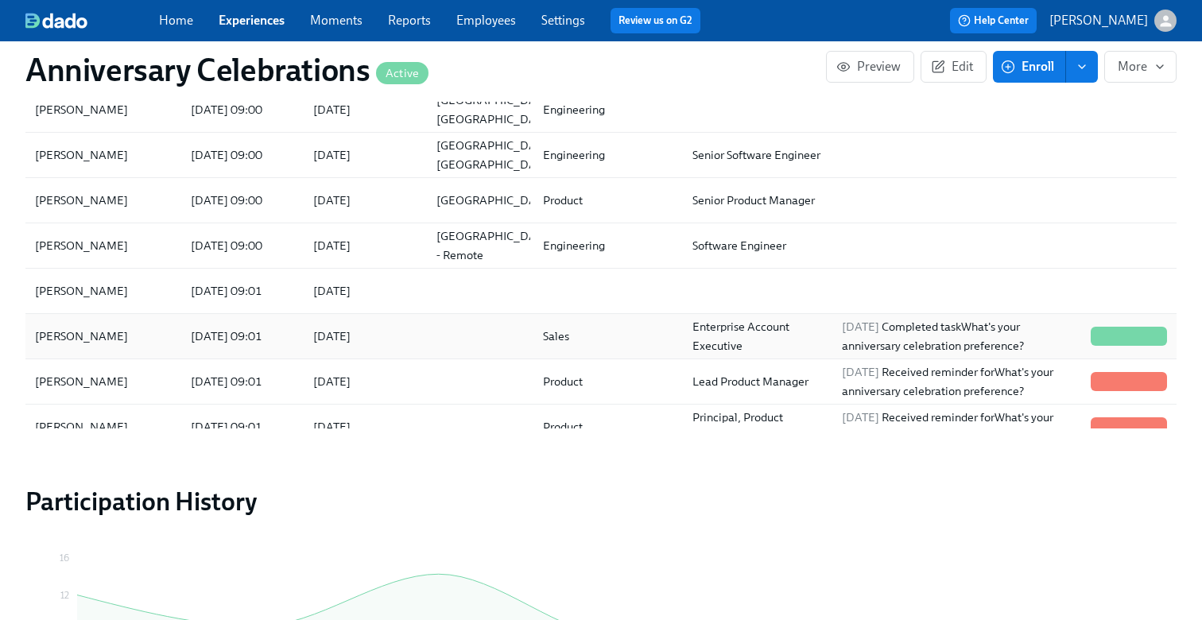
scroll to position [61, 0]
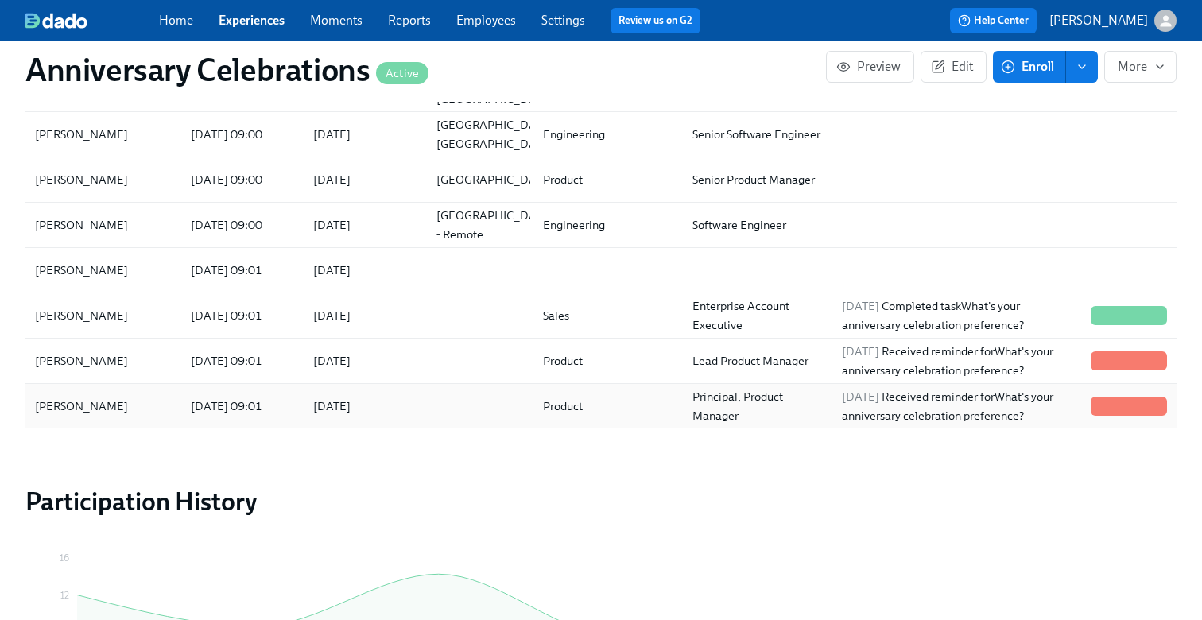
click at [350, 403] on div "[DATE]" at bounding box center [332, 406] width 50 height 19
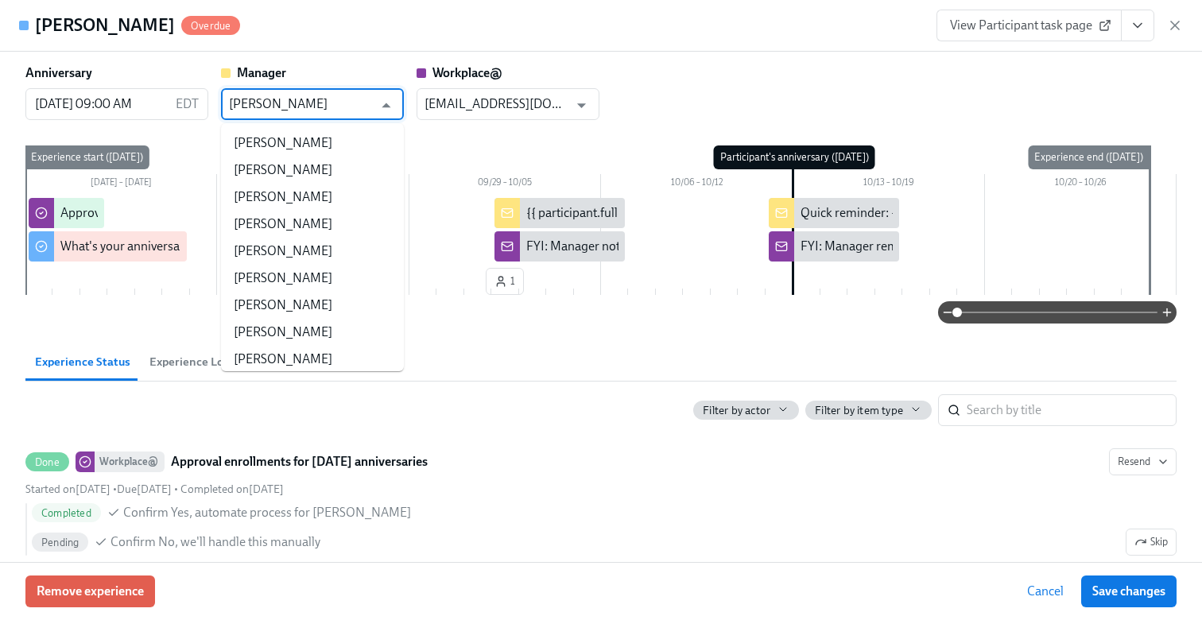
click at [364, 97] on input "Rahul Vohra" at bounding box center [301, 104] width 144 height 32
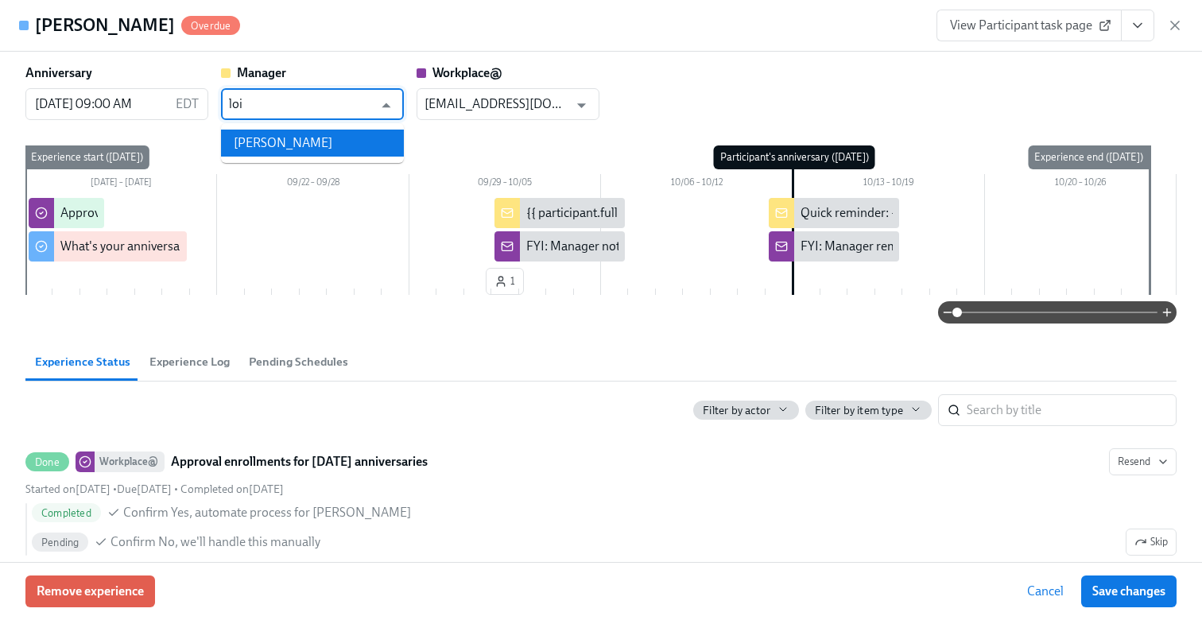
click at [273, 143] on li "Loic Houssier" at bounding box center [312, 143] width 183 height 27
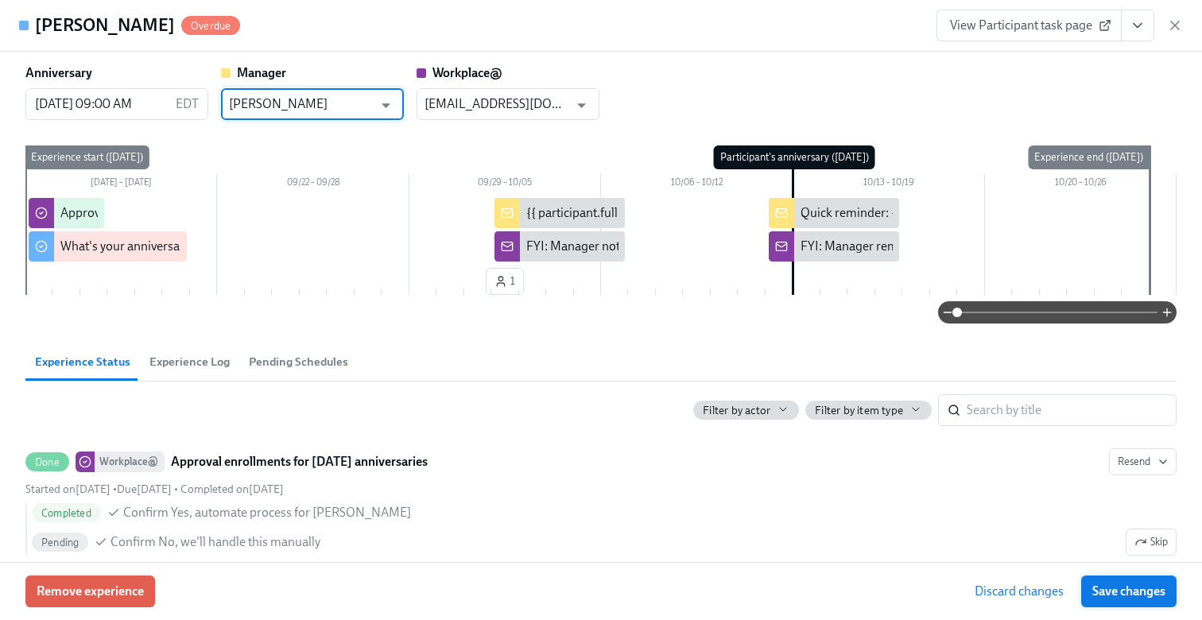
type input "Loic Houssier"
click at [1105, 596] on span "Save changes" at bounding box center [1128, 591] width 73 height 16
type input "Loic Houssier"
click at [1100, 590] on span "Save changes" at bounding box center [1128, 591] width 73 height 16
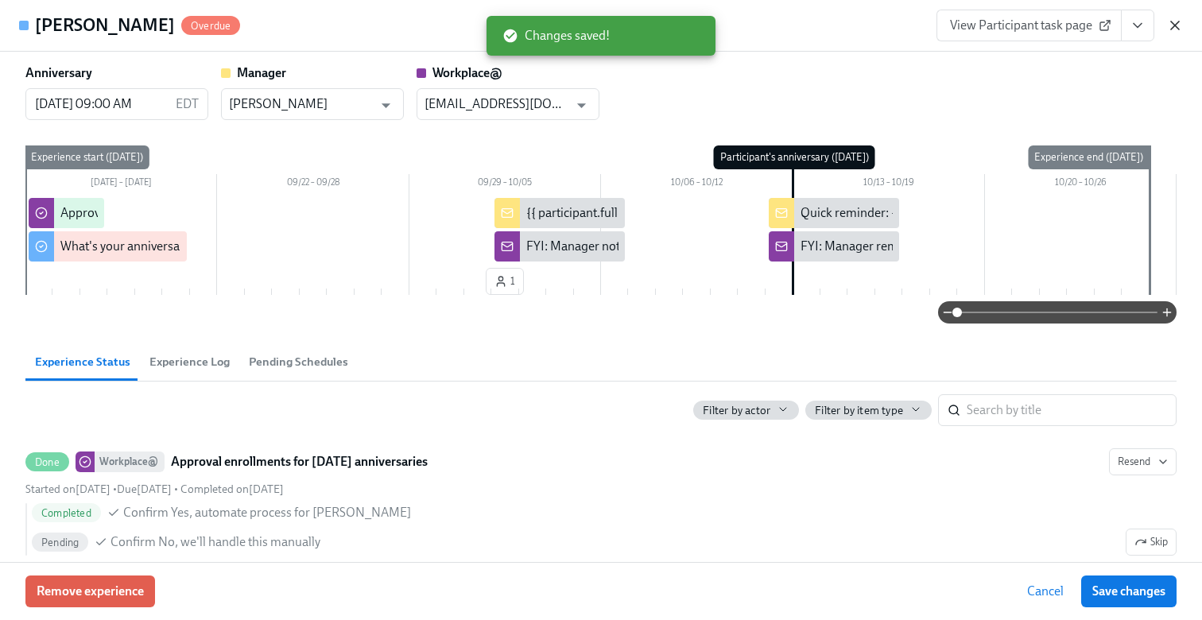
click at [1179, 23] on icon "button" at bounding box center [1175, 25] width 16 height 16
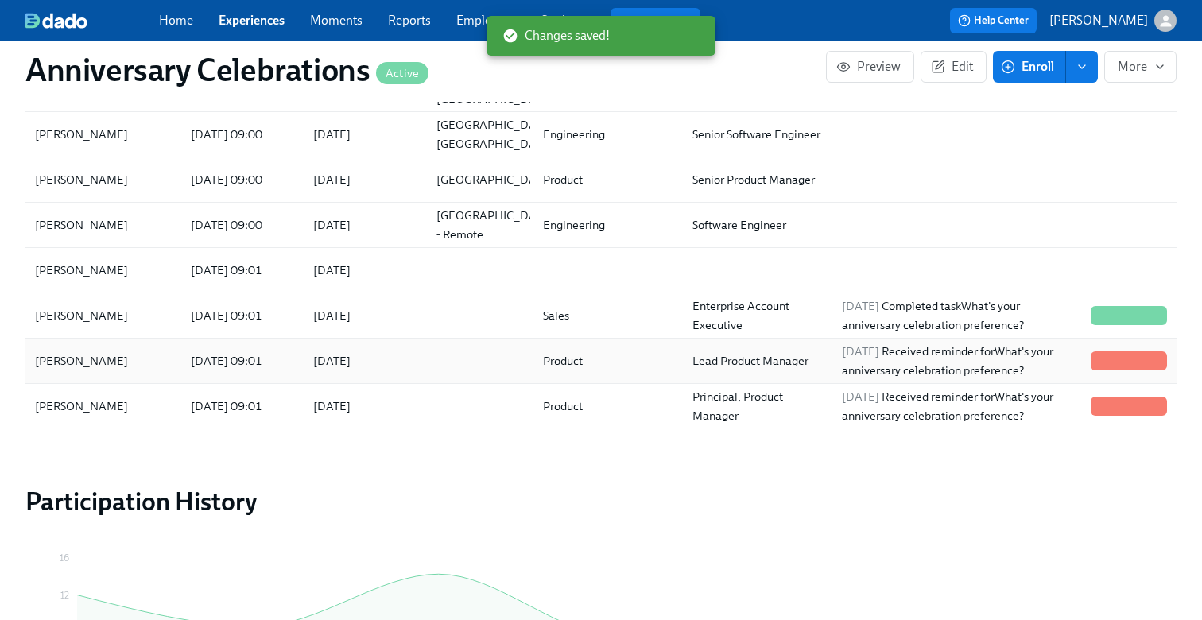
click at [434, 362] on div at bounding box center [477, 361] width 106 height 32
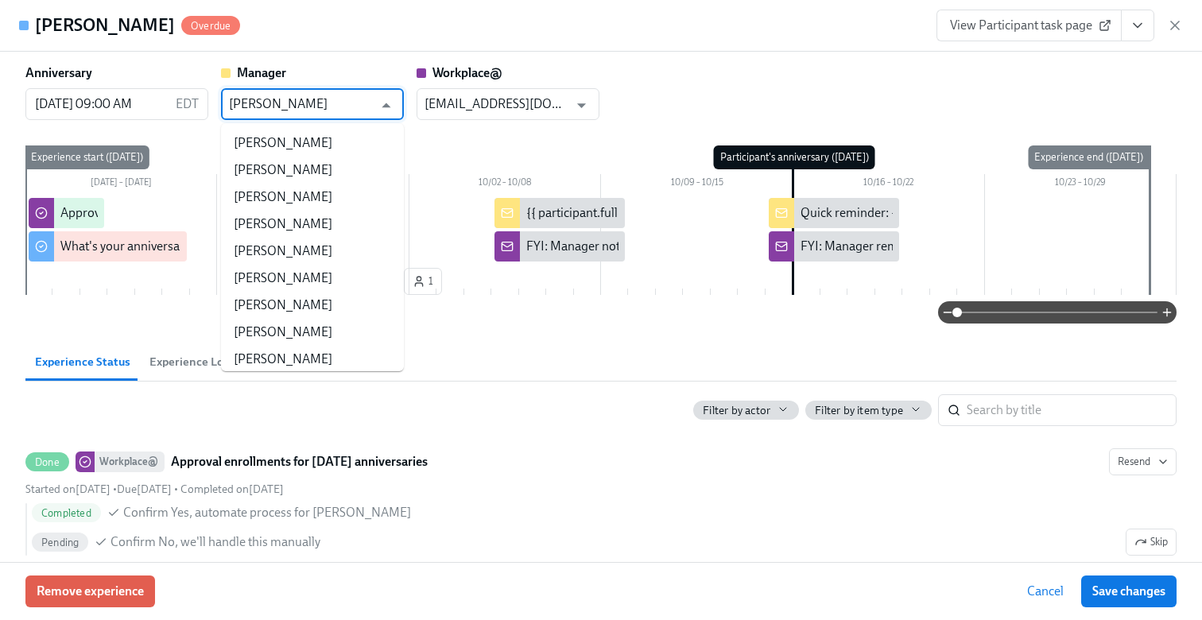
click at [363, 111] on input "Rahul Vohra" at bounding box center [301, 104] width 144 height 32
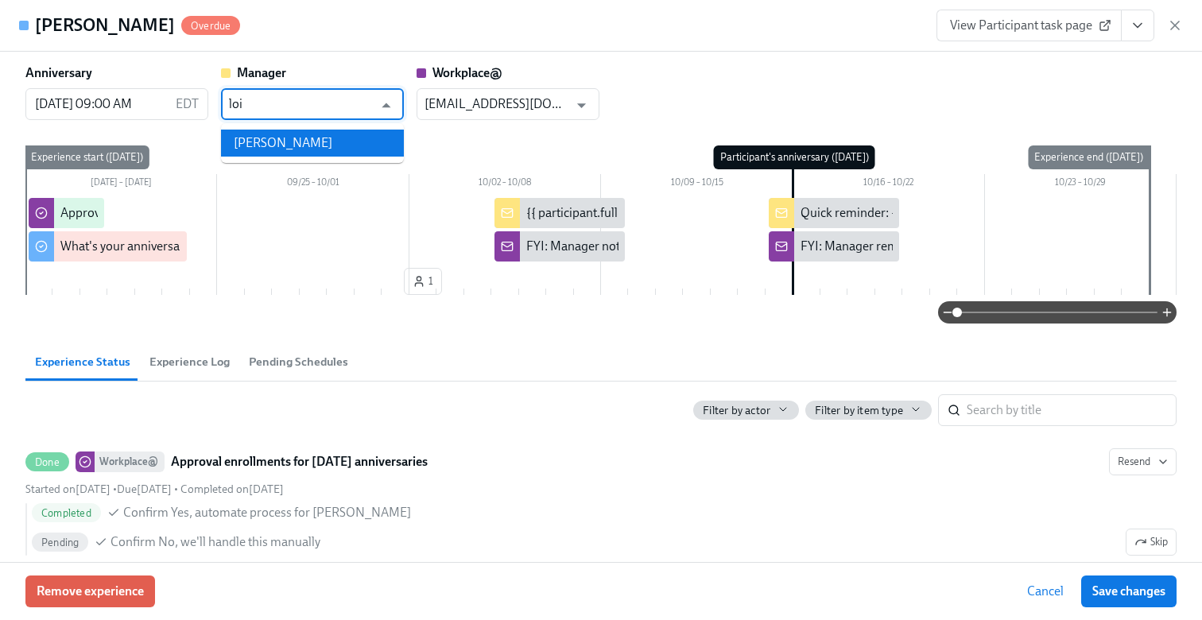
click at [269, 149] on li "Loic Houssier" at bounding box center [312, 143] width 183 height 27
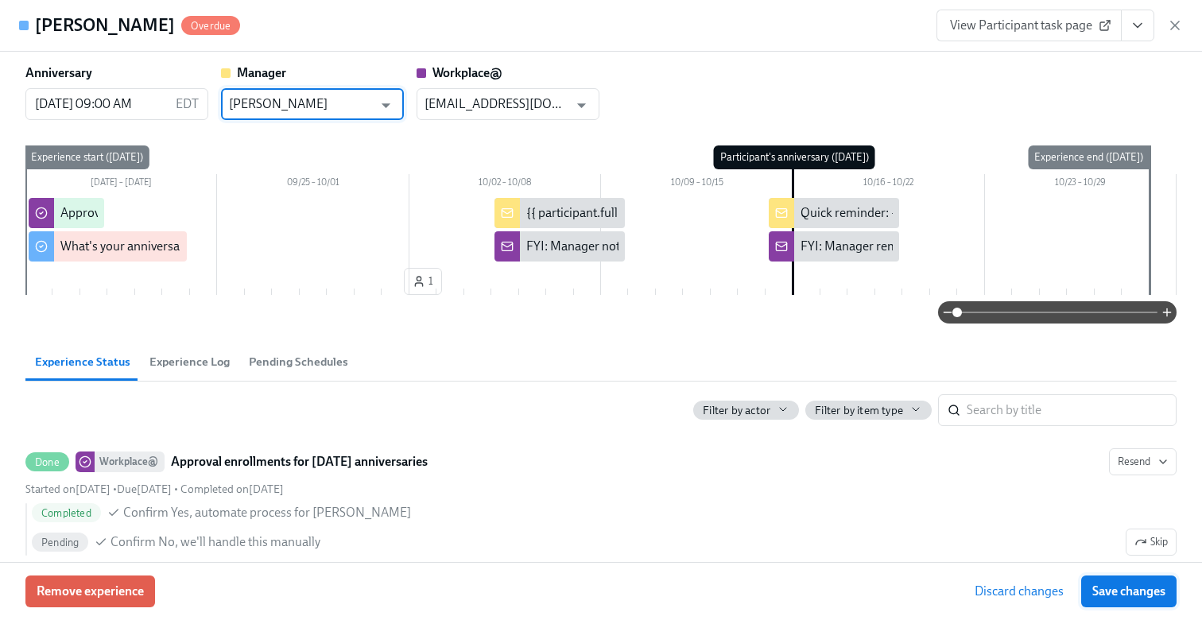
type input "Loic Houssier"
click at [1124, 579] on button "Save changes" at bounding box center [1128, 591] width 95 height 32
type input "Loic Houssier"
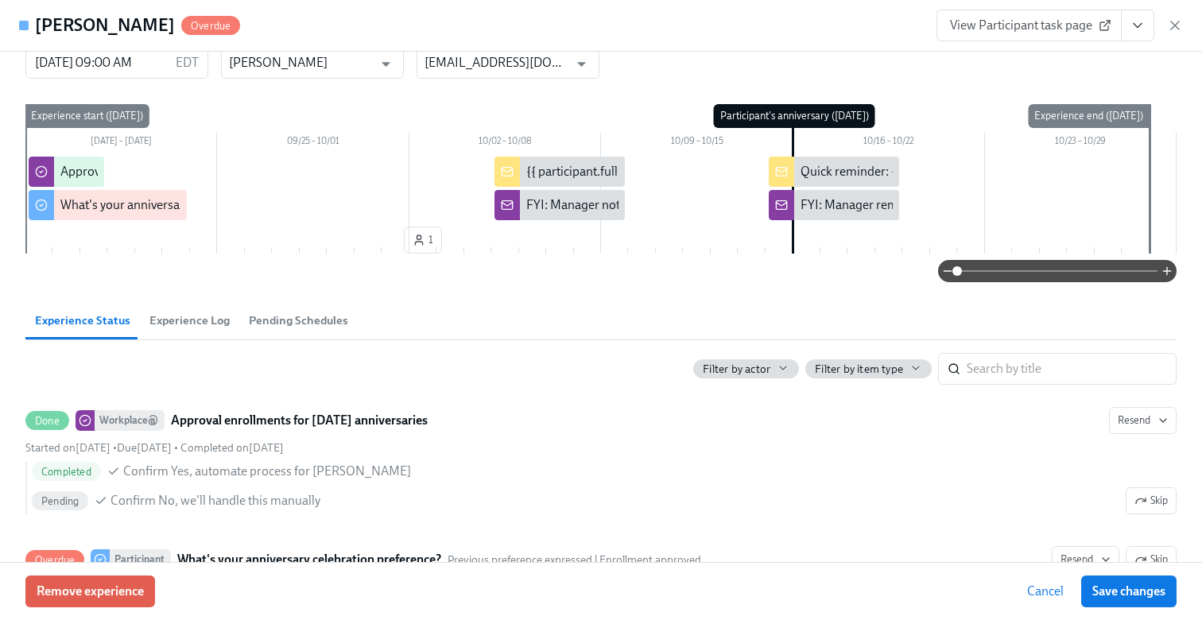
scroll to position [32, 0]
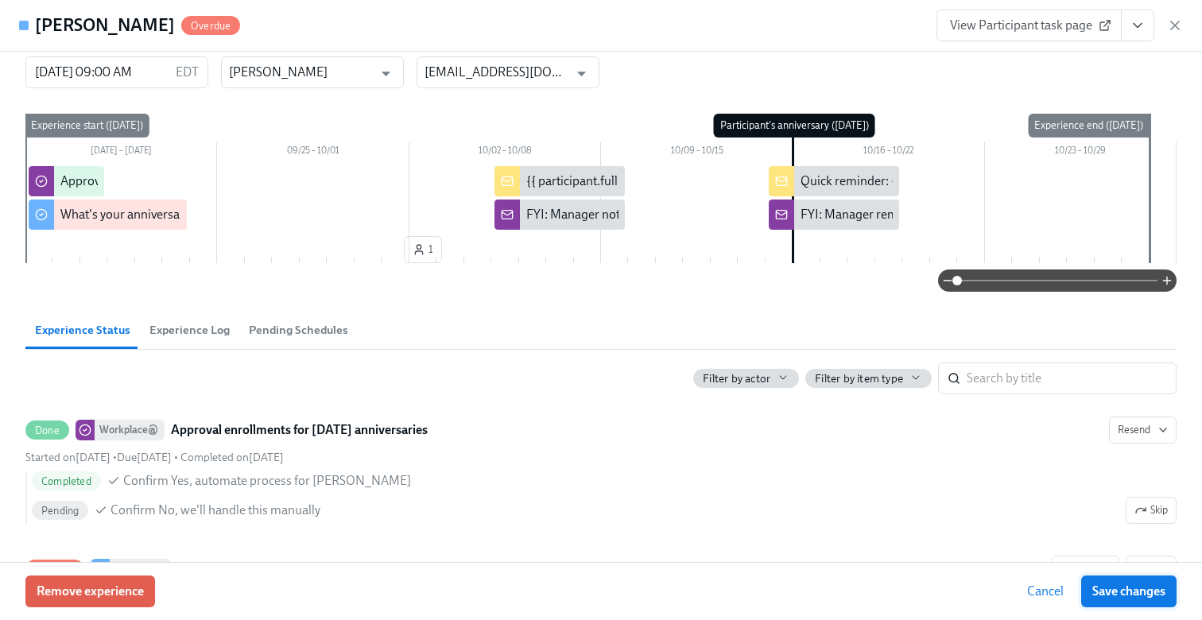
click at [1121, 584] on span "Save changes" at bounding box center [1128, 591] width 73 height 16
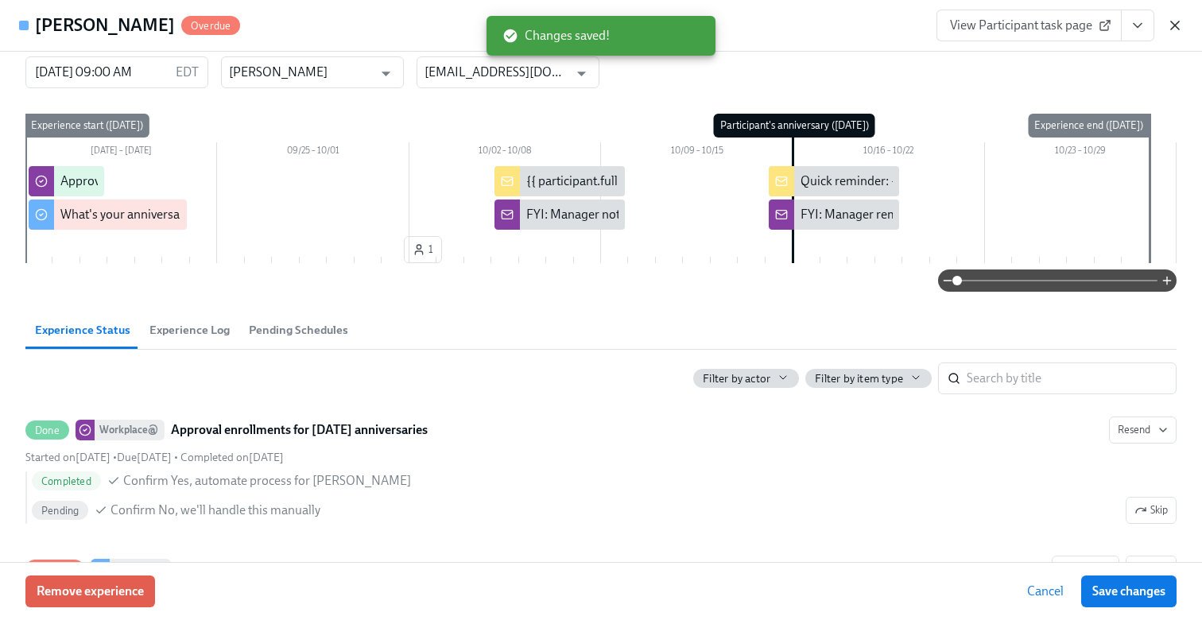
click at [1174, 26] on icon "button" at bounding box center [1175, 25] width 8 height 8
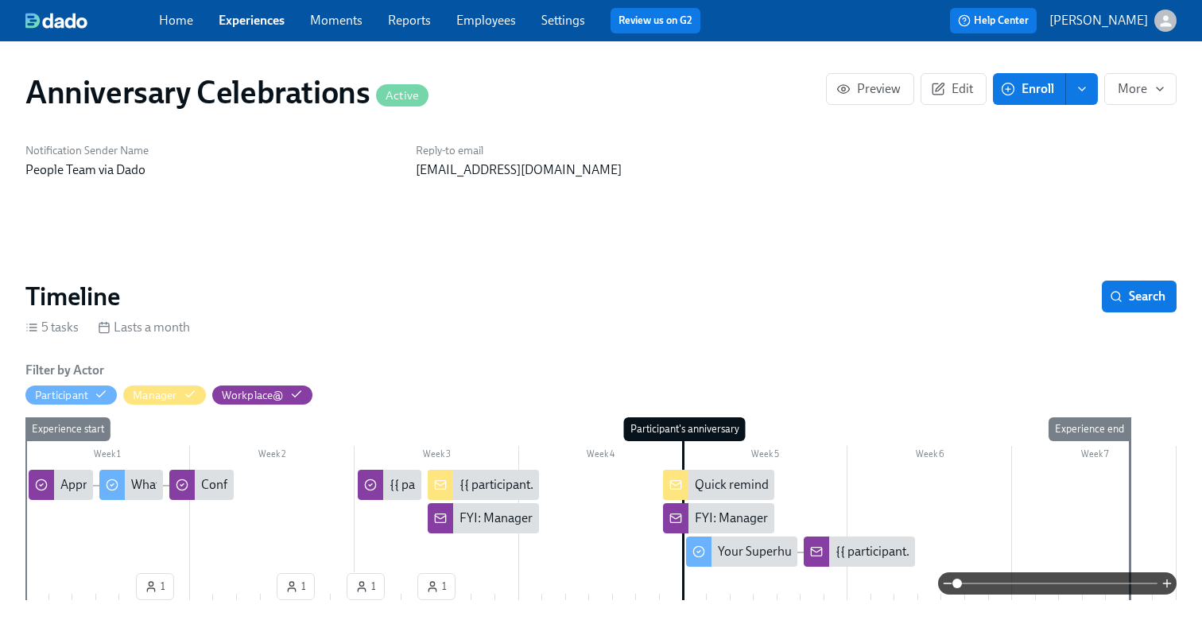
click at [506, 22] on link "Employees" at bounding box center [486, 20] width 60 height 15
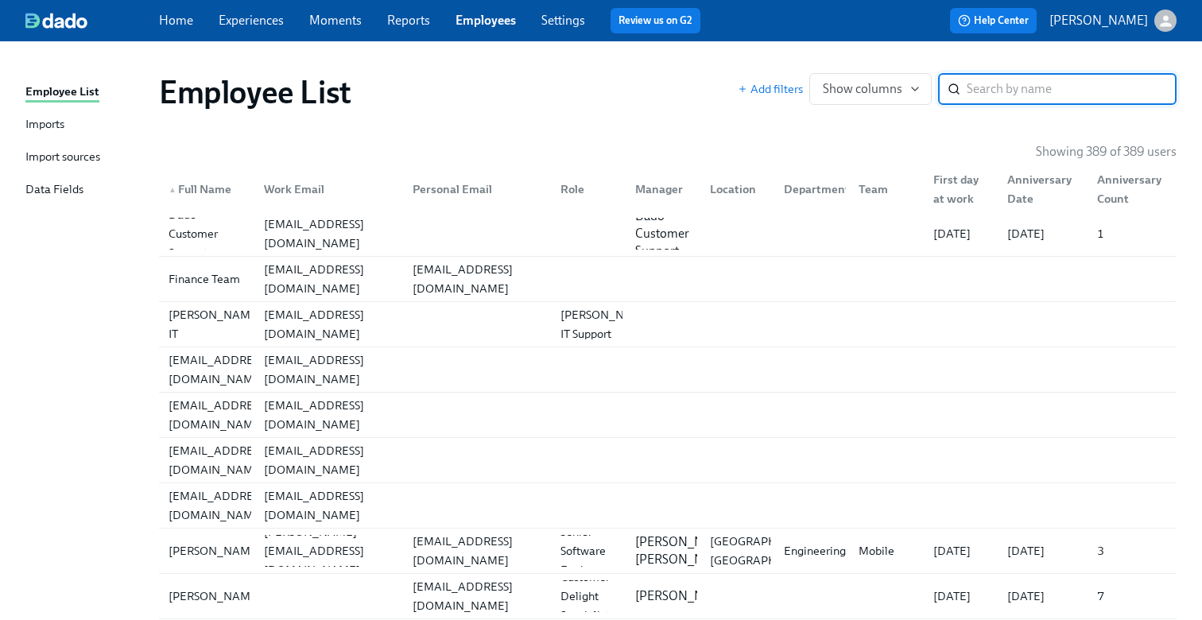
click at [79, 151] on div "Import sources" at bounding box center [62, 158] width 75 height 20
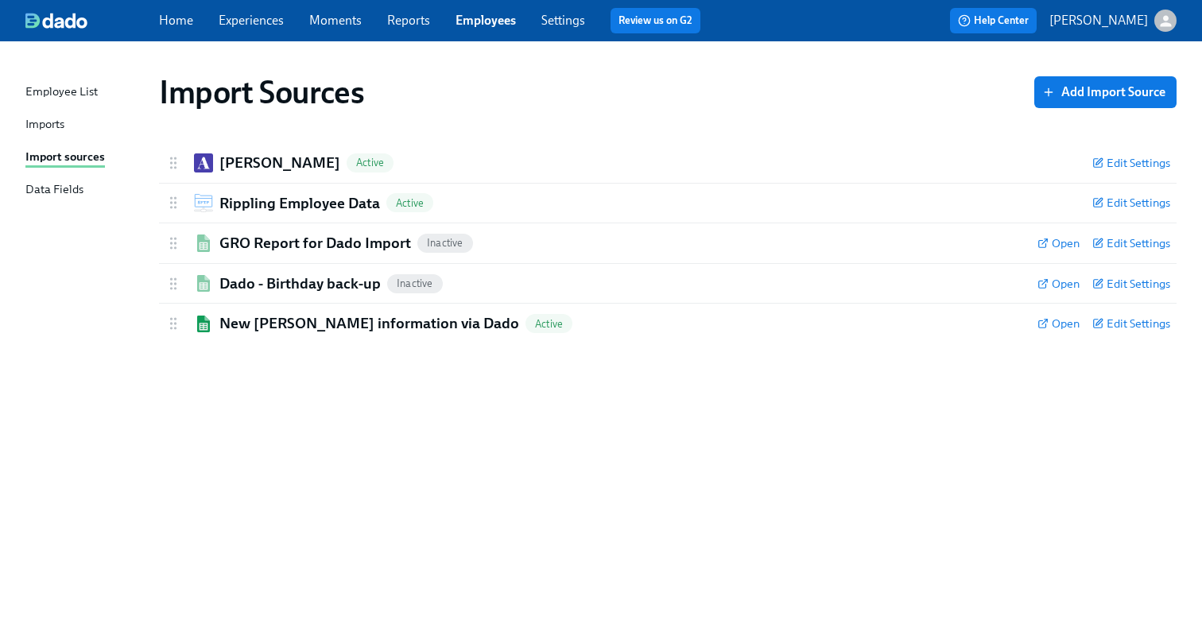
click at [80, 123] on link "Imports" at bounding box center [85, 125] width 121 height 20
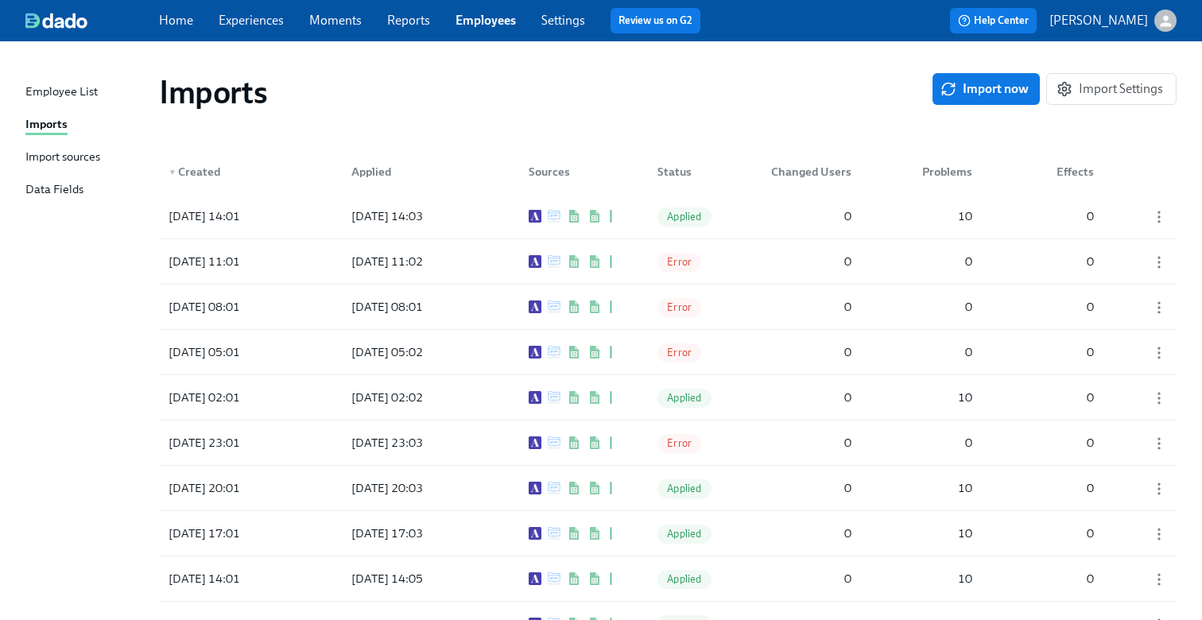
click at [76, 156] on div "Import sources" at bounding box center [62, 158] width 75 height 20
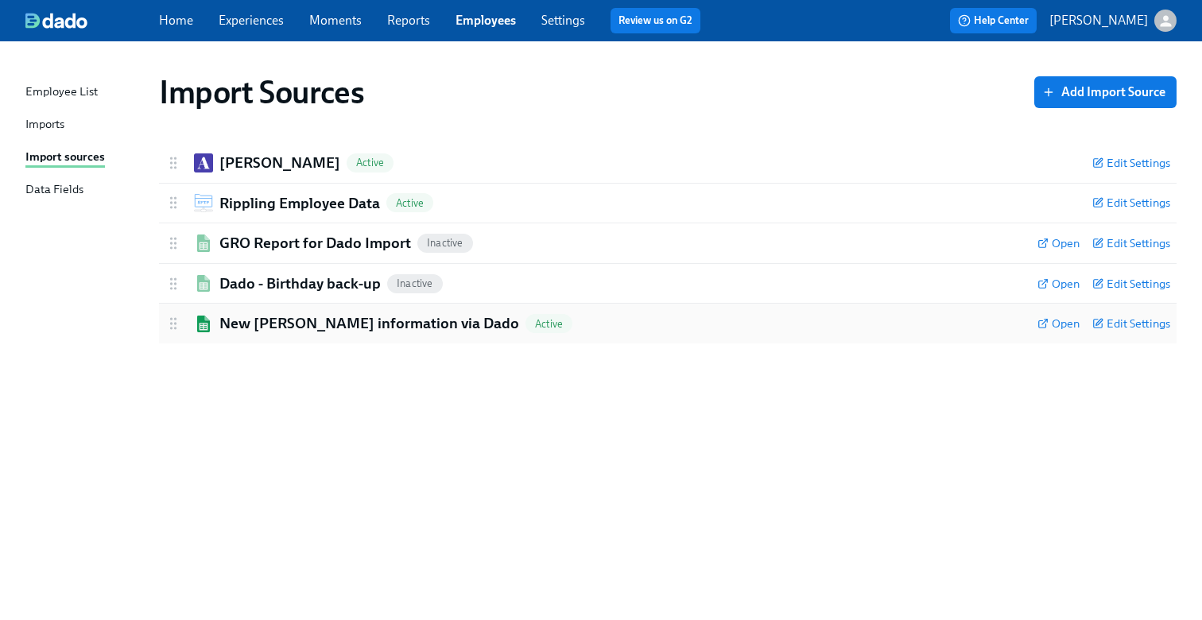
click at [302, 331] on h2 "New Joiner information via Dado" at bounding box center [369, 323] width 300 height 21
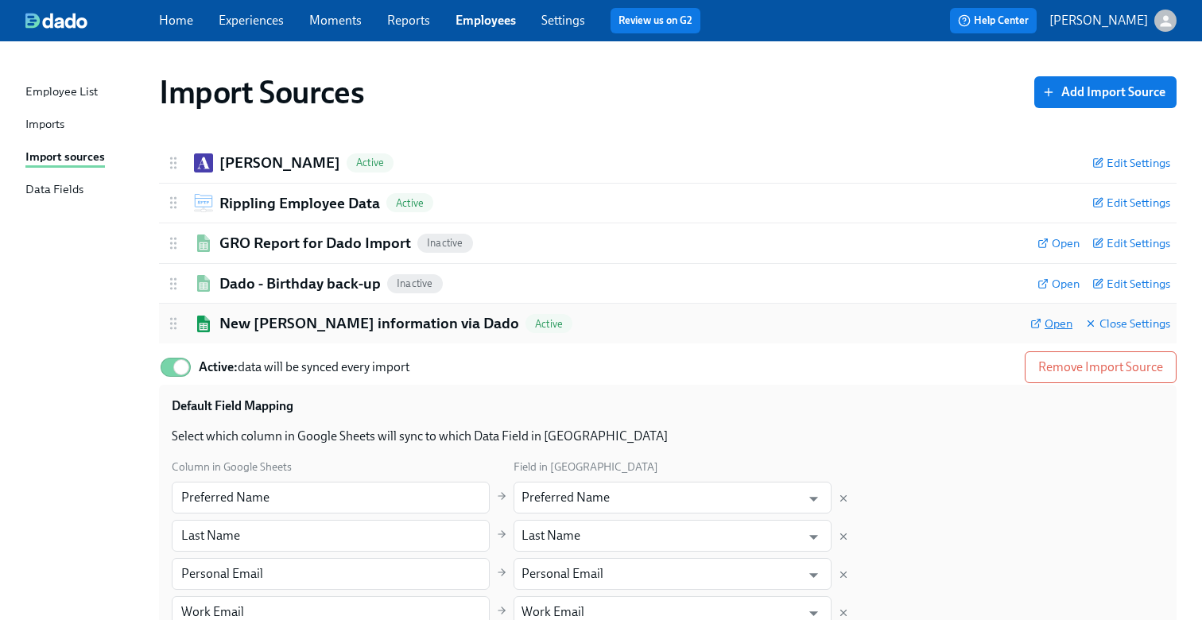
click at [1048, 320] on span "Open" at bounding box center [1051, 324] width 42 height 16
click at [58, 126] on div "Imports" at bounding box center [44, 125] width 39 height 20
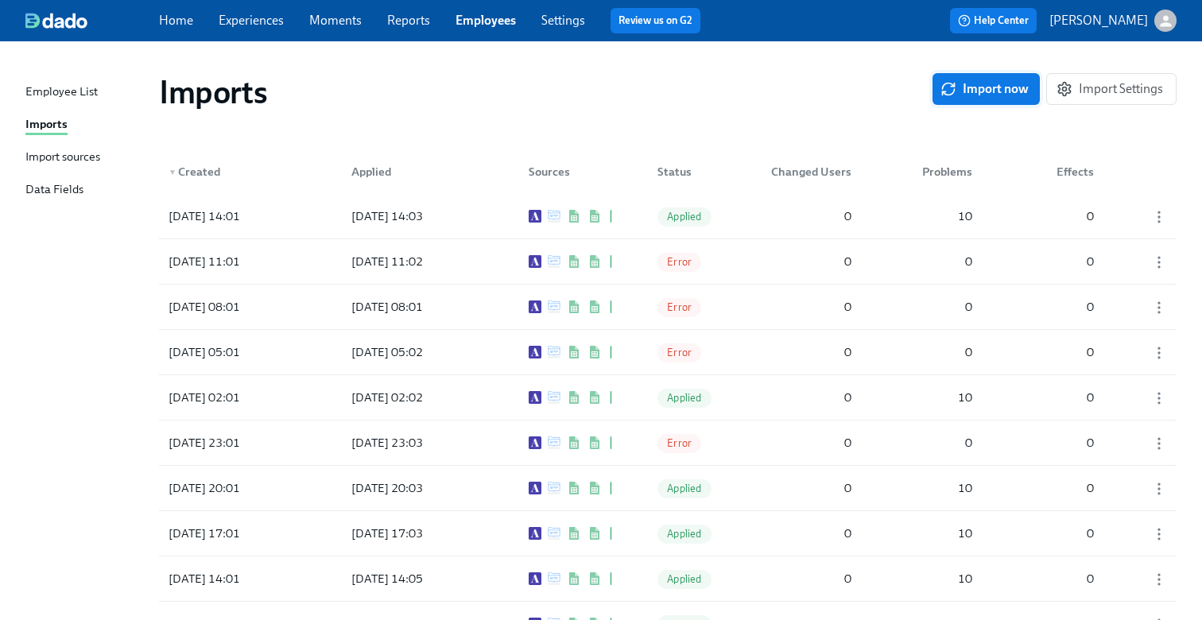
click at [963, 83] on span "Import now" at bounding box center [985, 89] width 85 height 16
click at [679, 218] on span "Pending" at bounding box center [685, 217] width 56 height 12
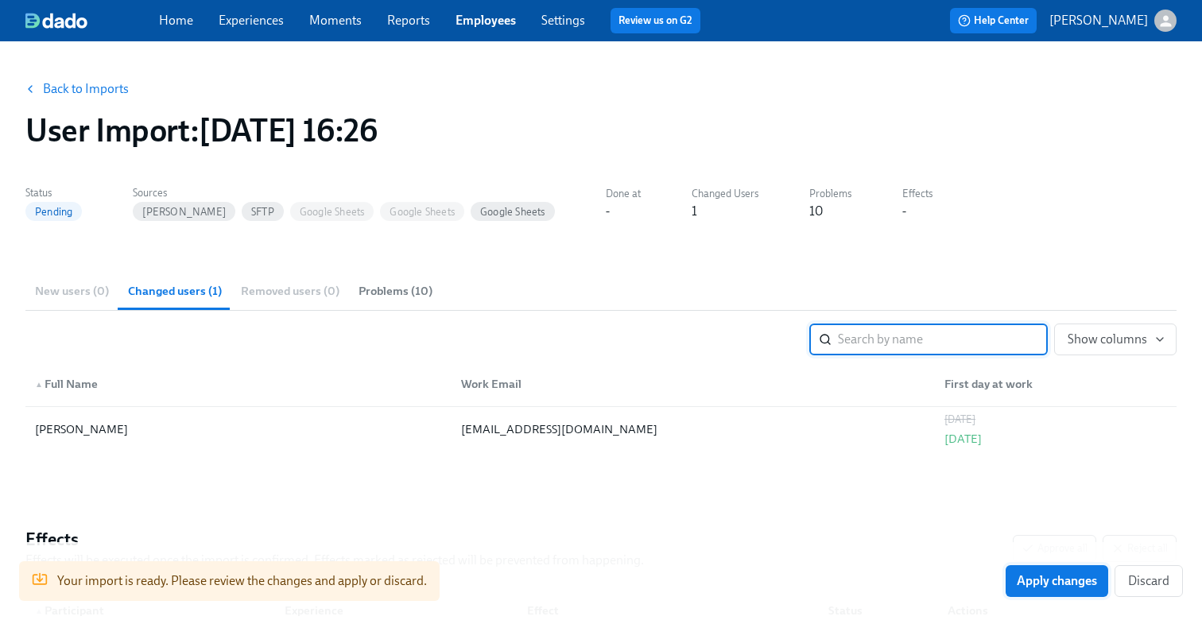
click at [1036, 577] on span "Apply changes" at bounding box center [1057, 581] width 80 height 16
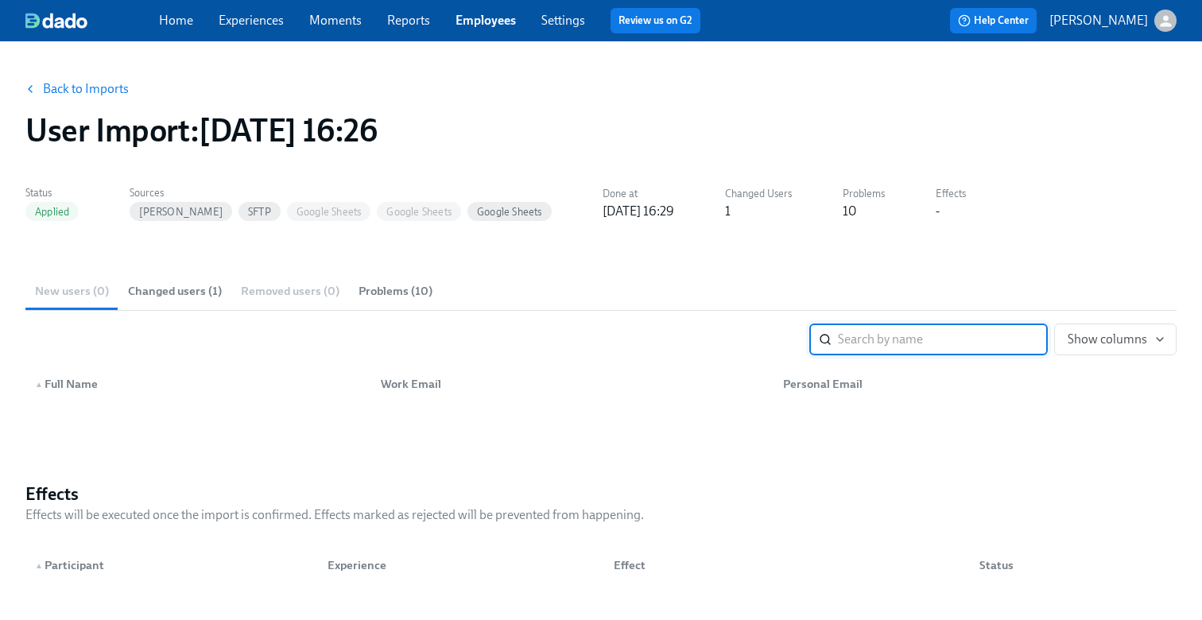
click at [280, 21] on link "Experiences" at bounding box center [251, 20] width 65 height 15
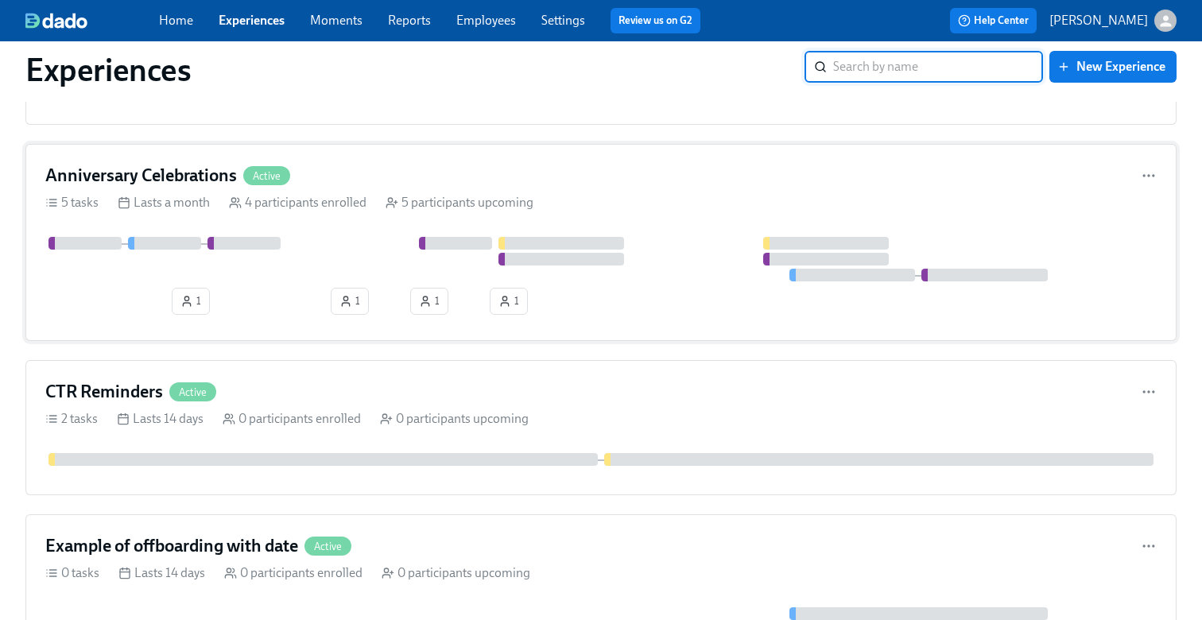
scroll to position [2655, 0]
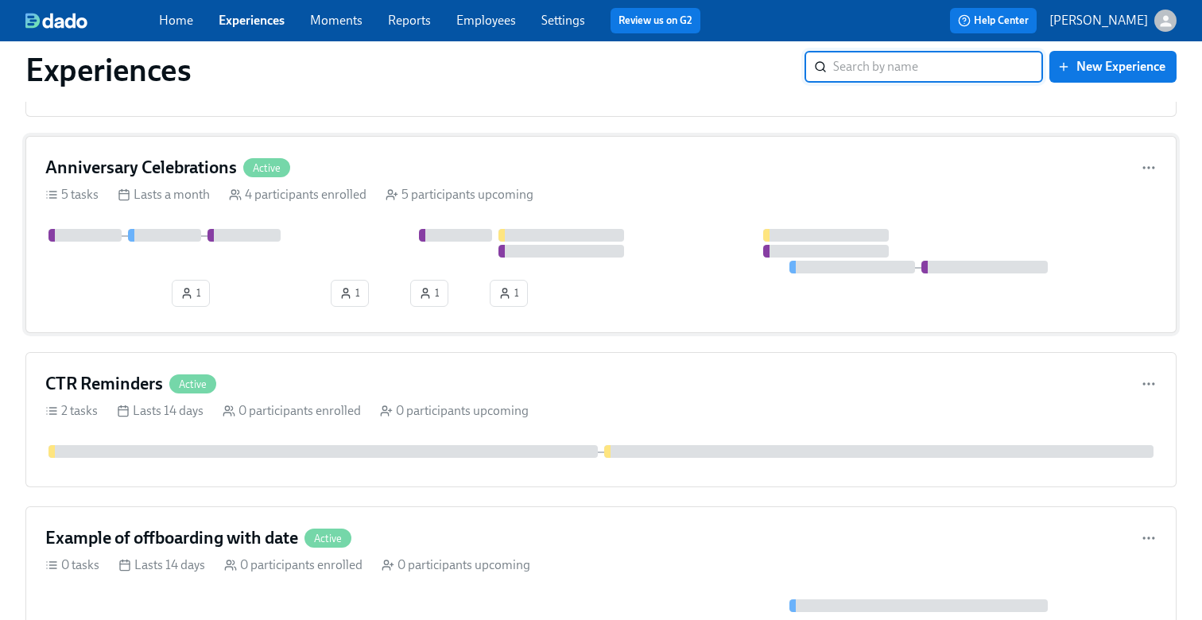
click at [316, 246] on div at bounding box center [600, 251] width 1111 height 45
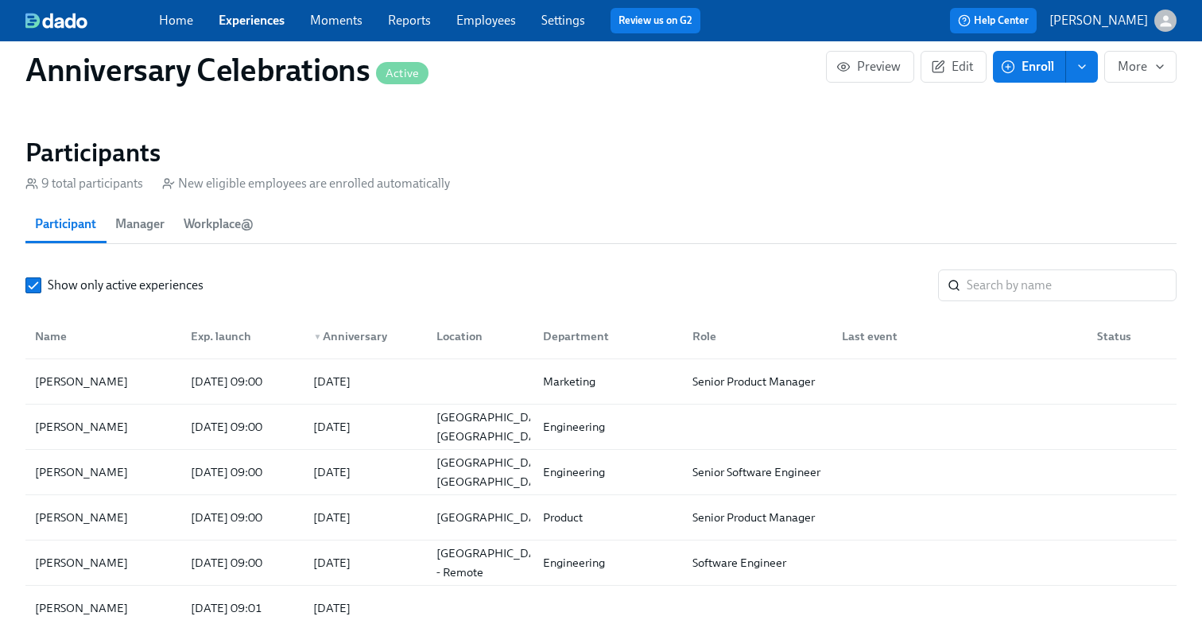
click at [1008, 72] on icon "button" at bounding box center [1008, 67] width 14 height 14
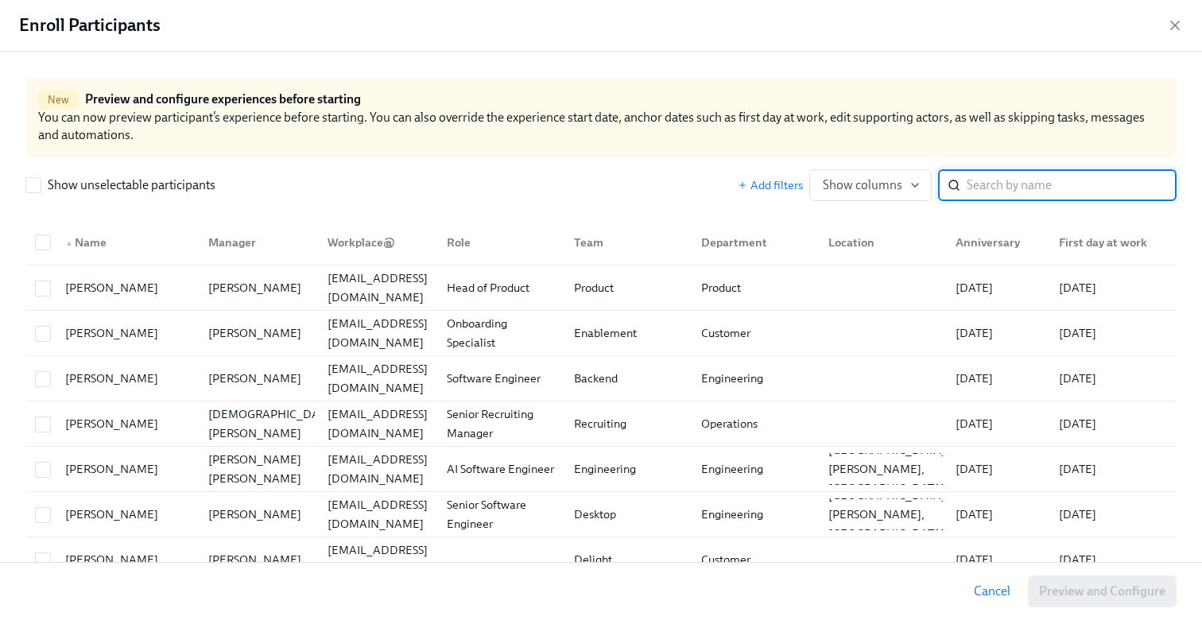
click at [995, 179] on input "search" at bounding box center [1071, 185] width 210 height 32
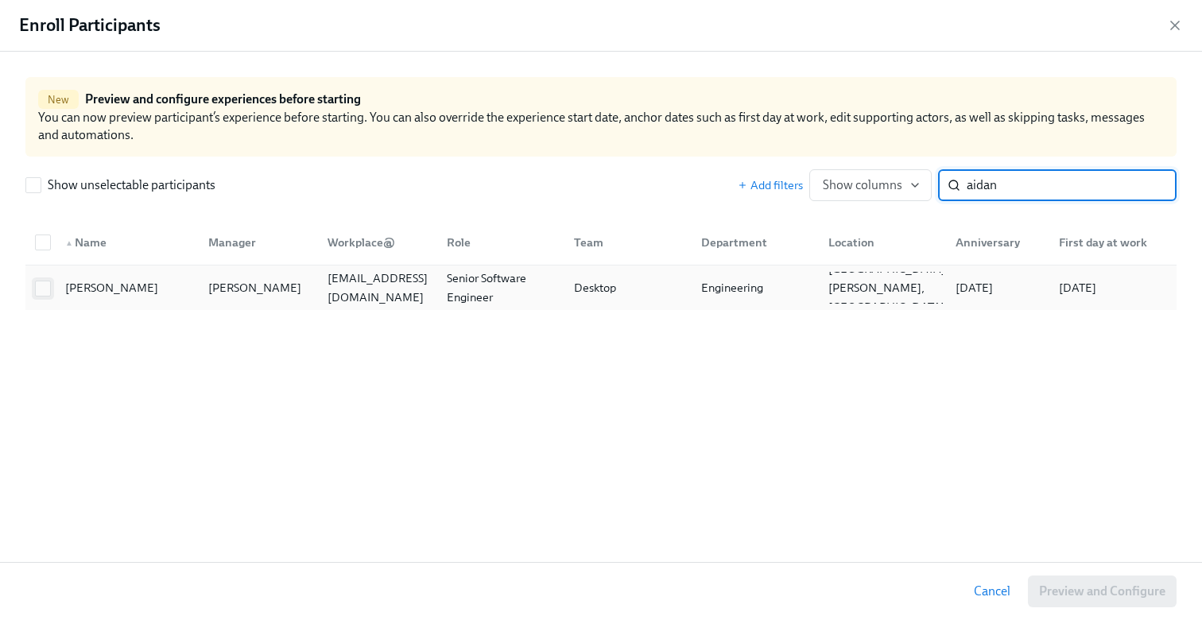
type input "aidan"
click at [48, 296] on span at bounding box center [43, 289] width 16 height 16
checkbox input "true"
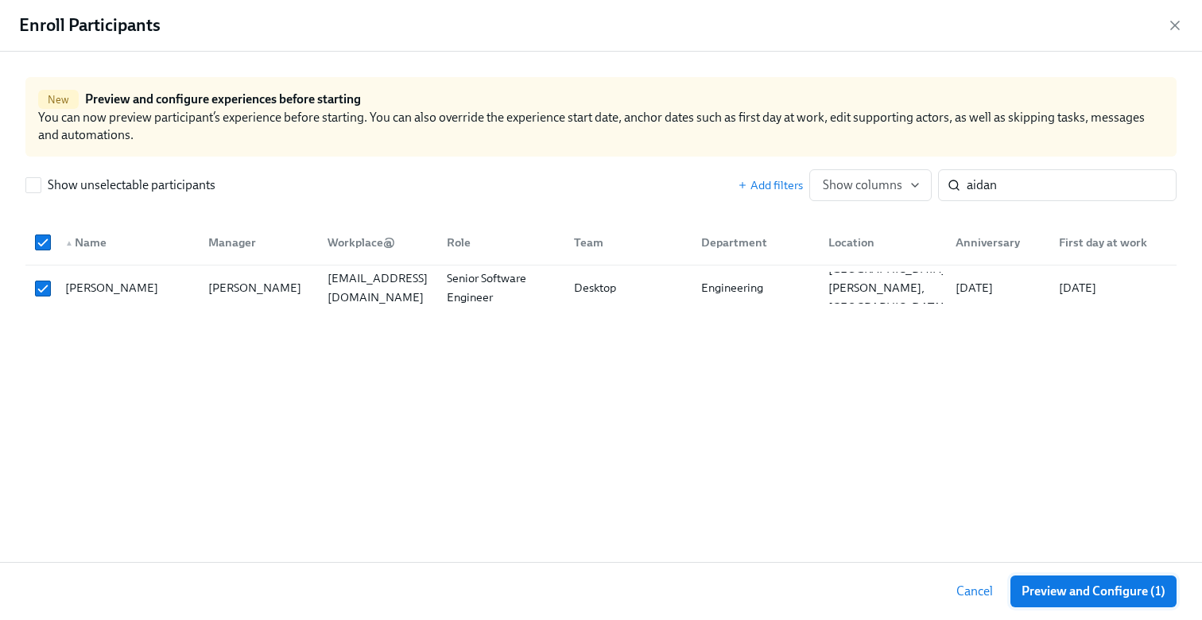
click at [1053, 595] on span "Preview and Configure (1)" at bounding box center [1093, 591] width 144 height 16
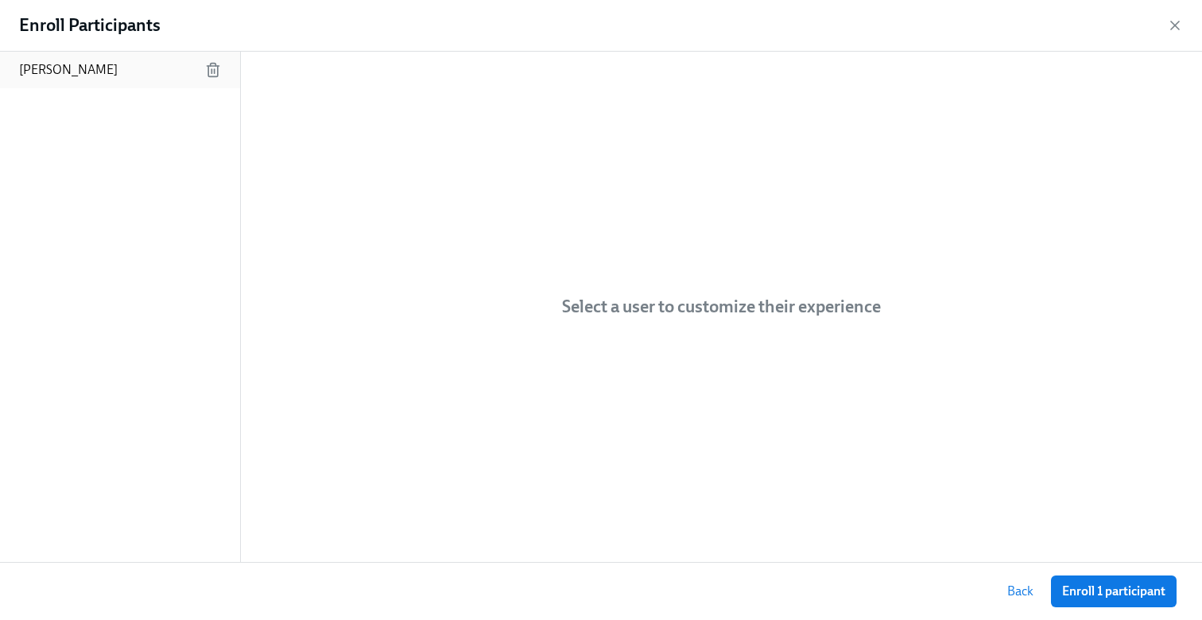
click at [157, 73] on div "Aidan Baack" at bounding box center [120, 70] width 240 height 37
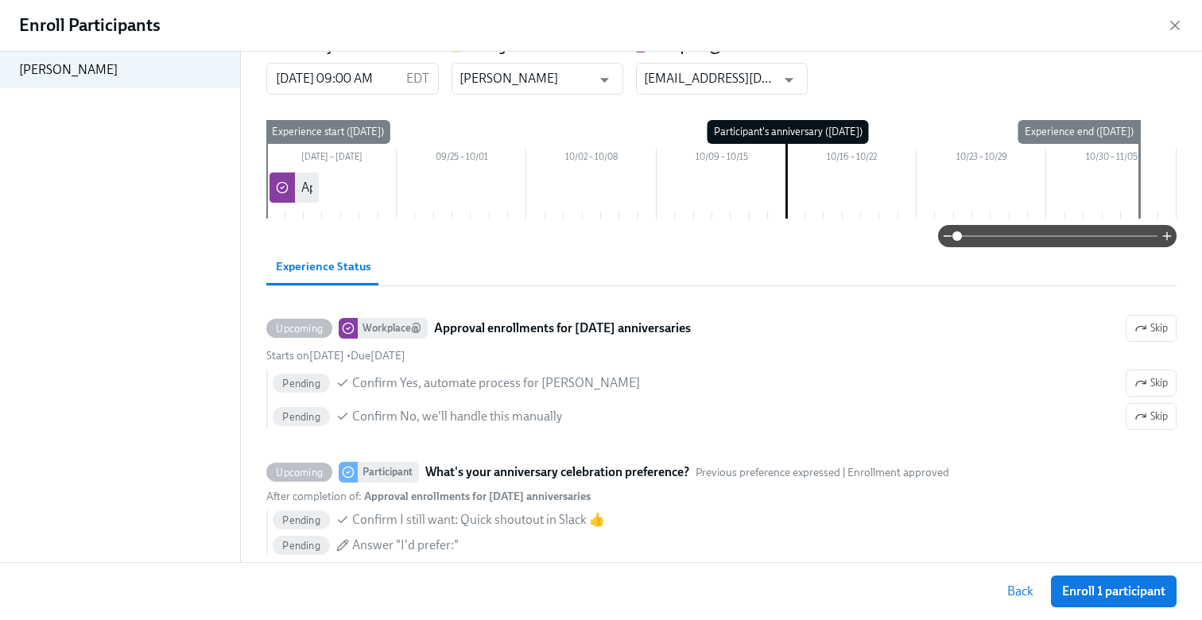
scroll to position [48, 0]
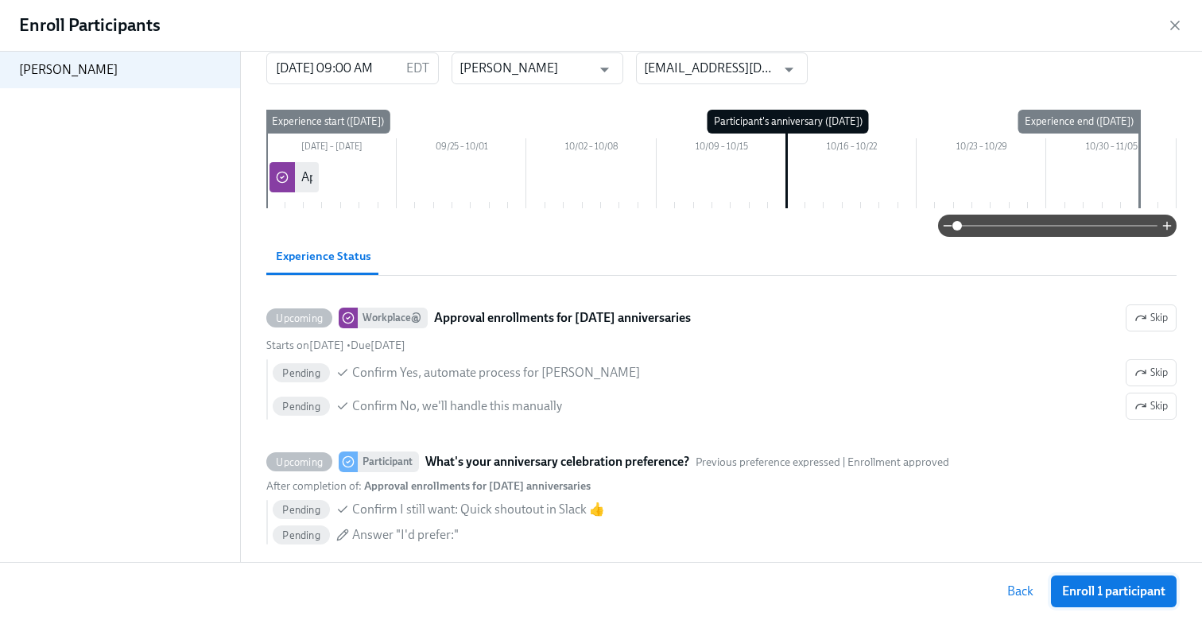
click at [1100, 592] on span "Enroll 1 participant" at bounding box center [1113, 591] width 103 height 16
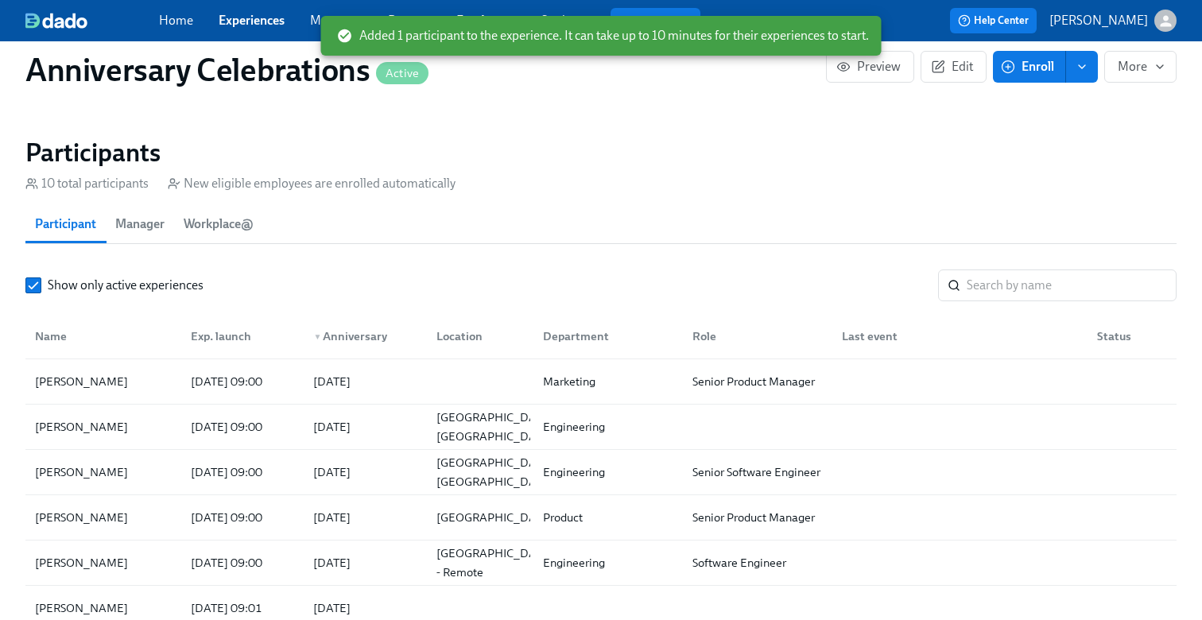
scroll to position [0, 2499]
click at [269, 19] on link "Experiences" at bounding box center [252, 20] width 66 height 15
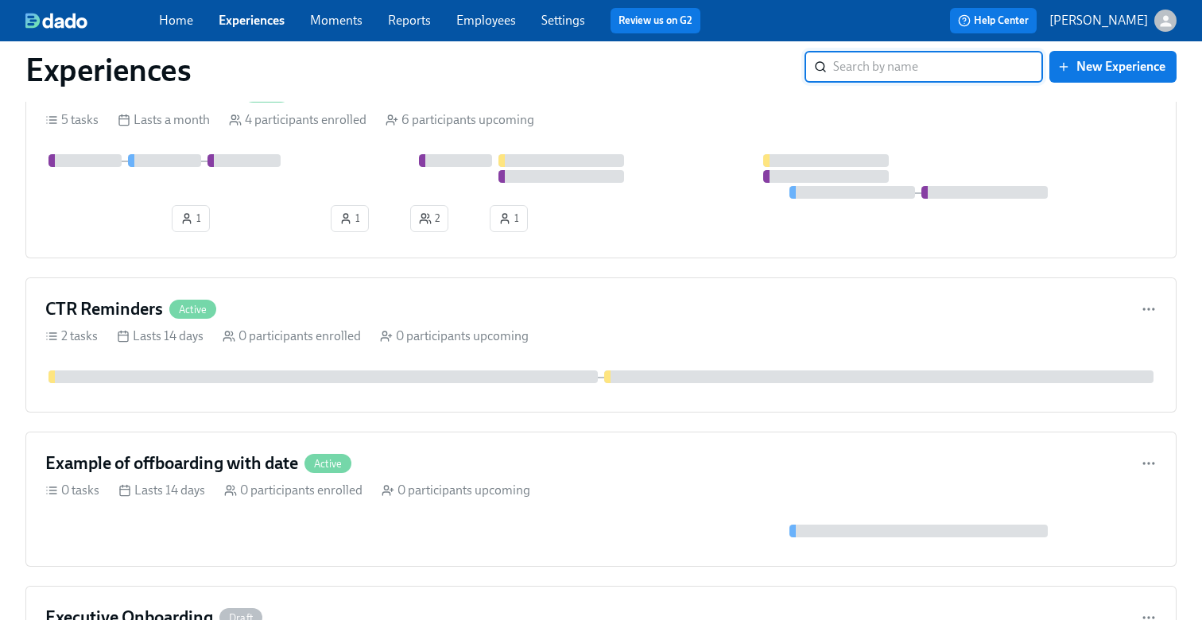
scroll to position [2610, 0]
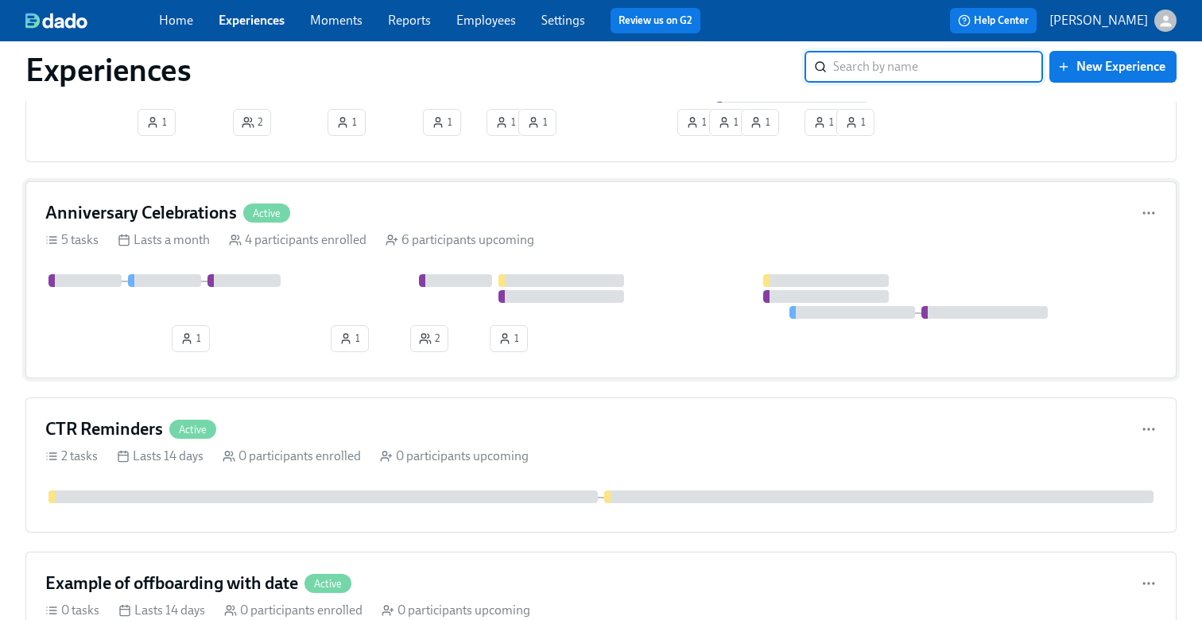
click at [359, 242] on div "4 participants enrolled" at bounding box center [297, 239] width 137 height 17
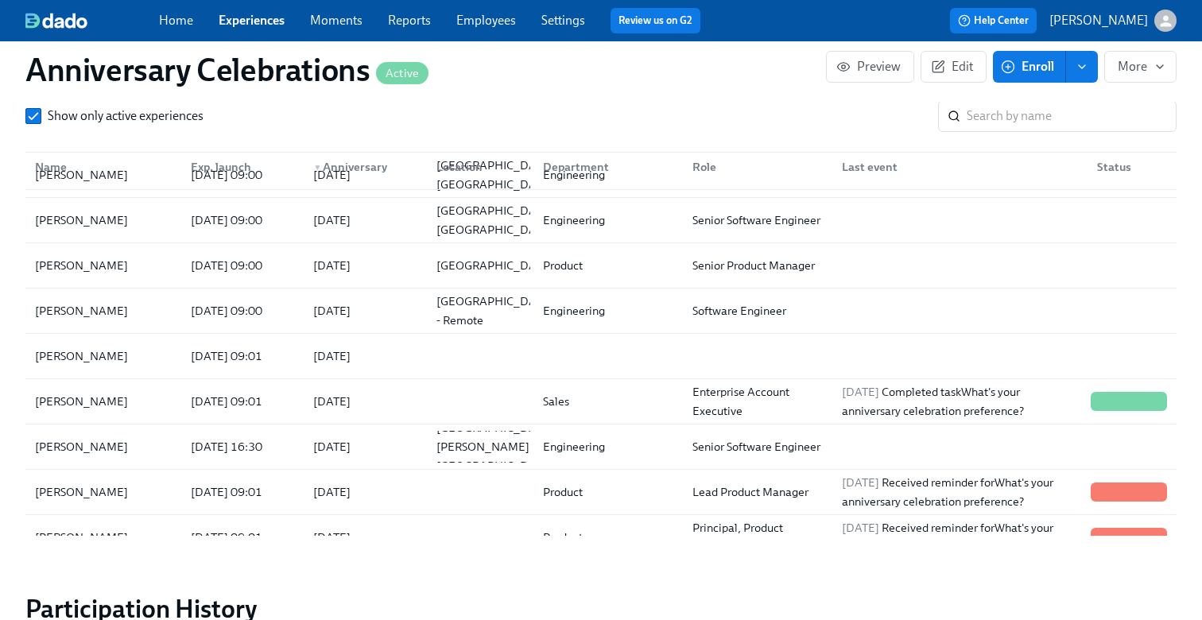
scroll to position [91, 0]
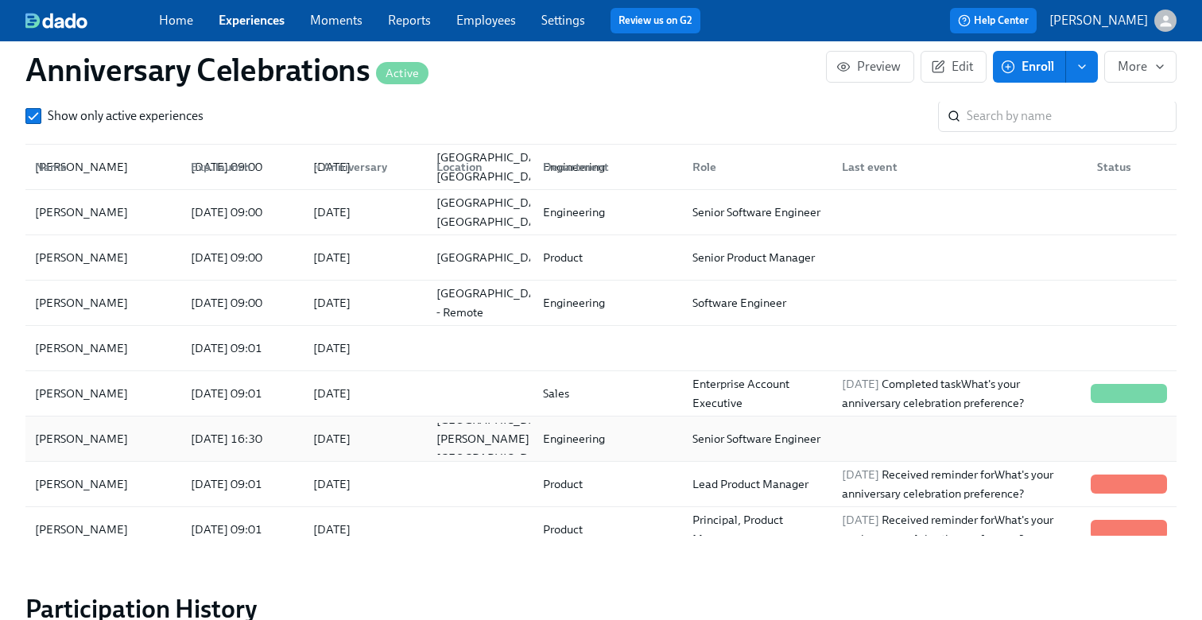
click at [254, 428] on div "2025/10/02 16:30" at bounding box center [239, 439] width 122 height 32
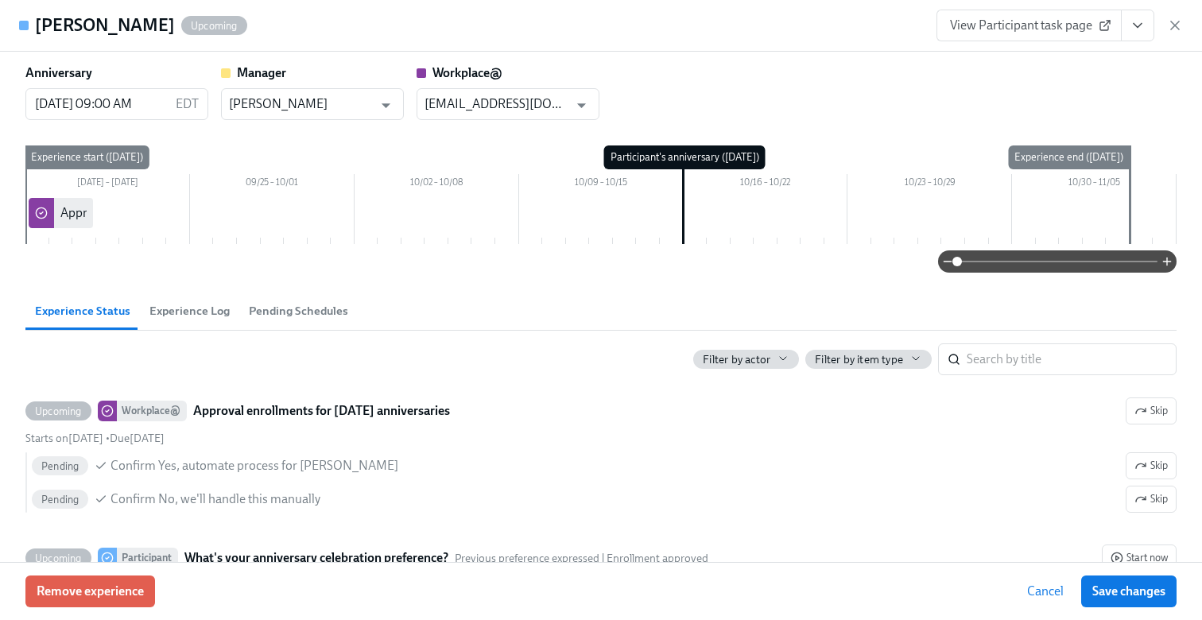
click at [1133, 24] on icon "View task page" at bounding box center [1137, 26] width 8 height 4
click at [1042, 85] on link "View Workplace@ task page" at bounding box center [1044, 87] width 153 height 17
click at [1150, 21] on button "View task page" at bounding box center [1137, 26] width 33 height 32
click at [1021, 72] on li "View Manager task page" at bounding box center [1044, 61] width 178 height 27
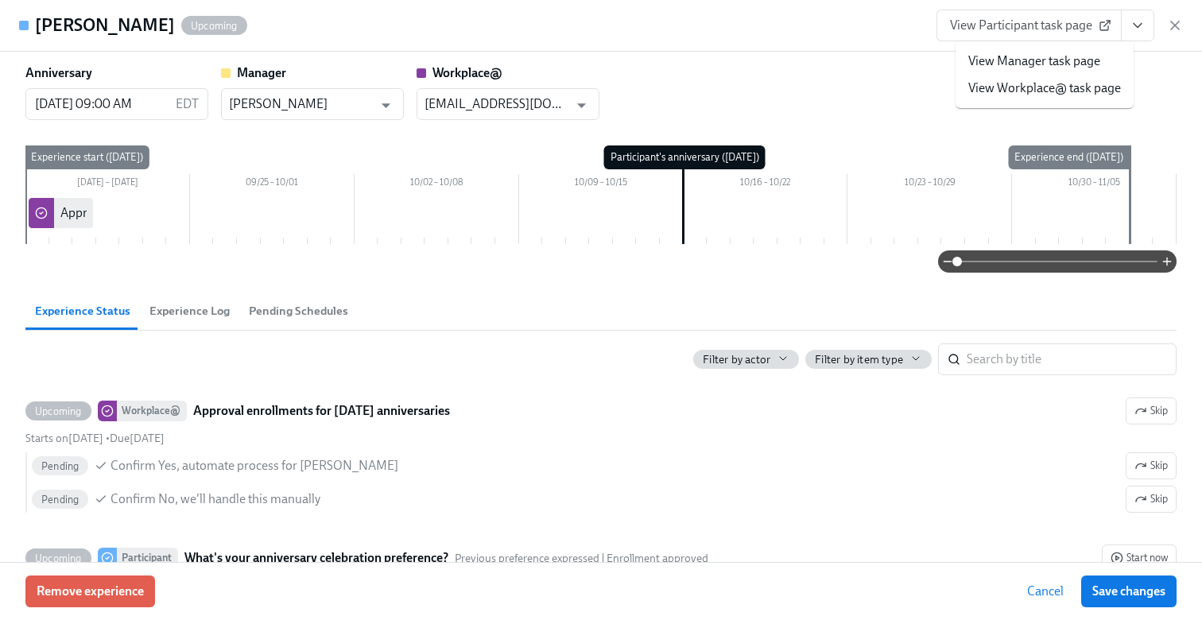
click at [1010, 87] on link "View Workplace@ task page" at bounding box center [1044, 87] width 153 height 17
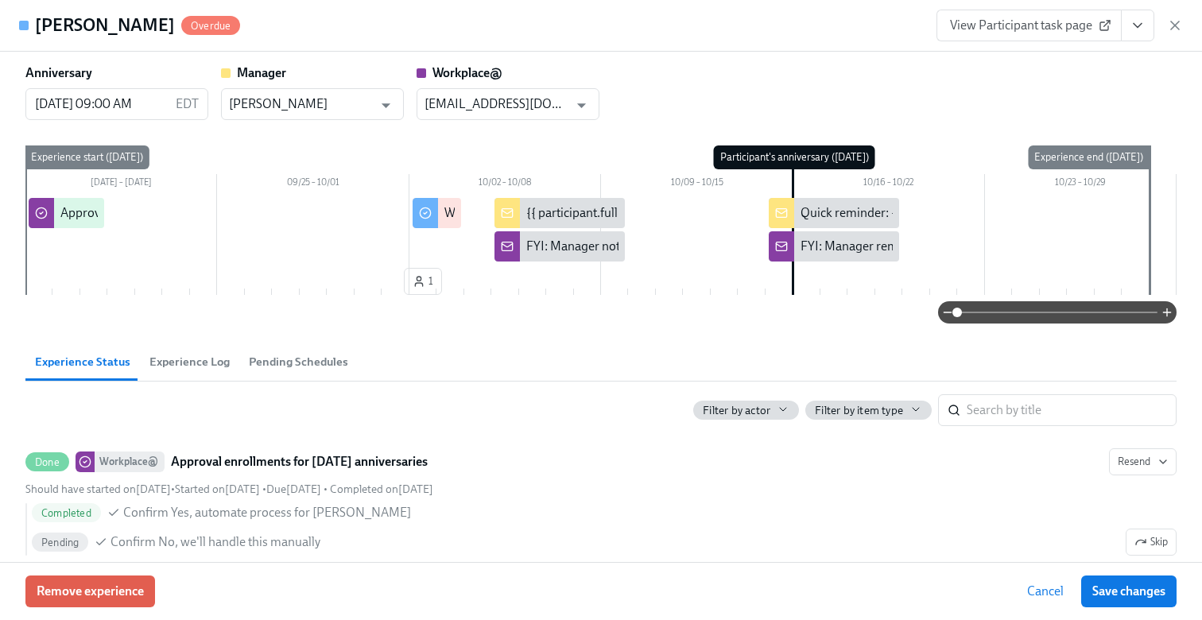
scroll to position [0, 2499]
click at [1171, 25] on icon "button" at bounding box center [1175, 25] width 16 height 16
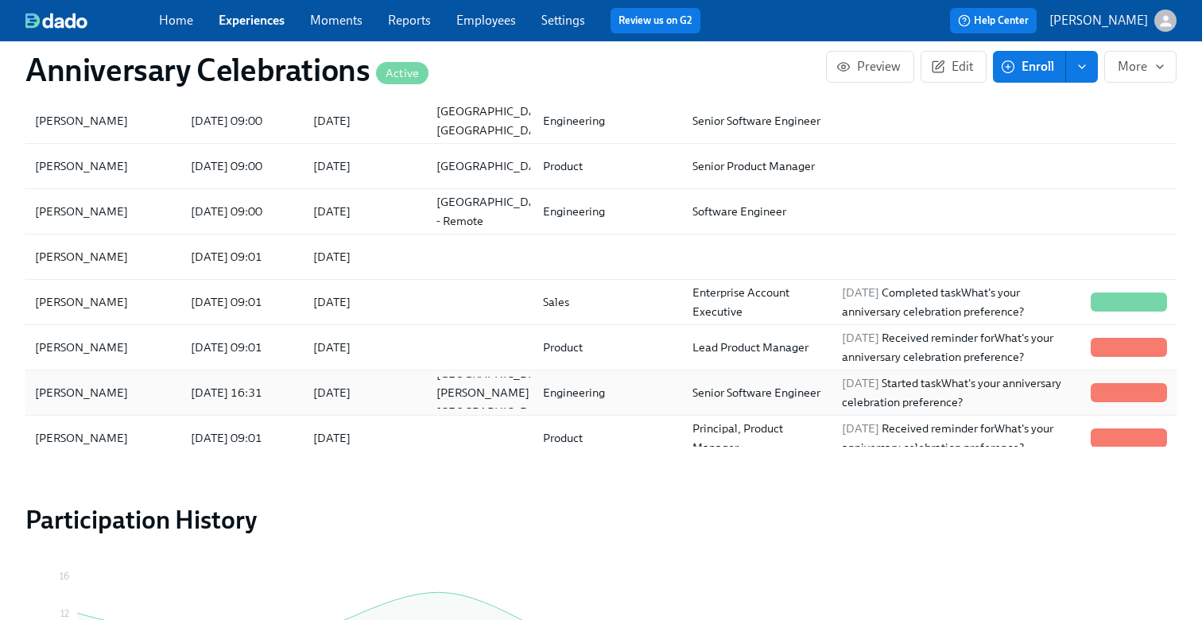
scroll to position [79, 0]
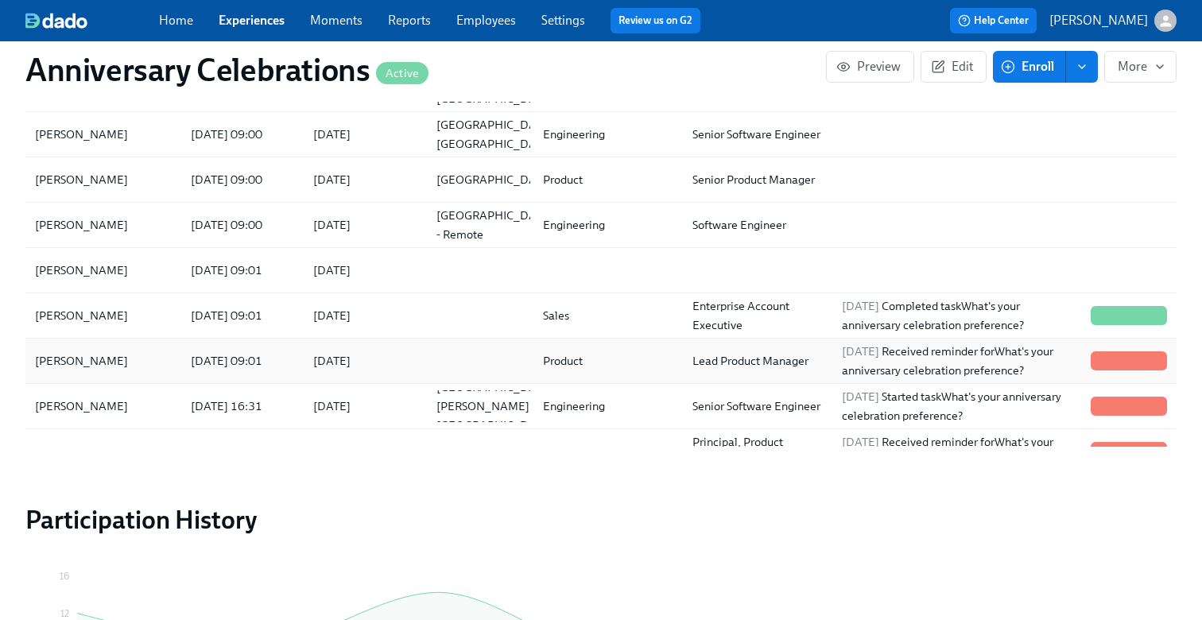
click at [357, 362] on div "[DATE]" at bounding box center [332, 360] width 50 height 19
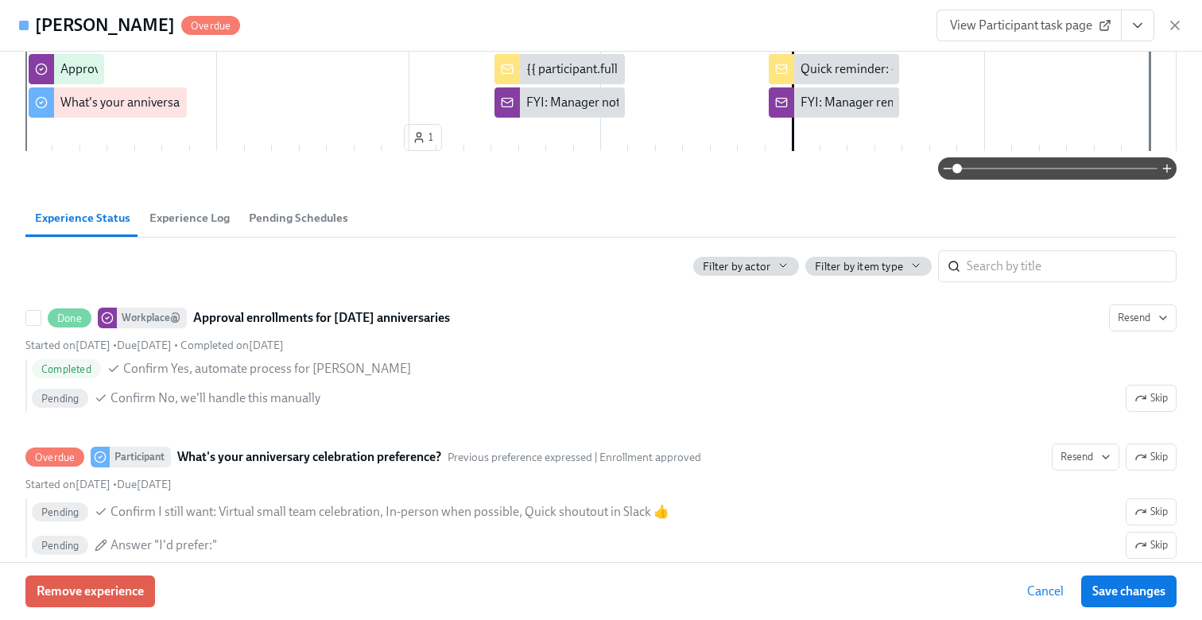
scroll to position [67, 0]
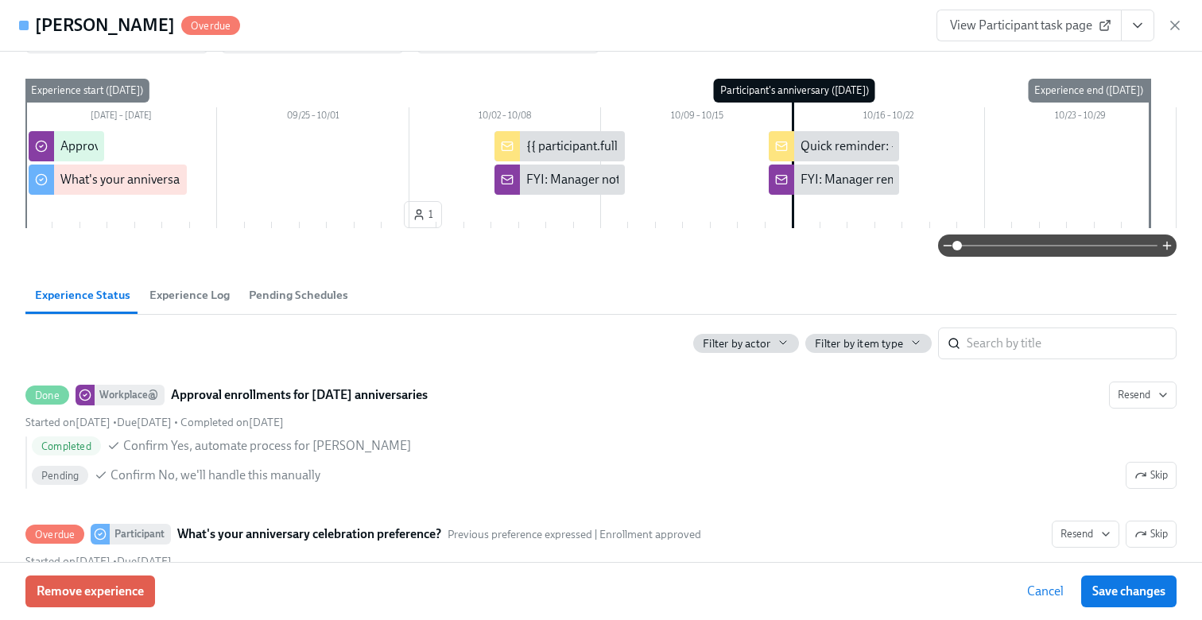
click at [1172, 35] on div "View Participant task page" at bounding box center [1059, 26] width 246 height 32
click at [1172, 23] on icon "button" at bounding box center [1175, 25] width 8 height 8
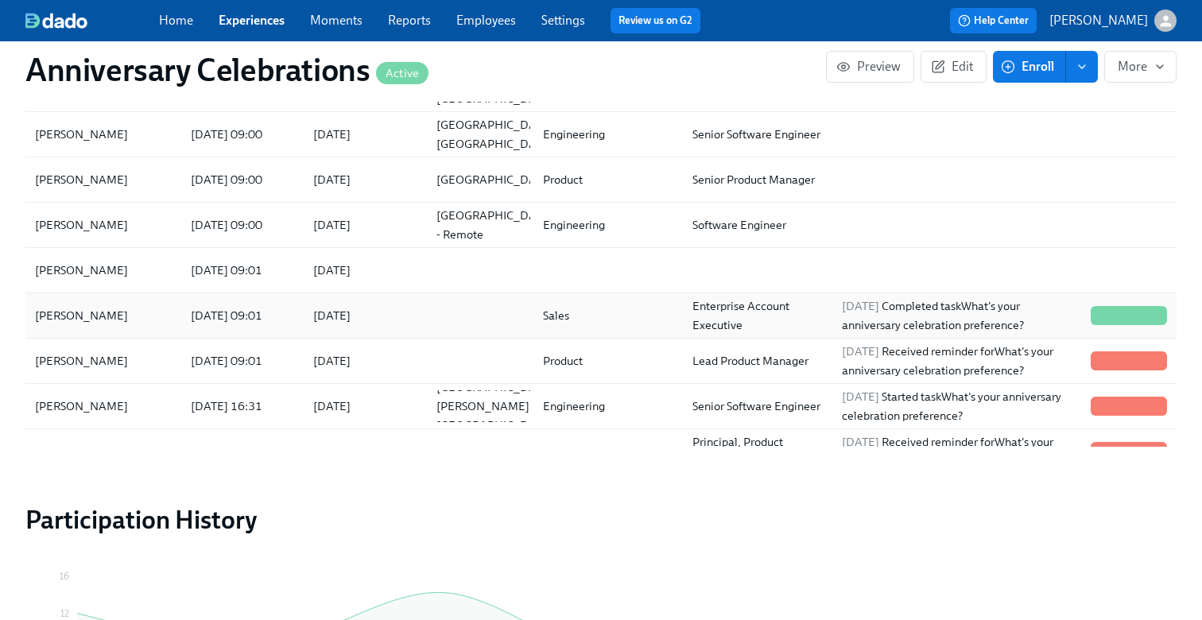
click at [353, 304] on div "[DATE]" at bounding box center [361, 316] width 122 height 32
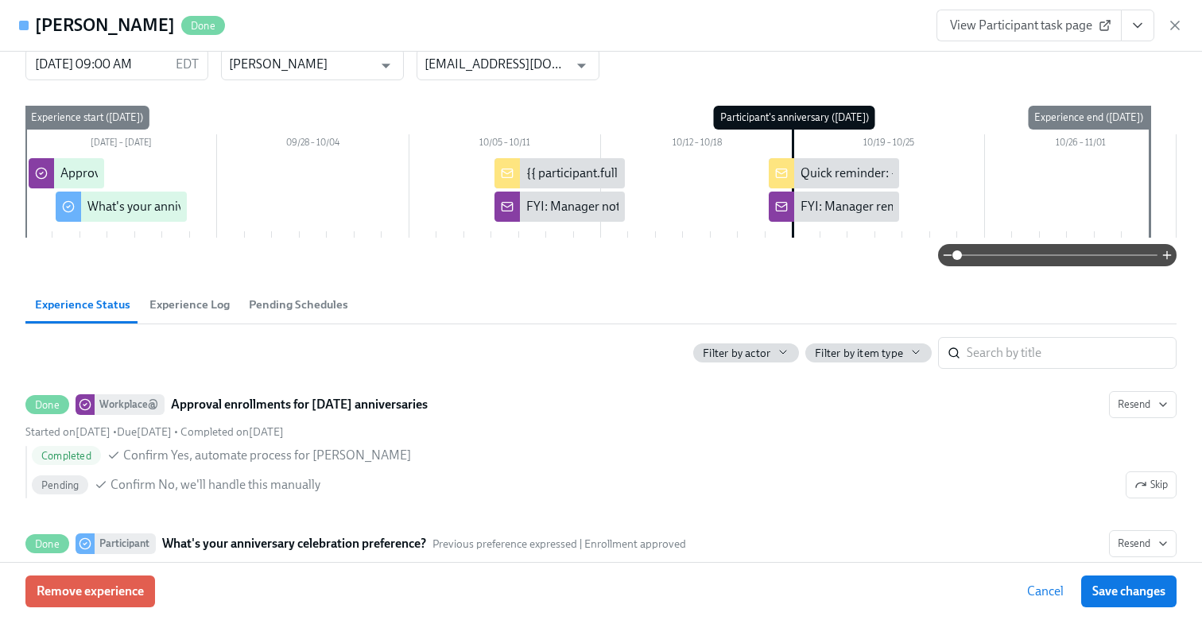
scroll to position [41, 0]
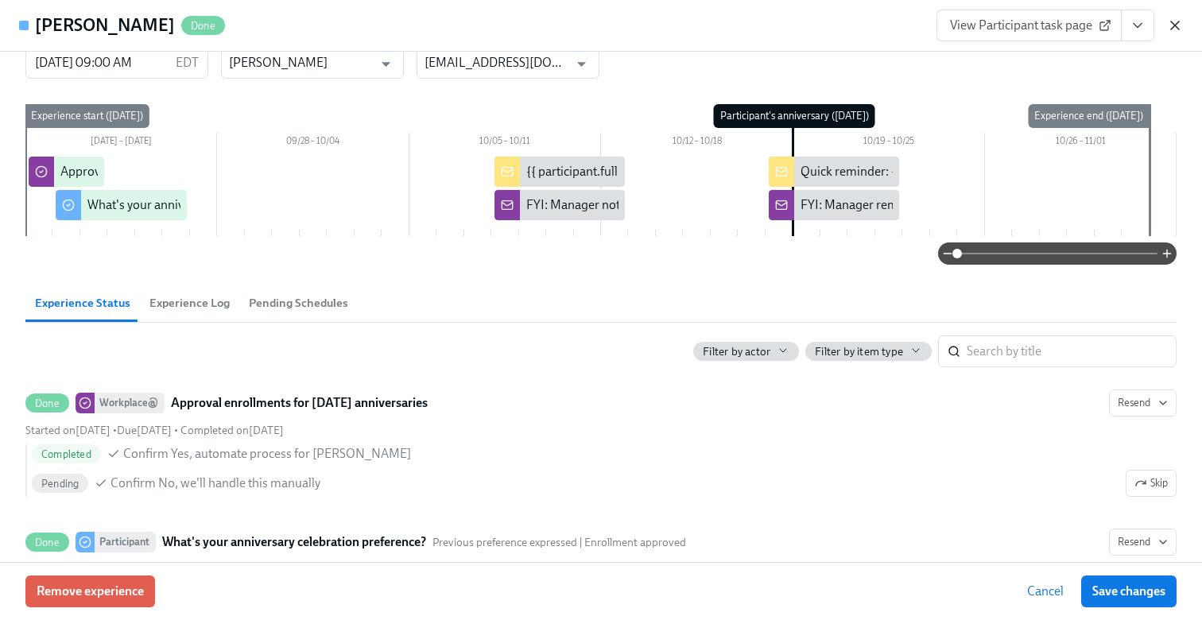
click at [1177, 25] on icon "button" at bounding box center [1175, 25] width 16 height 16
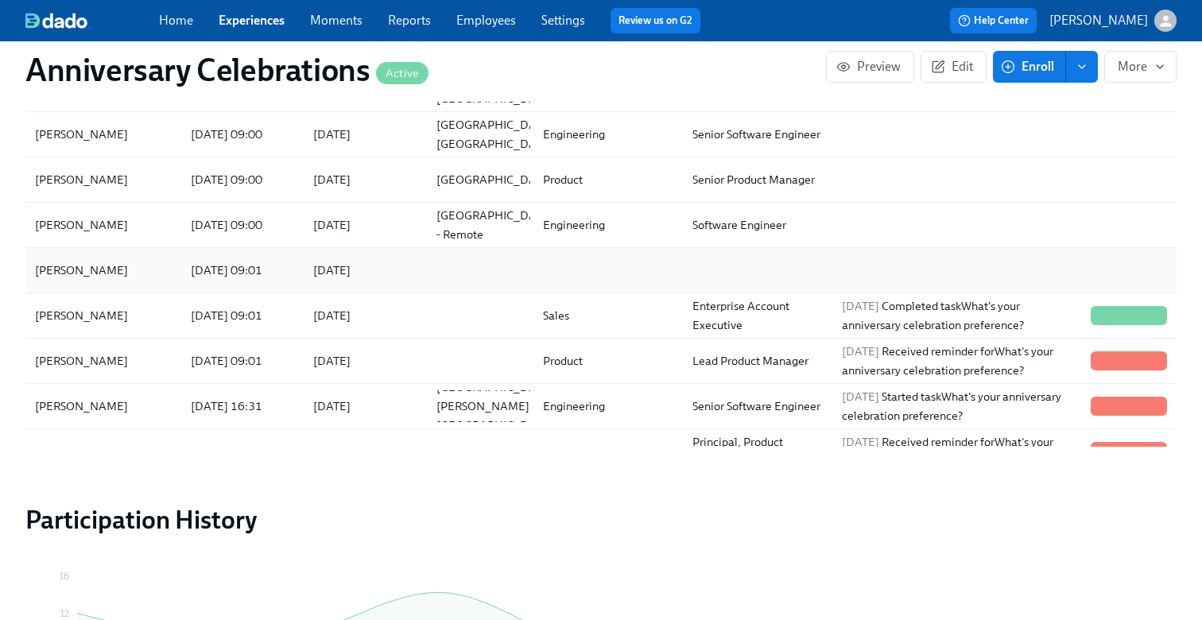
click at [638, 265] on div at bounding box center [604, 270] width 149 height 32
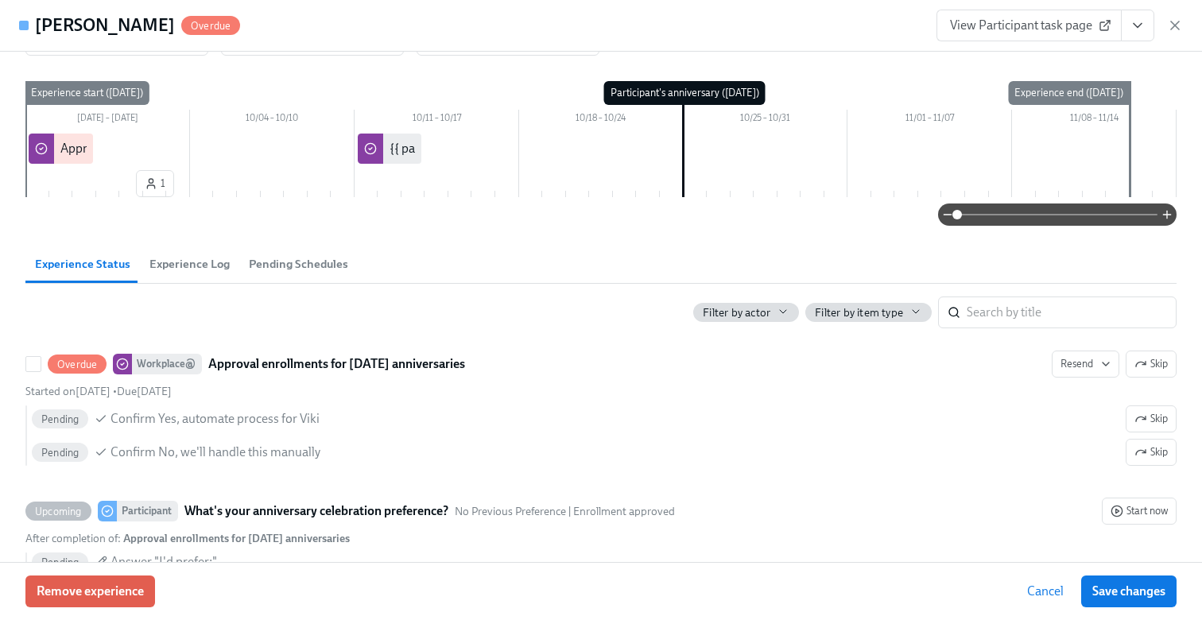
scroll to position [77, 0]
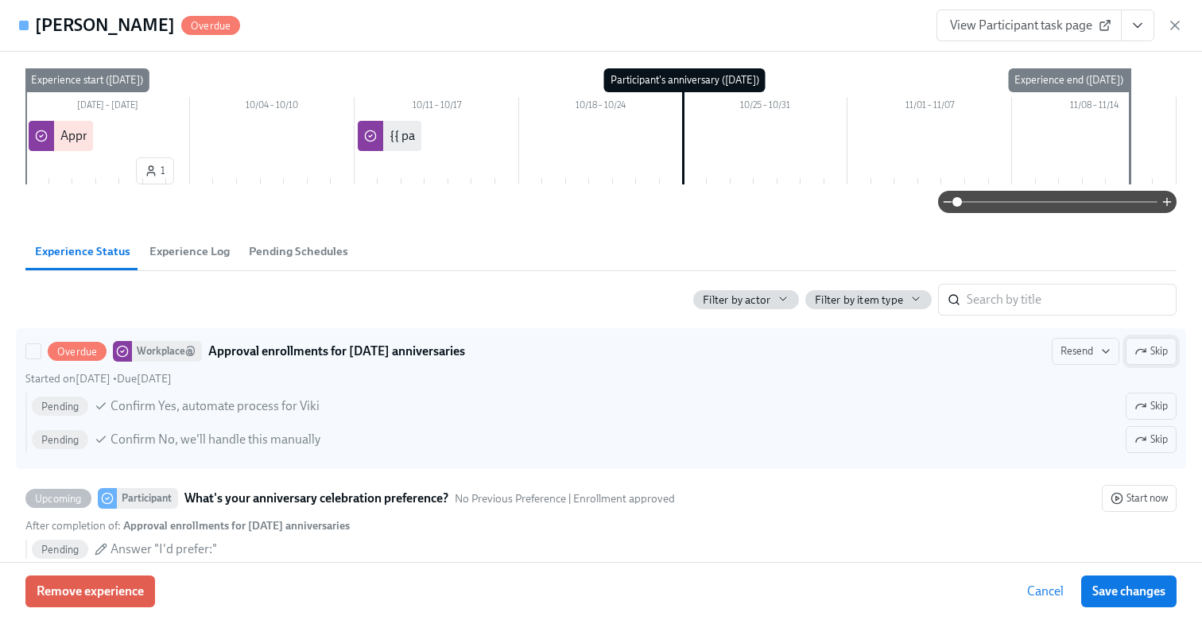
click at [1148, 342] on button "Skip" at bounding box center [1150, 351] width 51 height 27
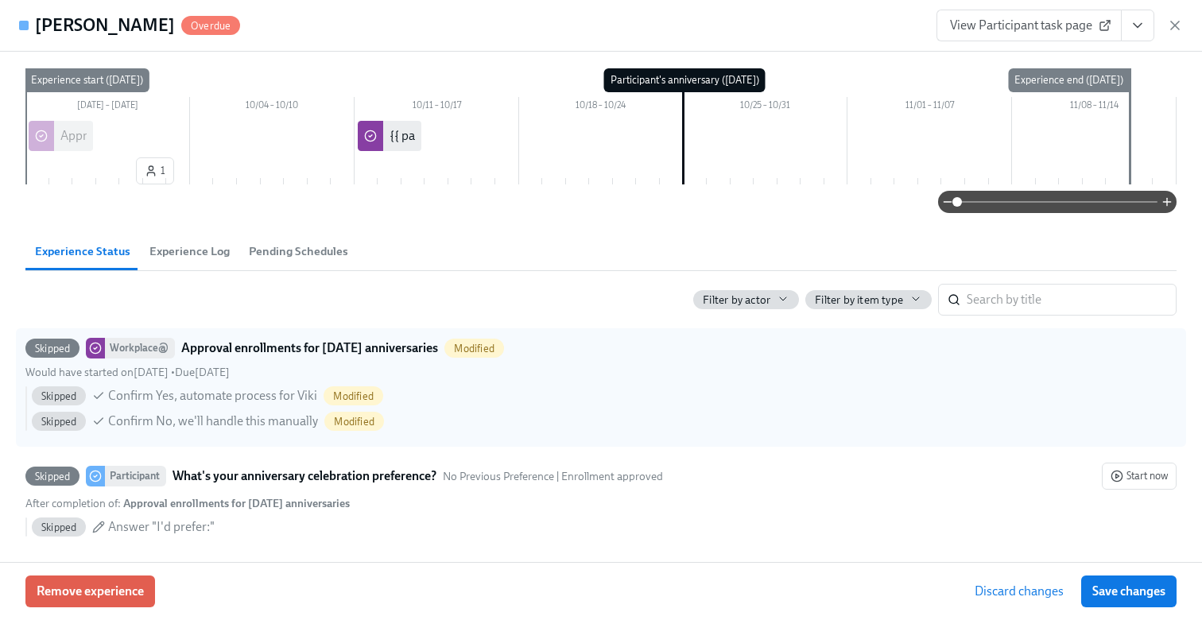
scroll to position [200, 0]
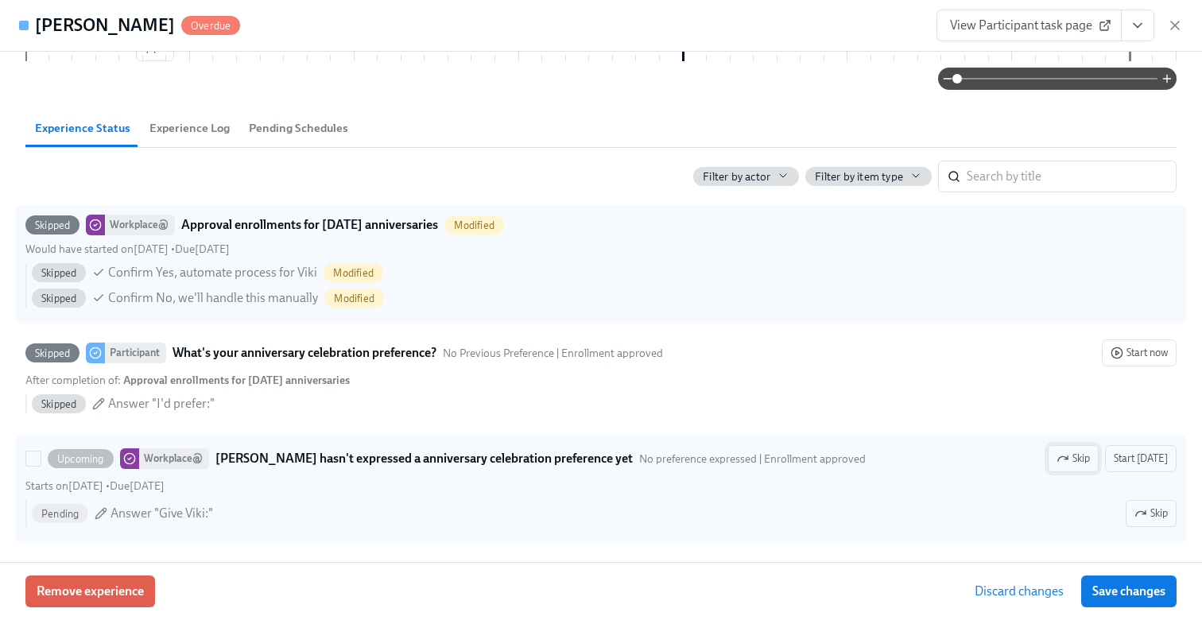
click at [1085, 453] on span "Skip" at bounding box center [1072, 459] width 33 height 16
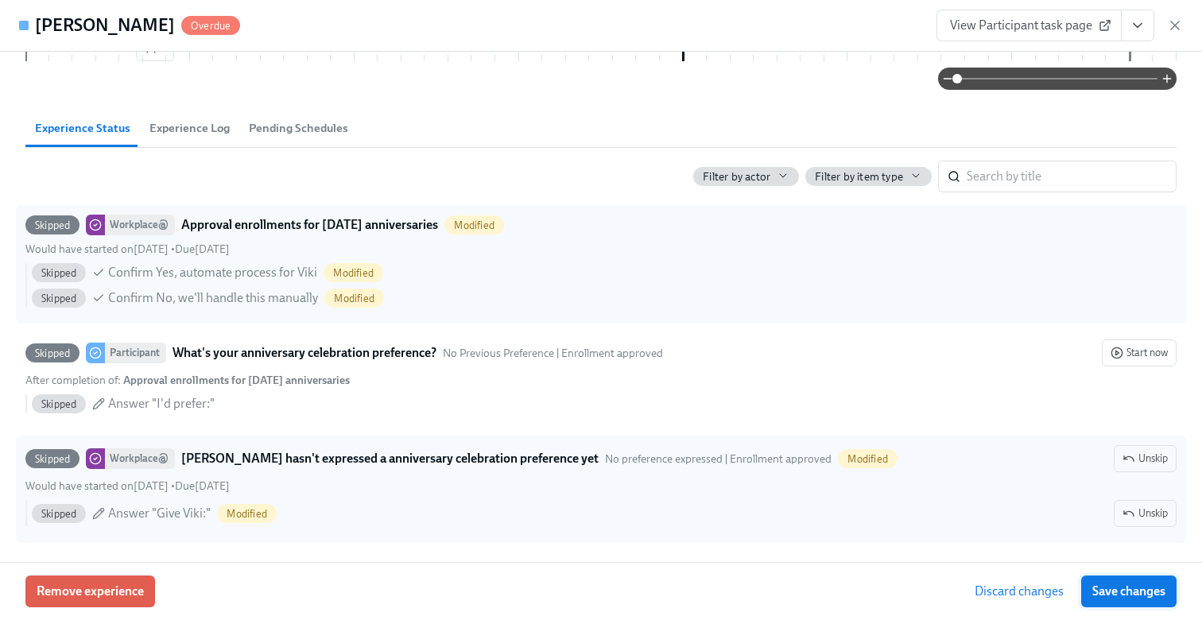
click at [1125, 591] on span "Save changes" at bounding box center [1128, 591] width 73 height 16
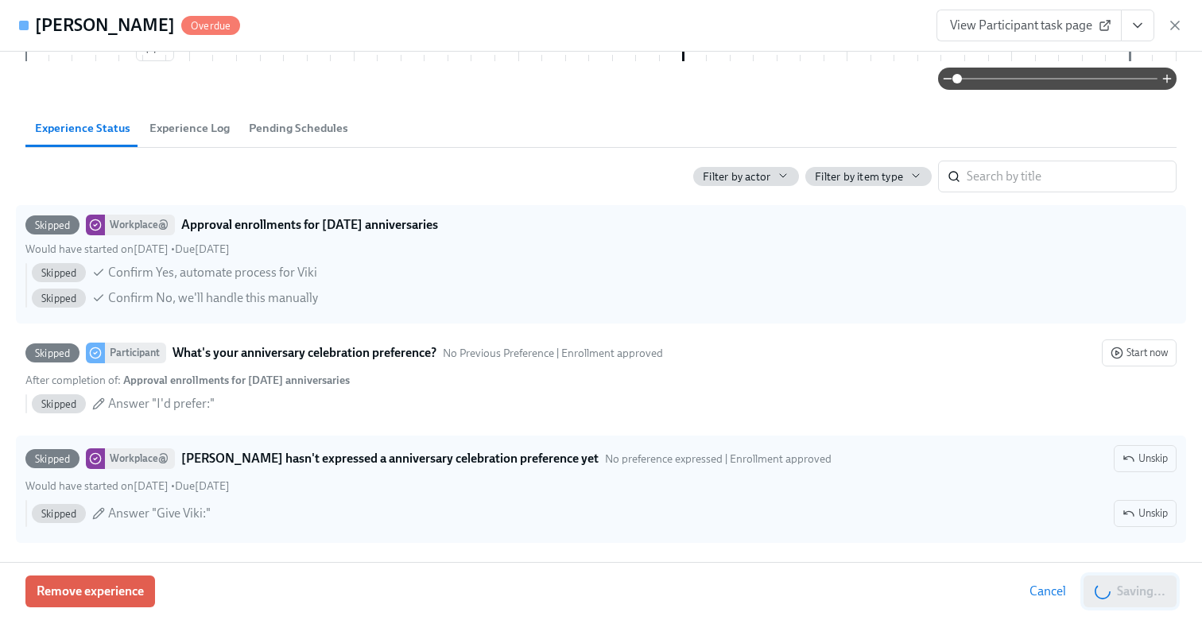
scroll to position [0, 2353]
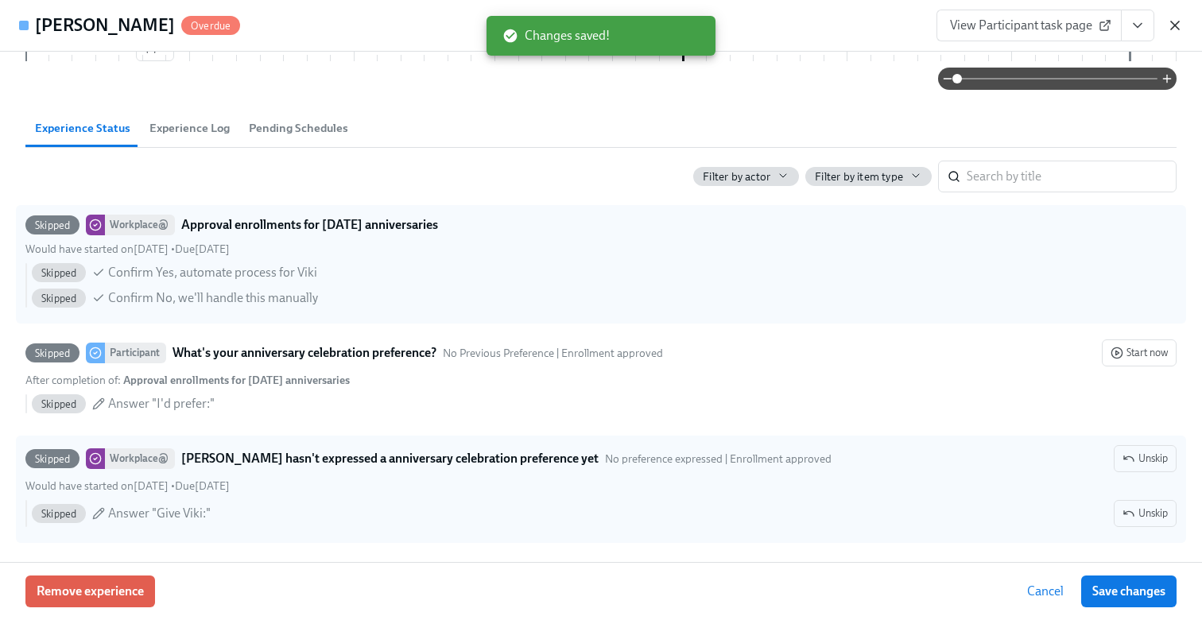
click at [1179, 25] on icon "button" at bounding box center [1175, 25] width 16 height 16
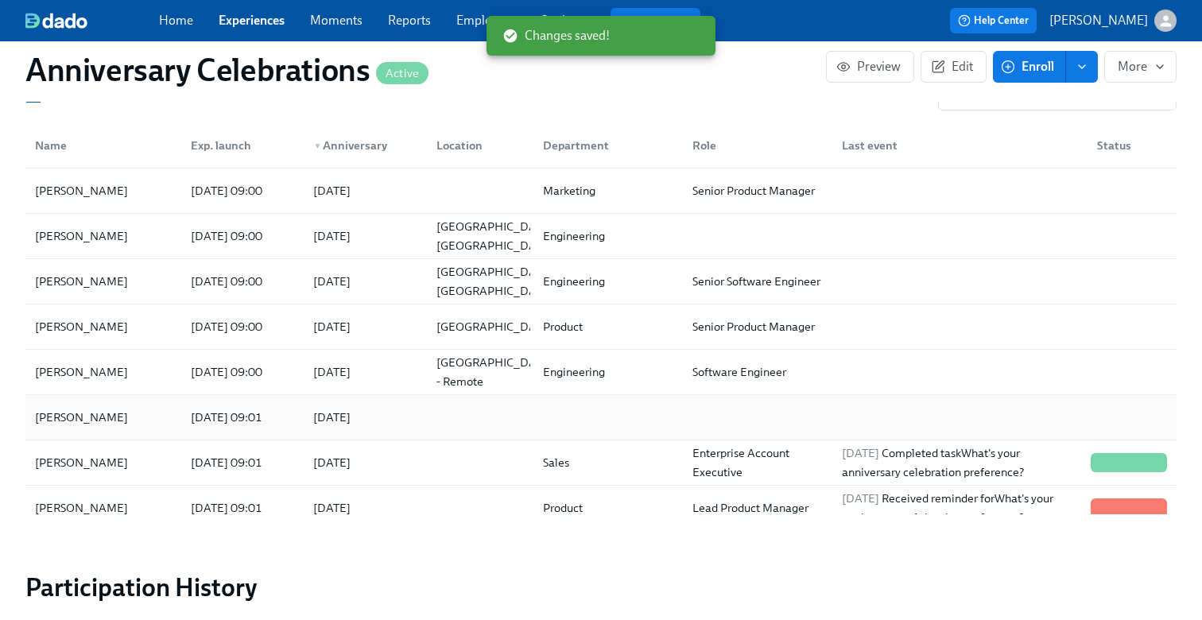
scroll to position [1231, 0]
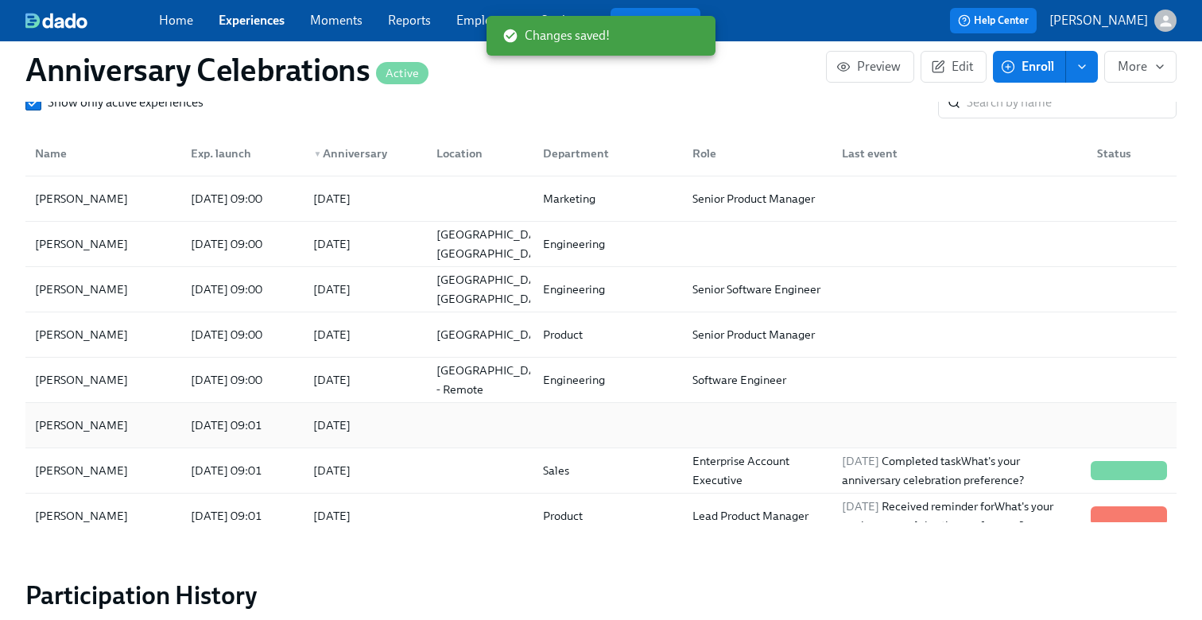
click at [730, 421] on div at bounding box center [754, 425] width 149 height 32
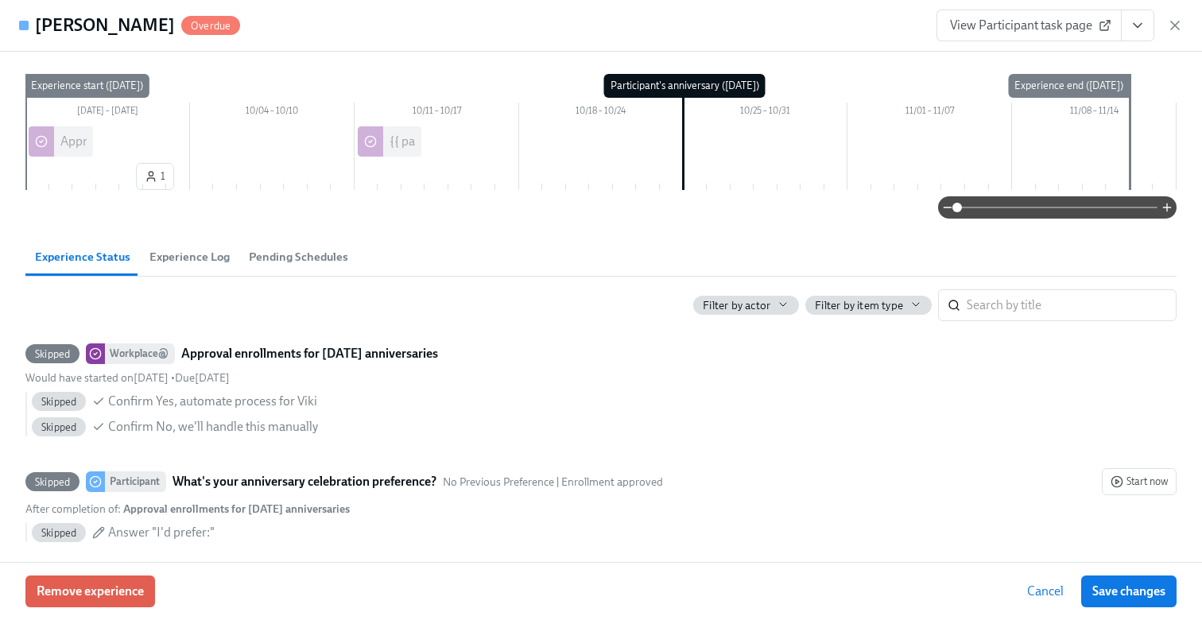
scroll to position [200, 0]
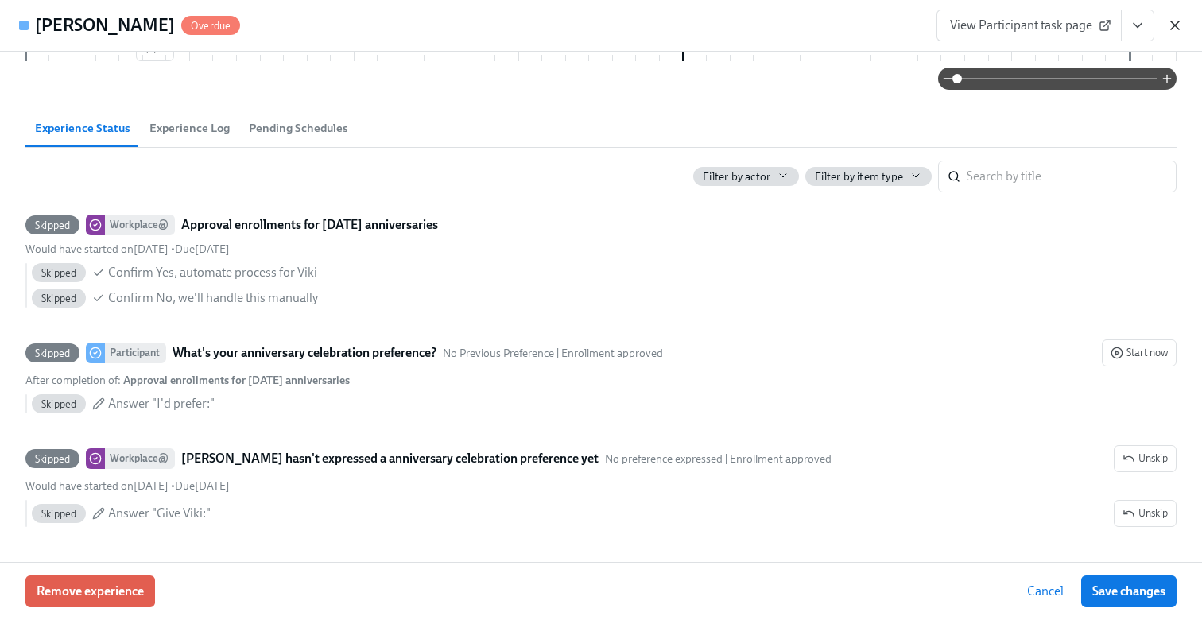
click at [1178, 26] on icon "button" at bounding box center [1175, 25] width 16 height 16
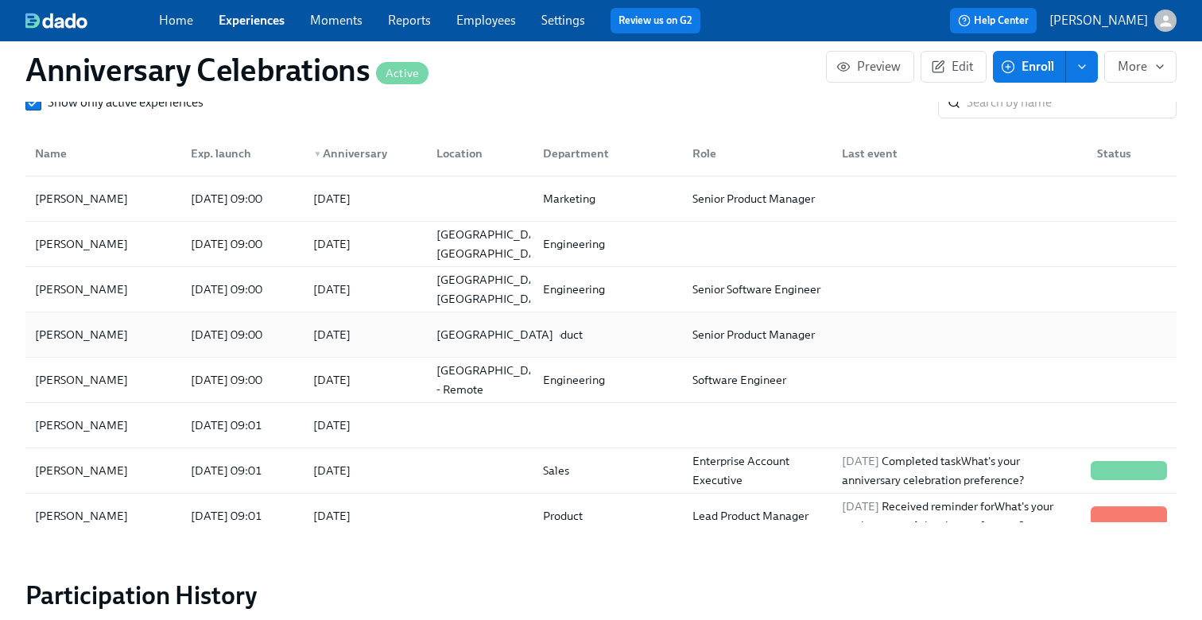
scroll to position [1193, 0]
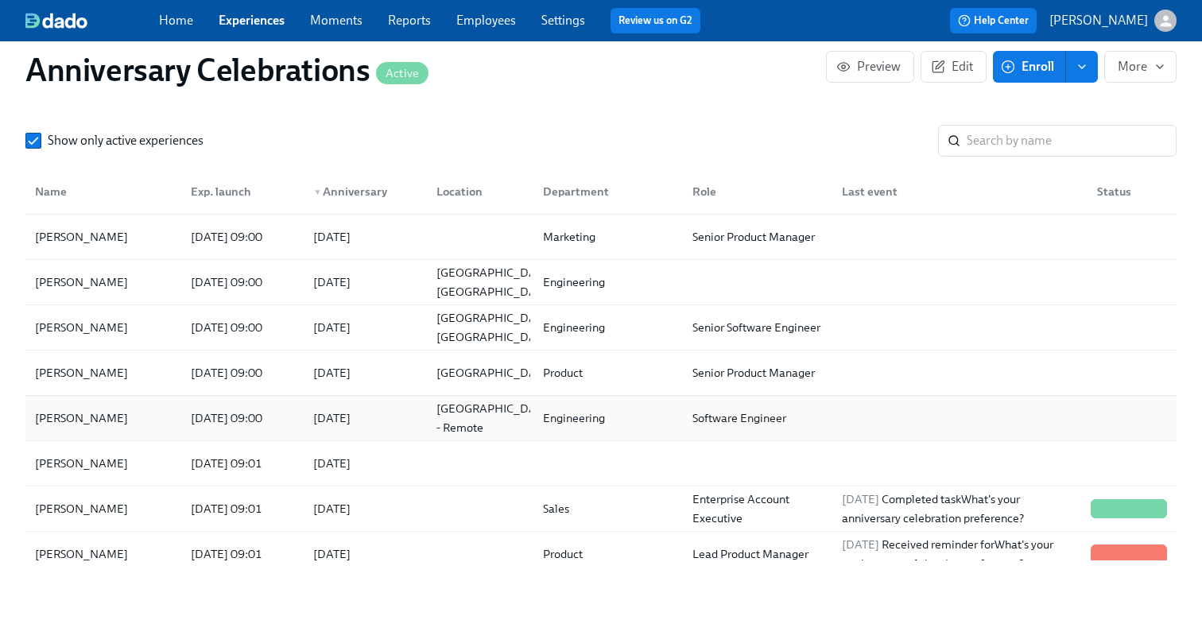
click at [408, 418] on div "[DATE]" at bounding box center [361, 418] width 122 height 32
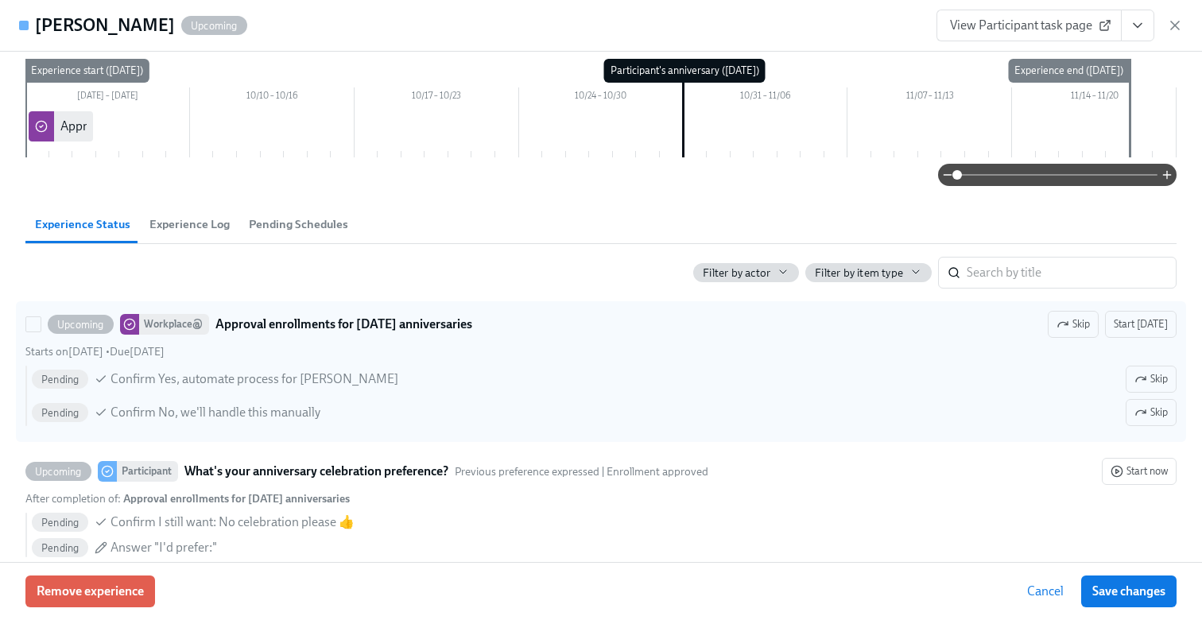
scroll to position [95, 0]
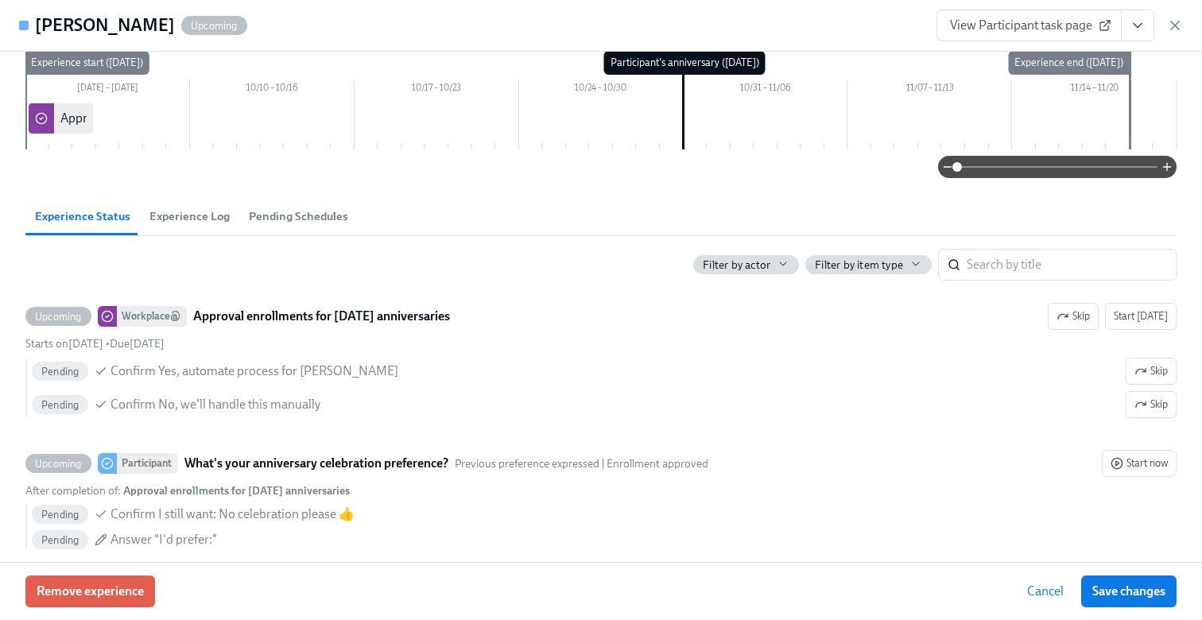
click at [1144, 25] on icon "View task page" at bounding box center [1137, 25] width 16 height 16
click at [989, 94] on link "View Workplace@ task page" at bounding box center [1044, 87] width 153 height 17
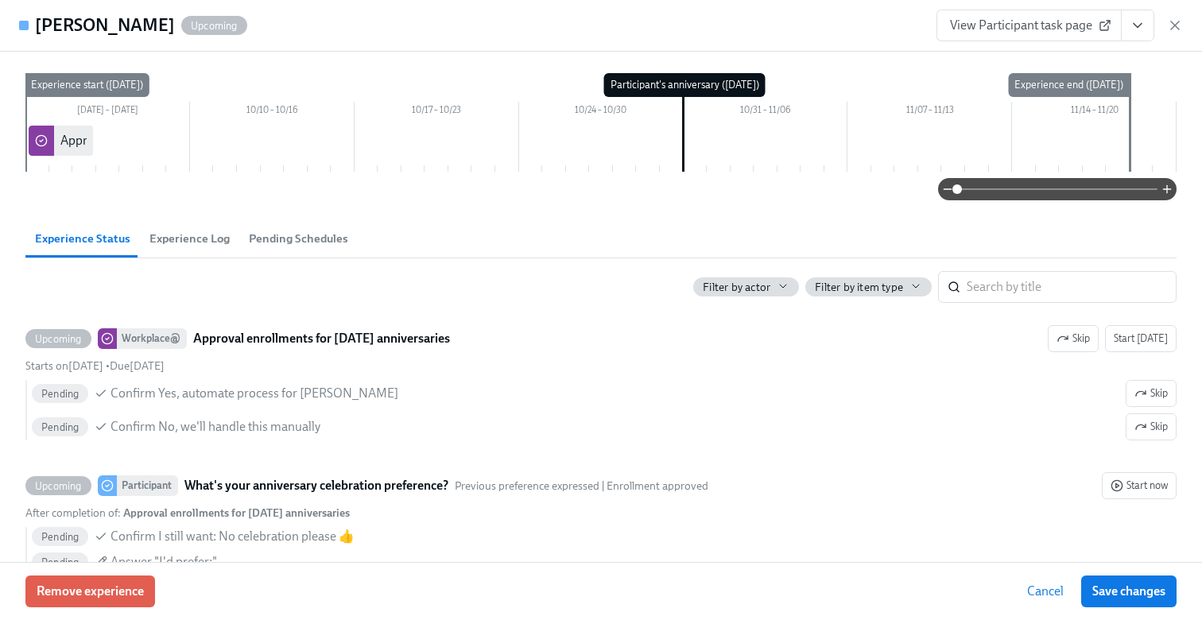
scroll to position [0, 0]
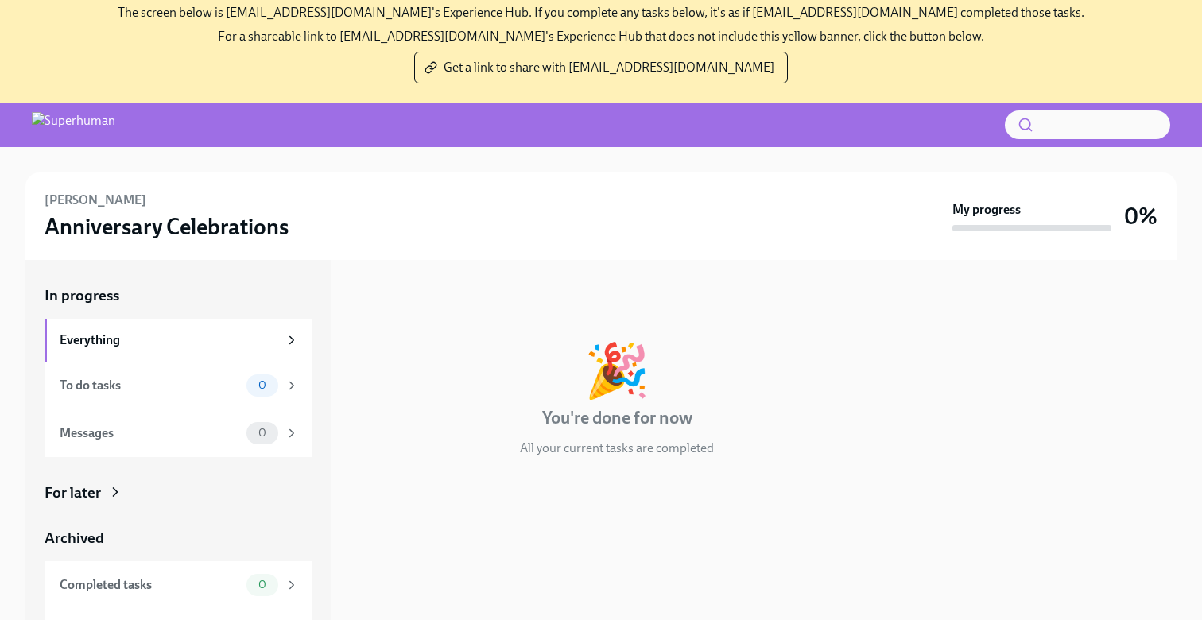
scroll to position [179, 0]
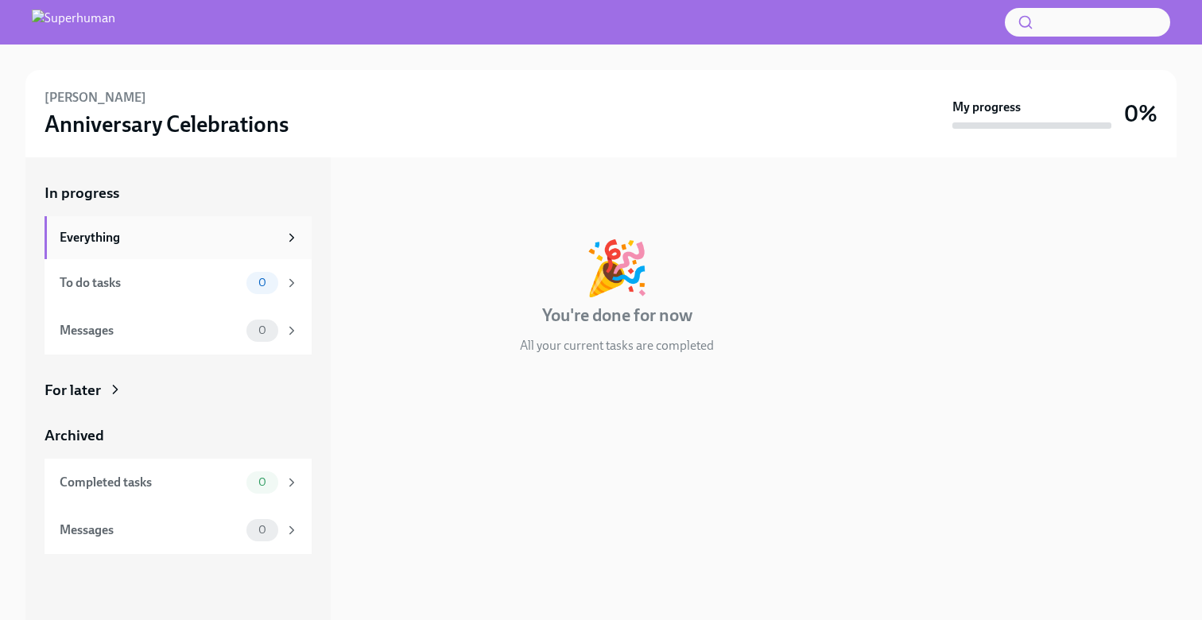
click at [290, 234] on icon at bounding box center [292, 237] width 4 height 7
click at [288, 536] on icon at bounding box center [292, 530] width 14 height 14
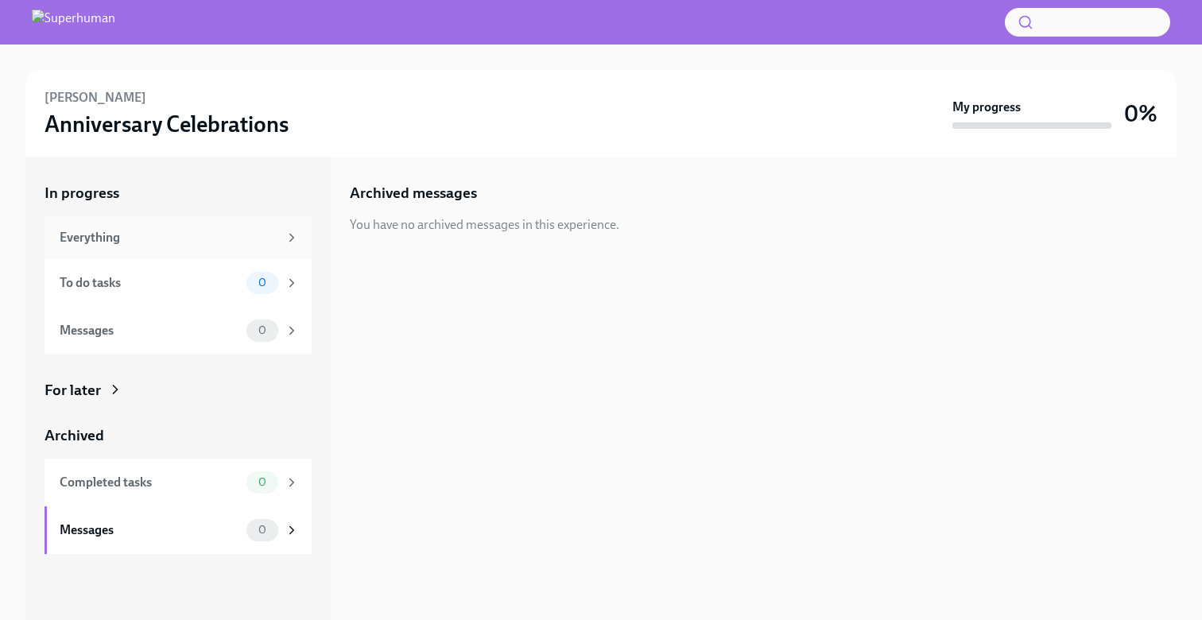
click at [292, 238] on icon at bounding box center [292, 237] width 4 height 7
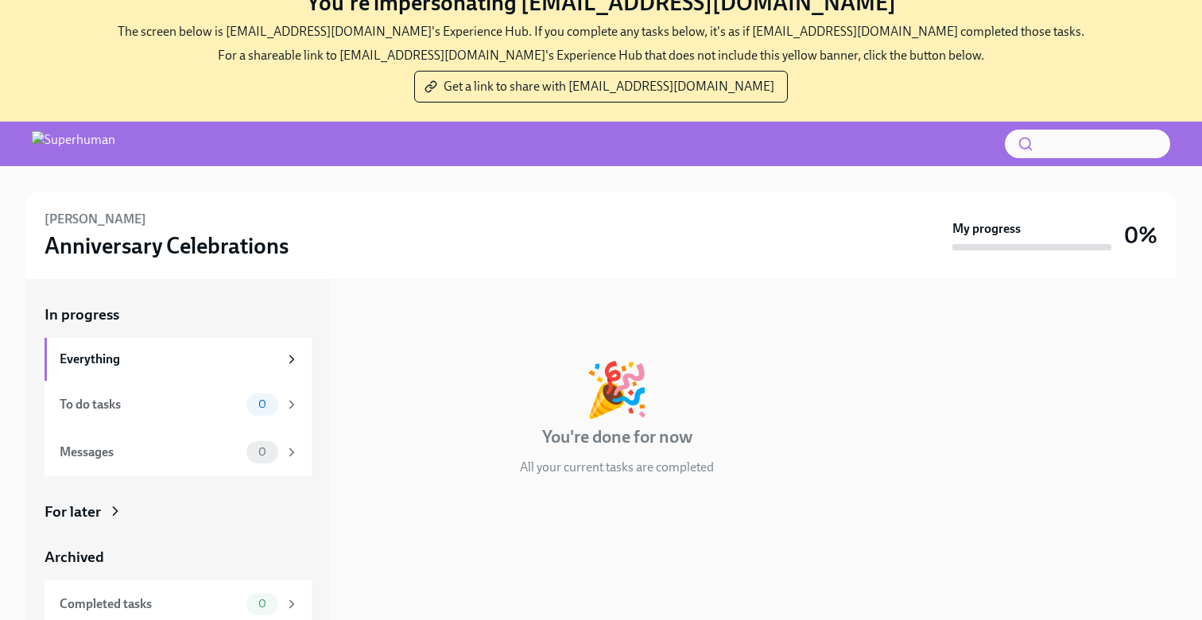
scroll to position [60, 0]
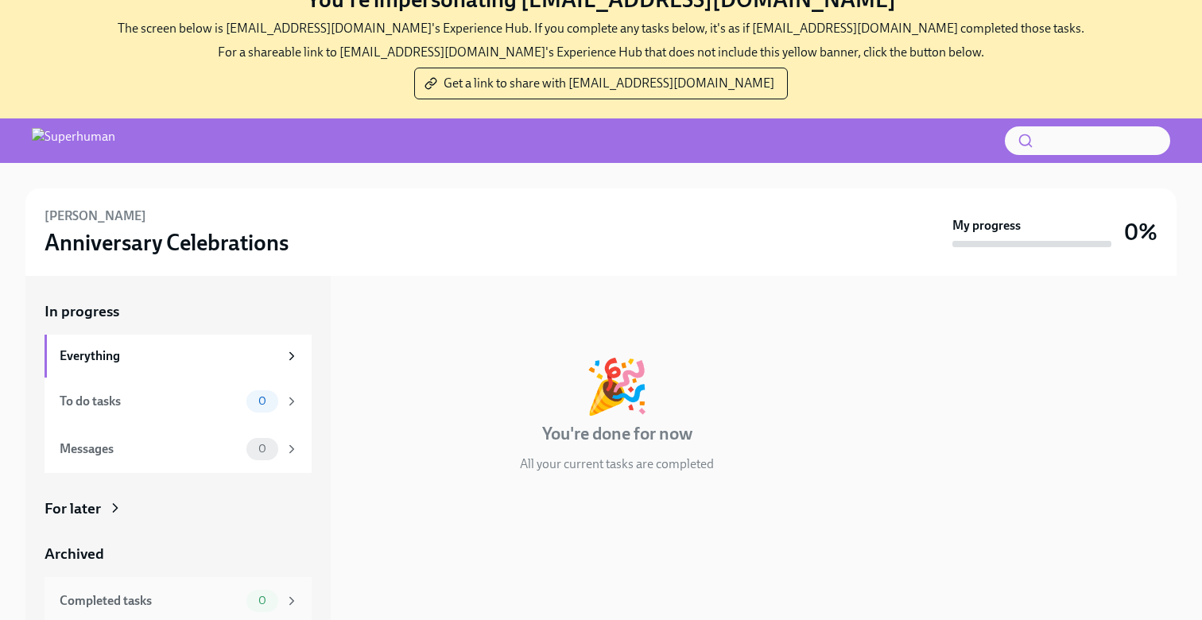
click at [165, 583] on div "Completed tasks 0" at bounding box center [178, 601] width 267 height 48
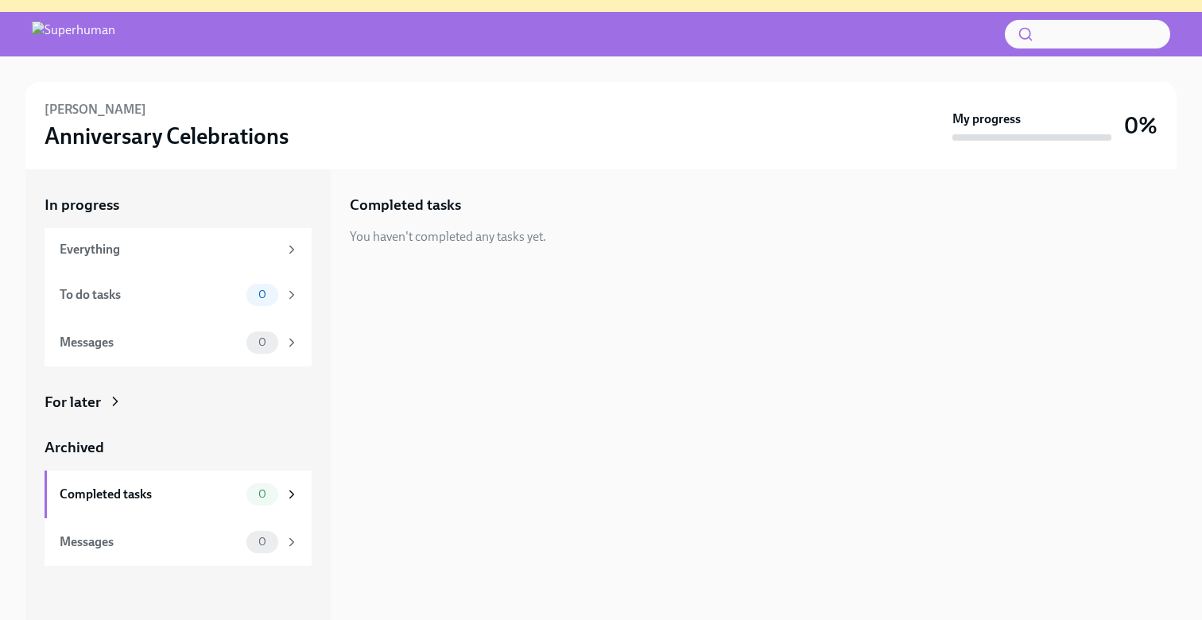
scroll to position [179, 0]
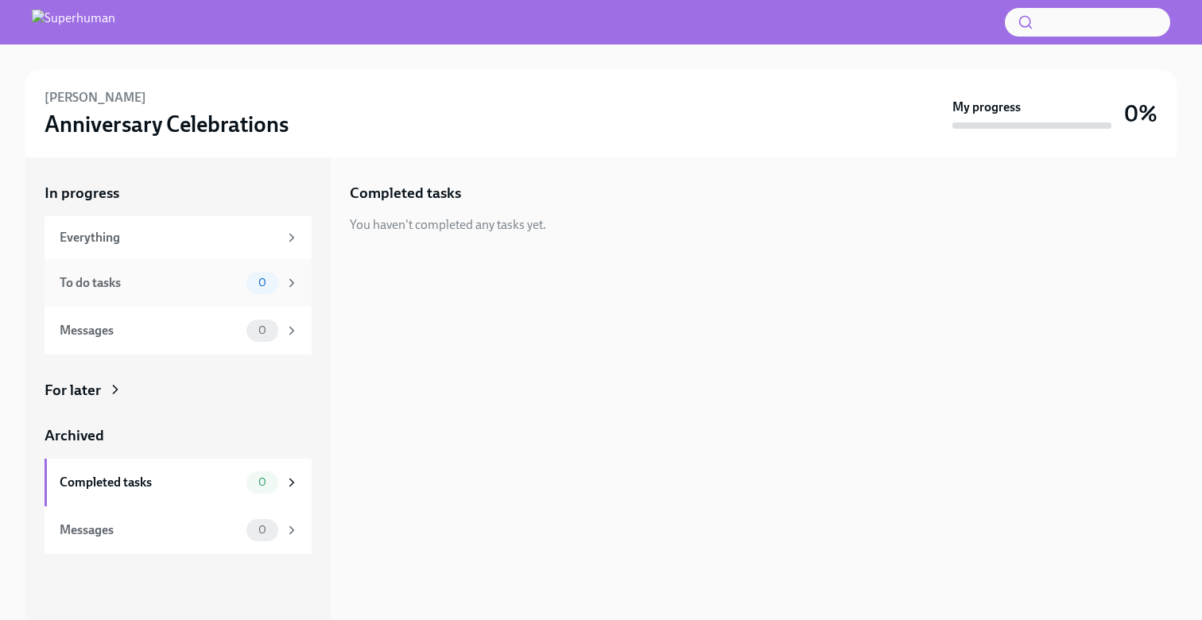
click at [180, 291] on div "To do tasks 0" at bounding box center [179, 283] width 239 height 22
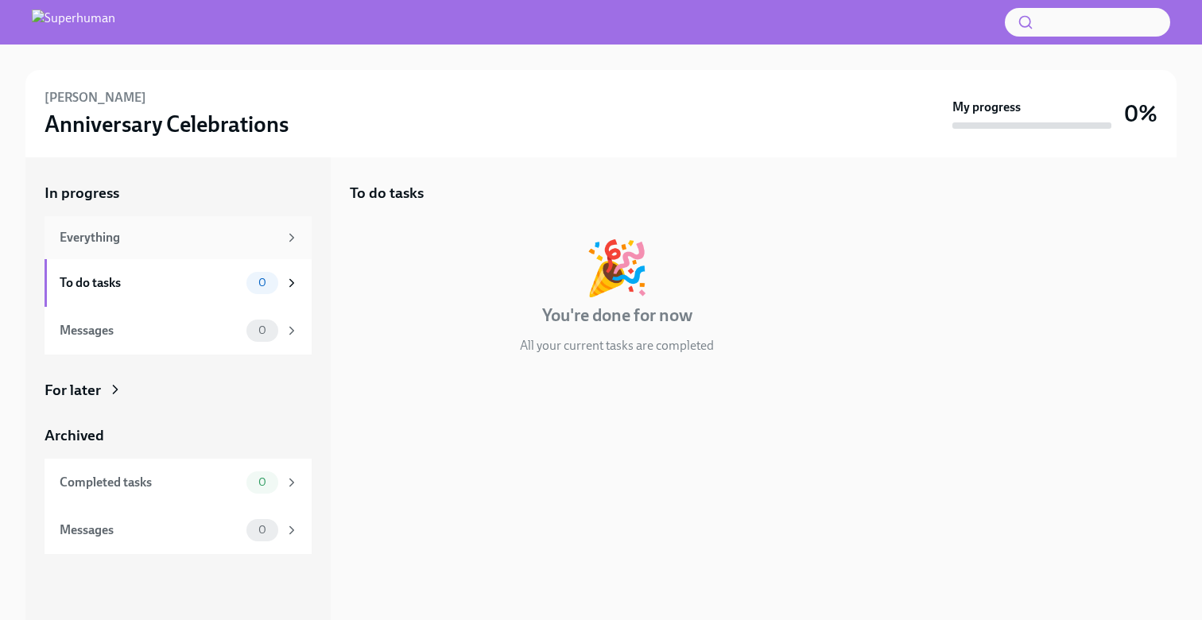
click at [199, 250] on div "Everything" at bounding box center [178, 237] width 267 height 43
